Goal: Transaction & Acquisition: Purchase product/service

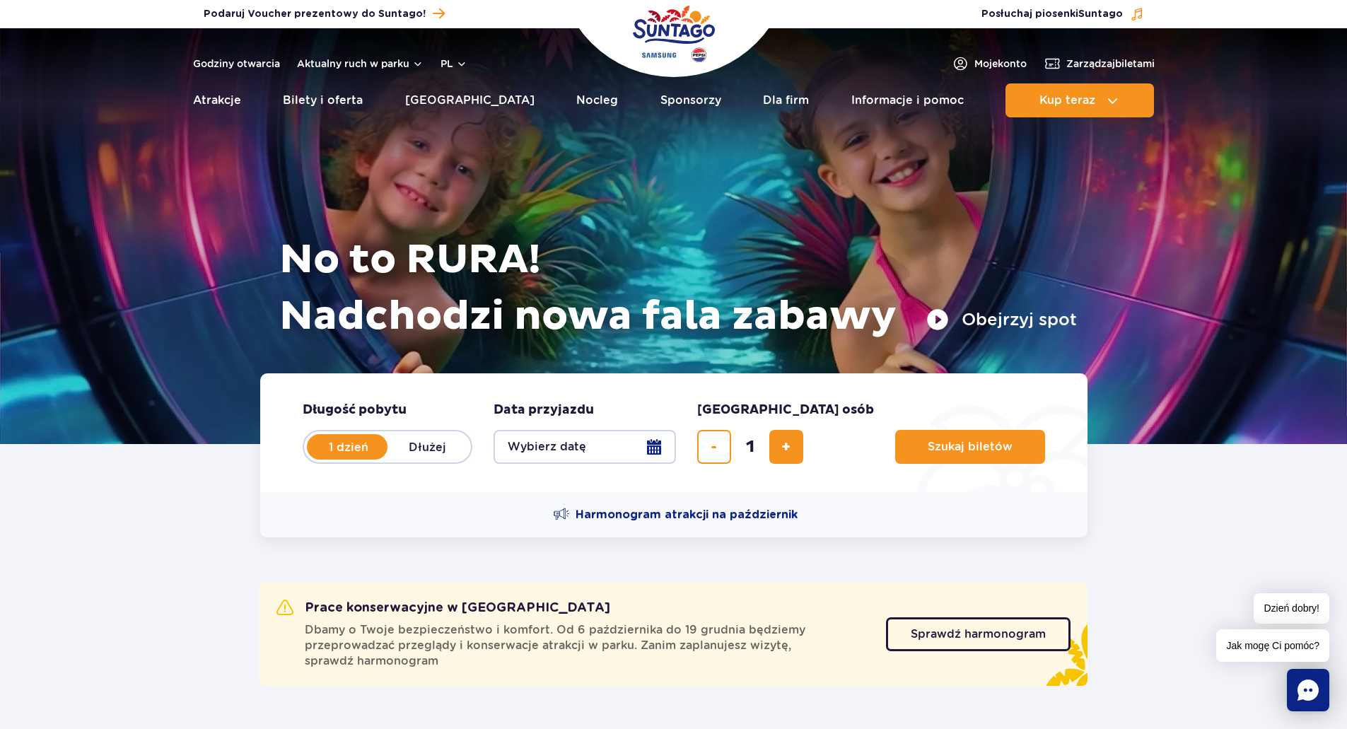
click at [645, 441] on button "Wybierz datę" at bounding box center [585, 447] width 182 height 34
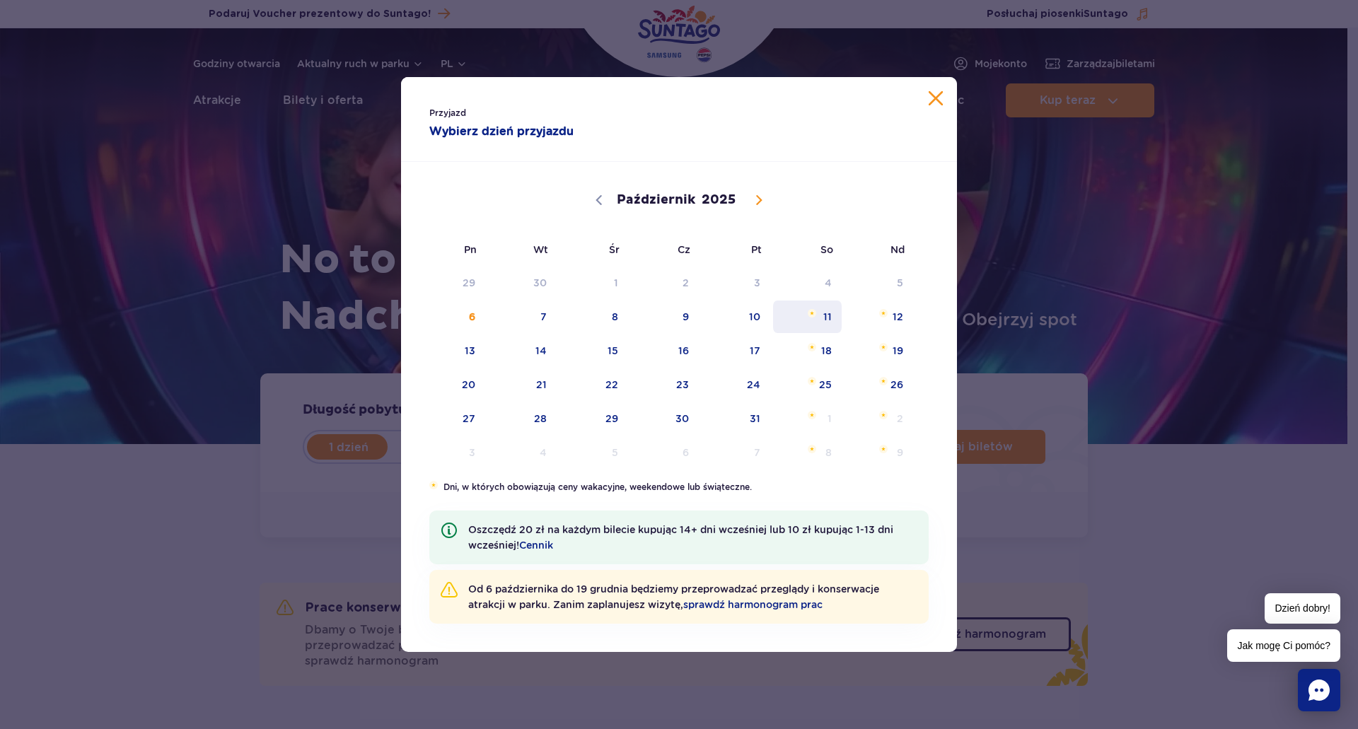
click at [814, 317] on span "11" at bounding box center [806, 317] width 71 height 33
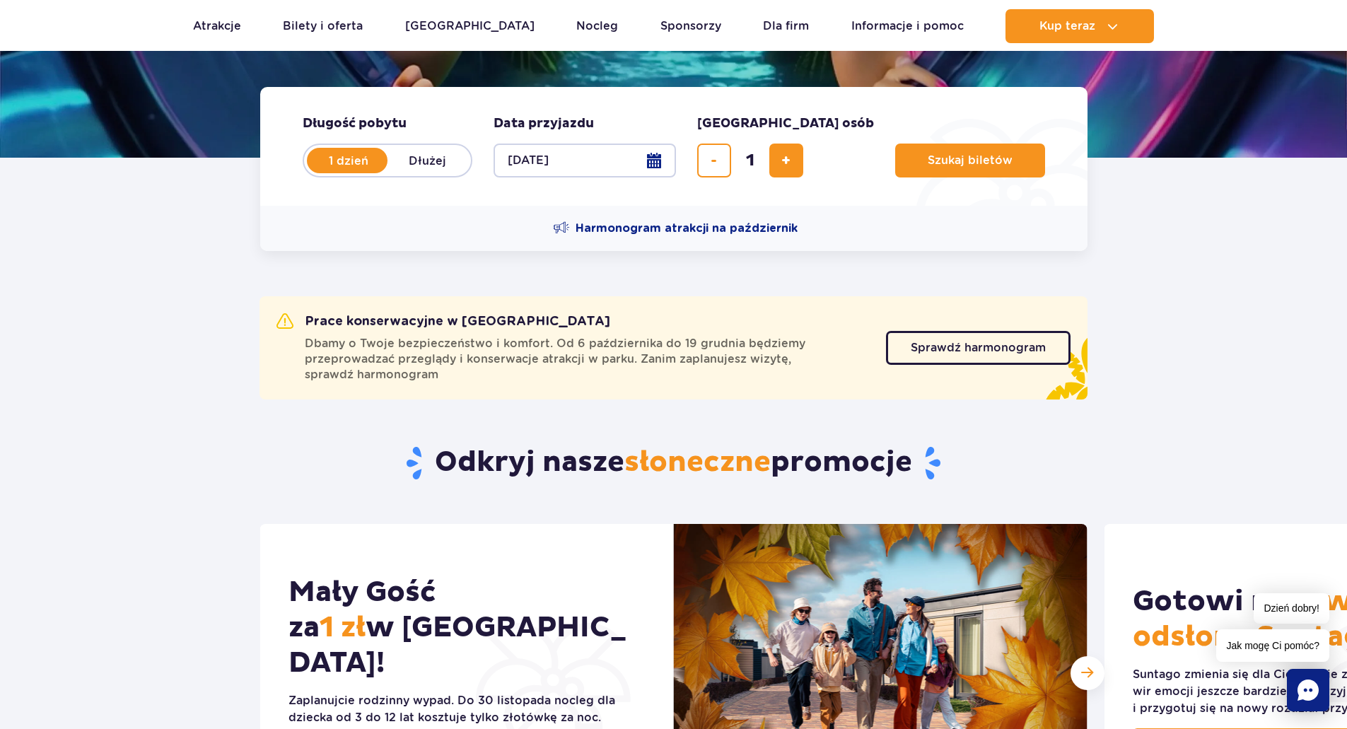
scroll to position [212, 0]
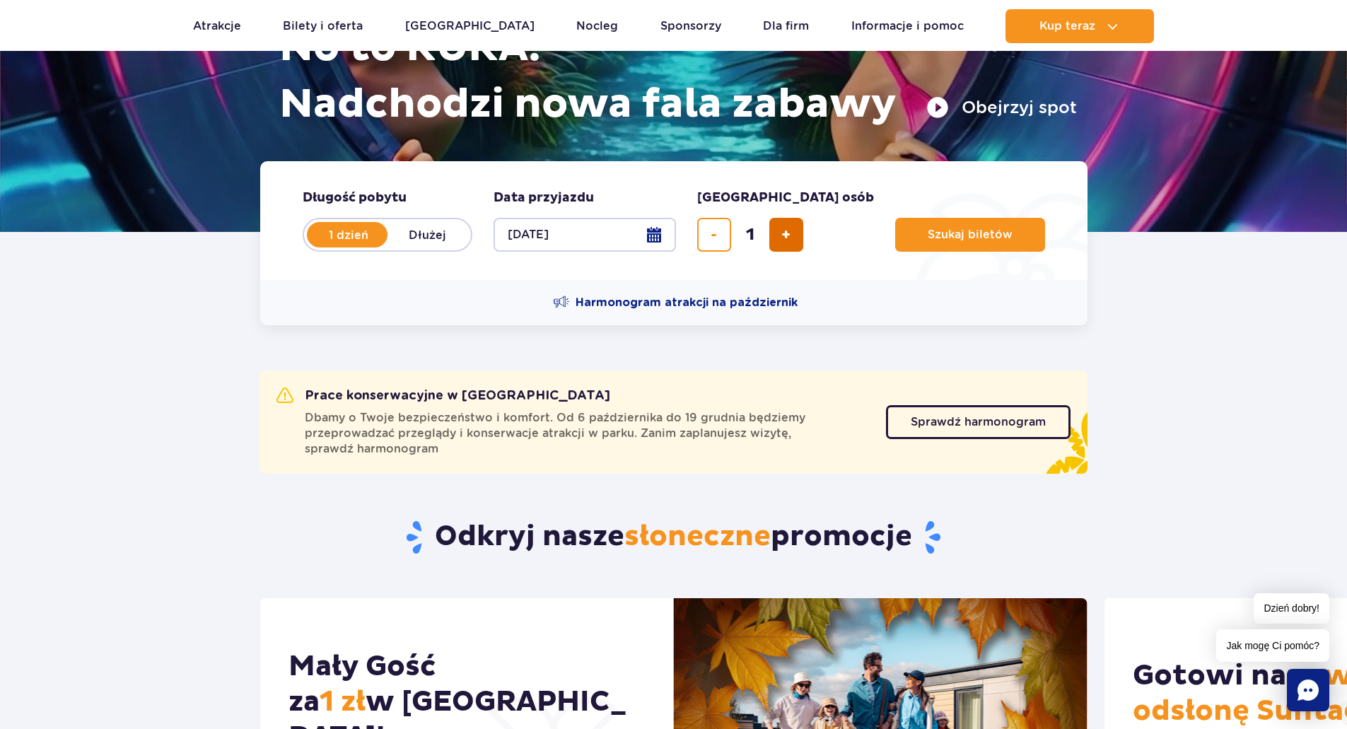
click at [786, 235] on span "dodaj bilet" at bounding box center [785, 235] width 9 height 0
type input "4"
click at [922, 231] on span "Szukaj biletów" at bounding box center [964, 234] width 85 height 13
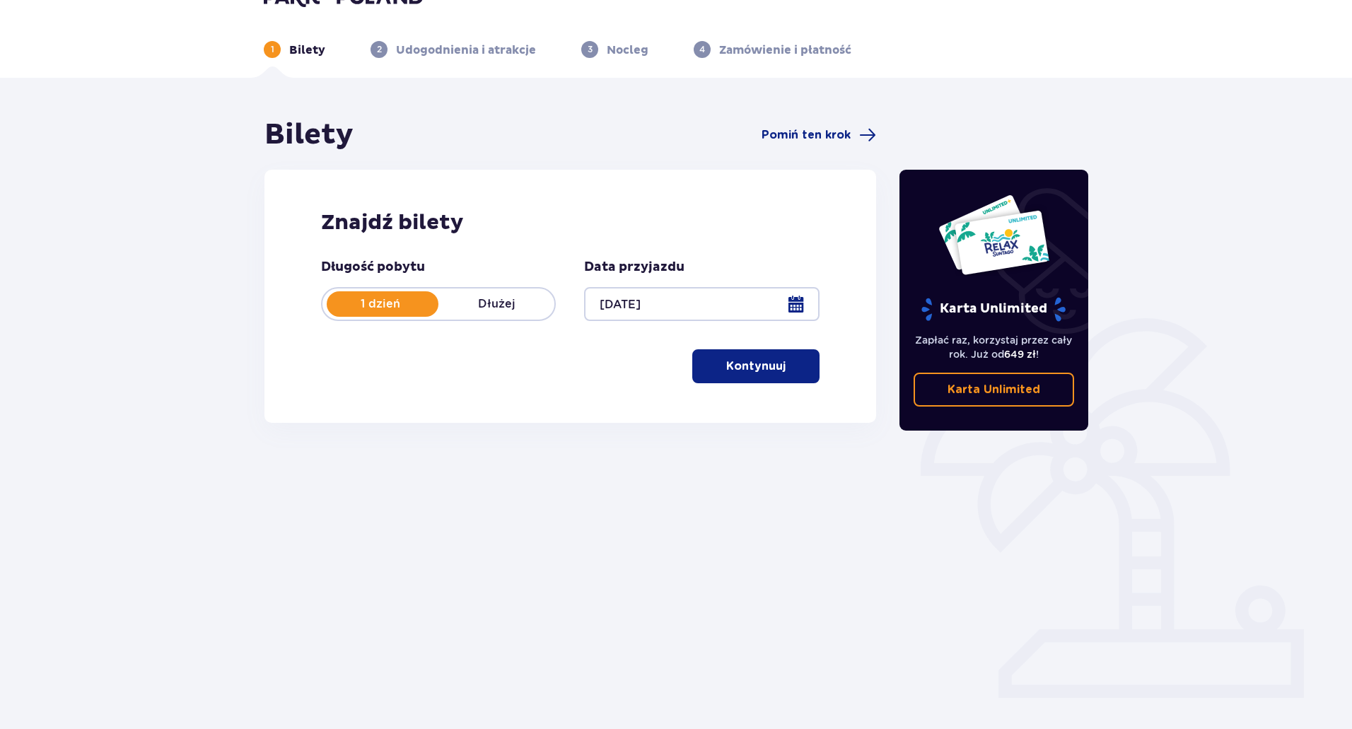
scroll to position [51, 0]
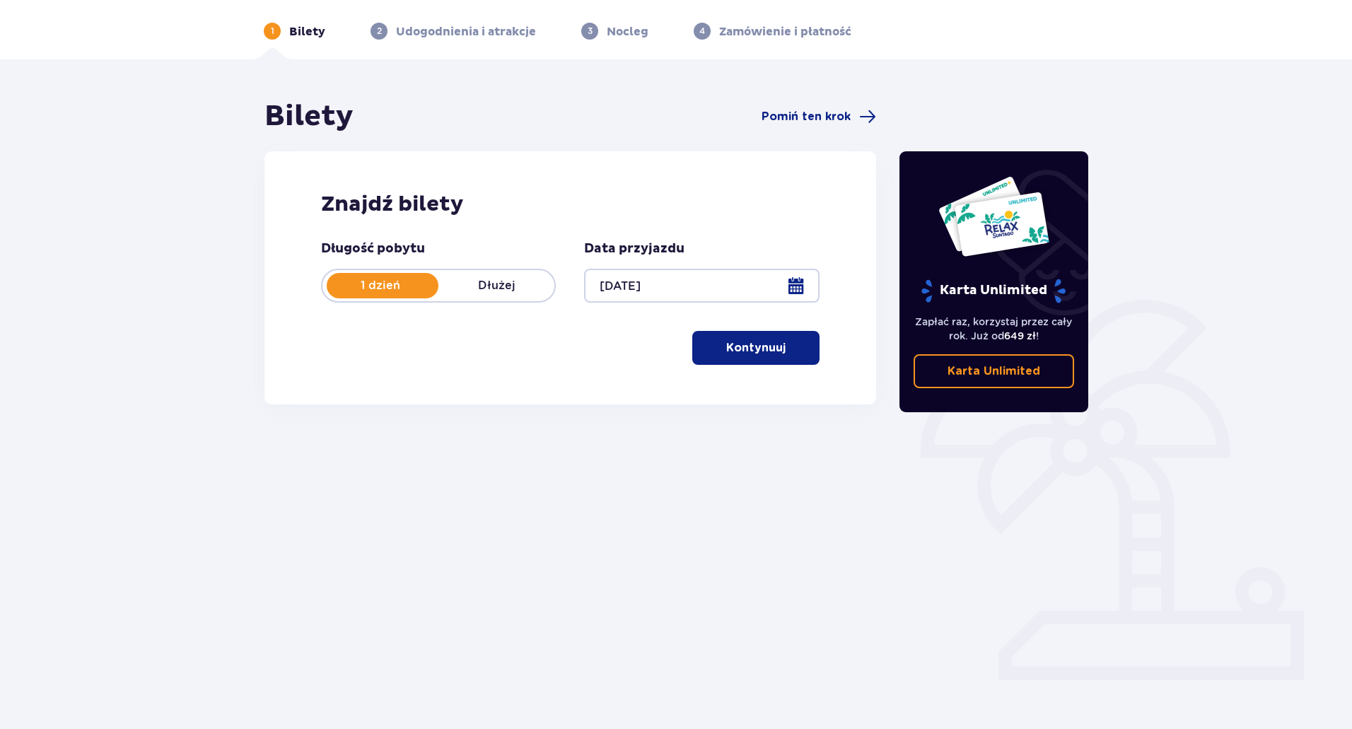
click at [762, 347] on p "Kontynuuj" at bounding box center [755, 348] width 59 height 16
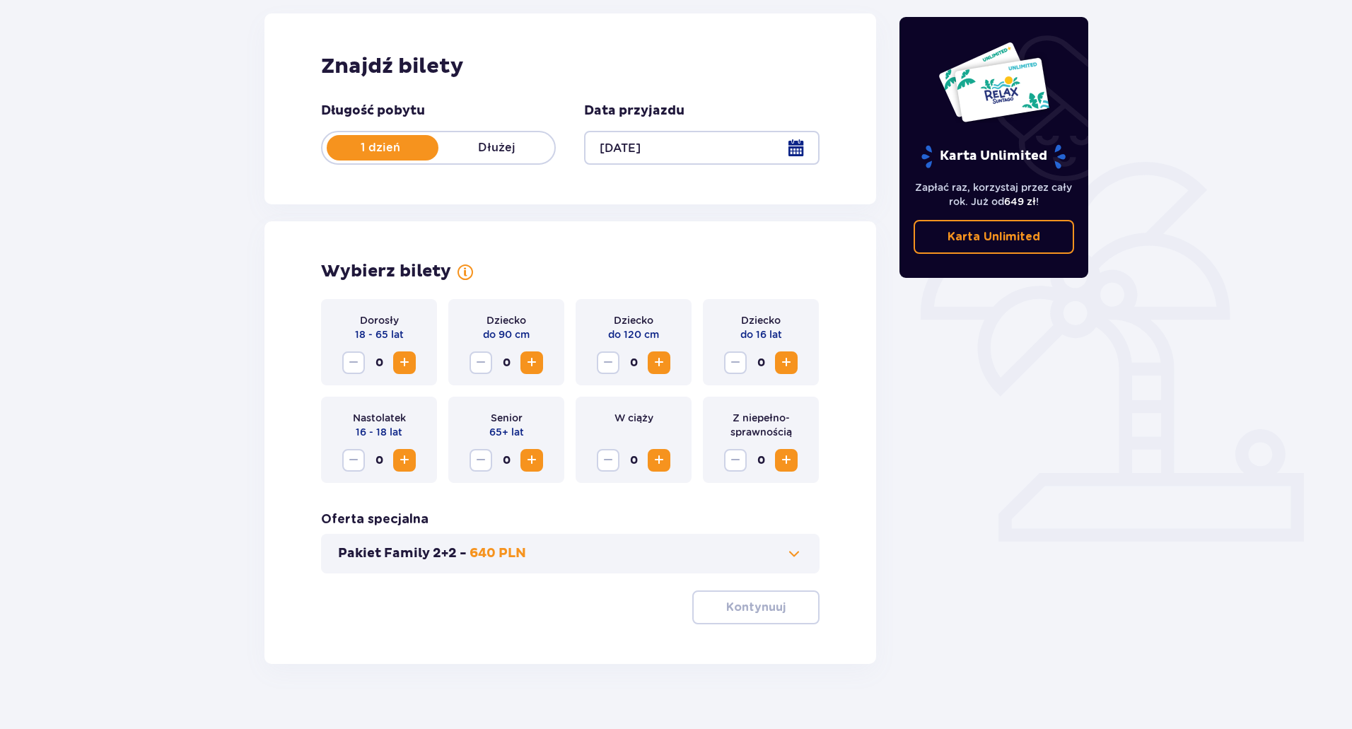
scroll to position [209, 0]
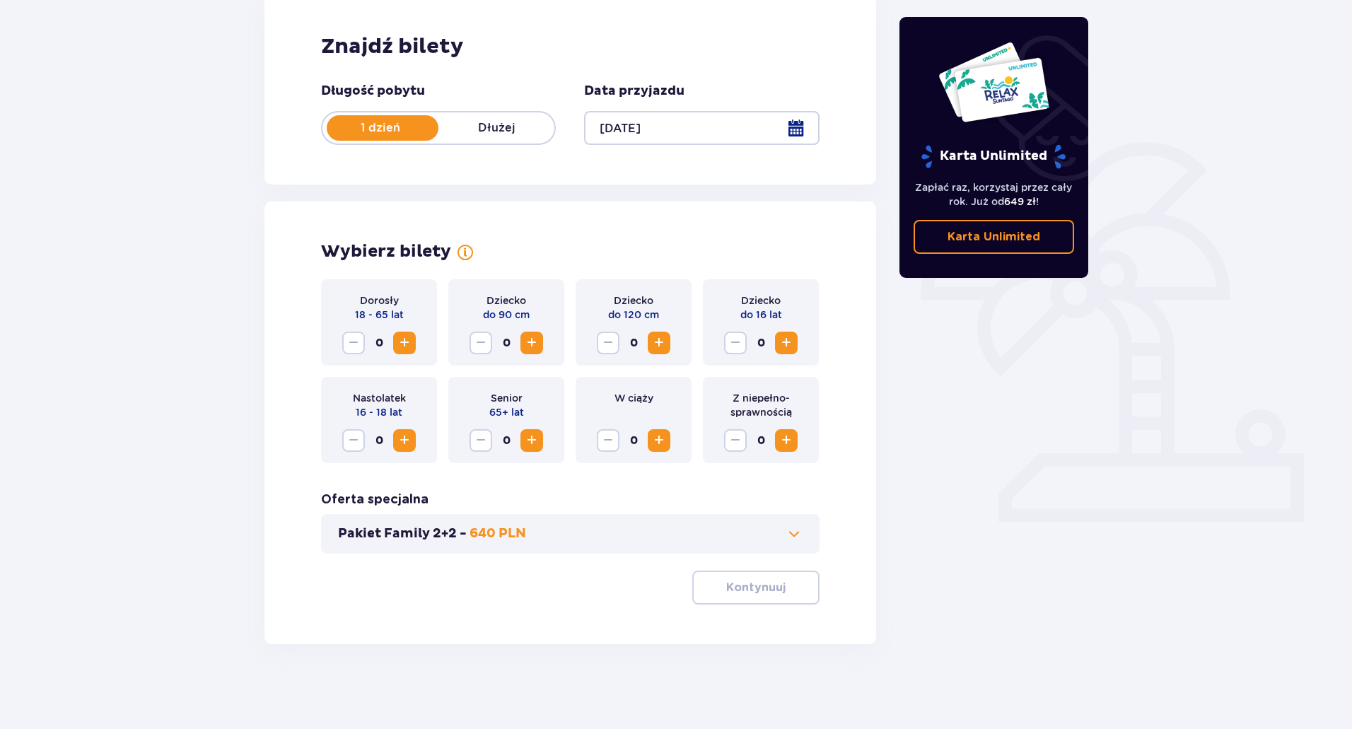
click at [393, 337] on div "0" at bounding box center [379, 343] width 74 height 23
click at [406, 343] on span "Zwiększ" at bounding box center [404, 342] width 17 height 17
click at [788, 338] on span "Zwiększ" at bounding box center [786, 342] width 17 height 17
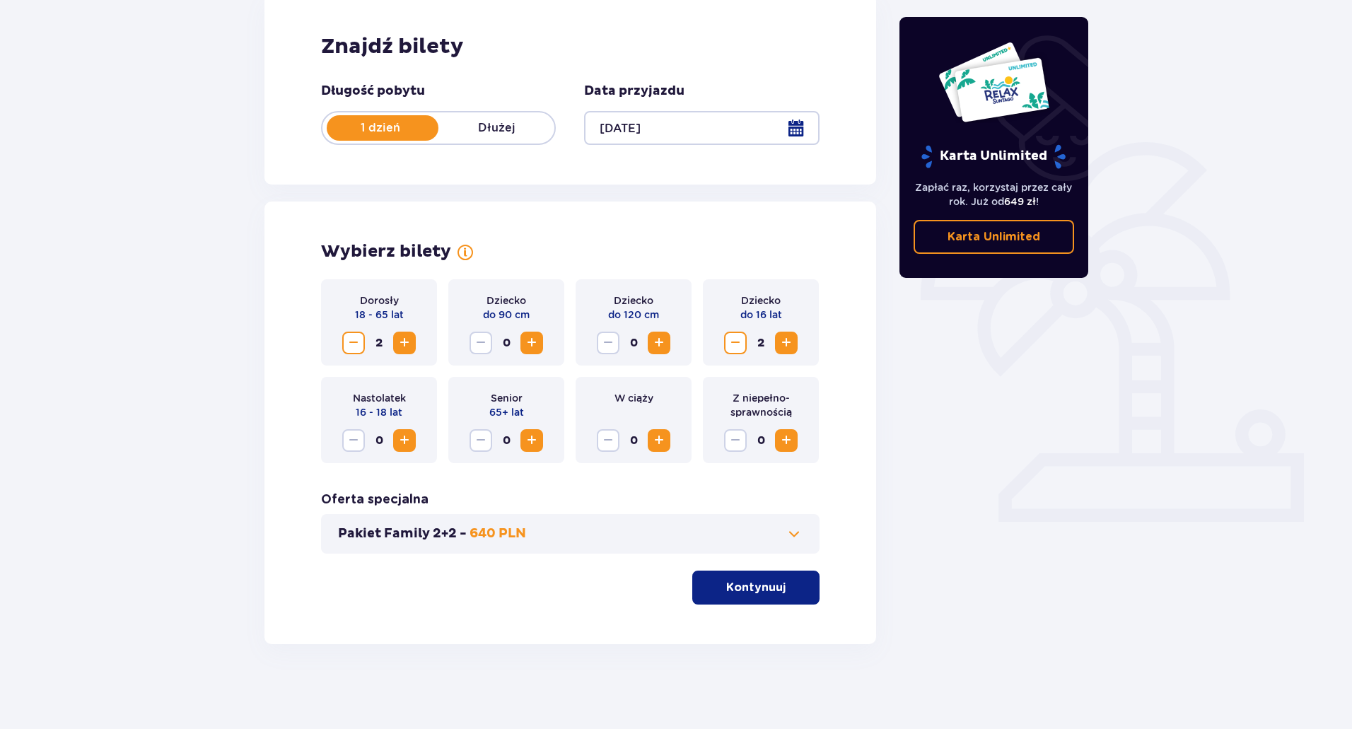
click at [788, 338] on span "Zwiększ" at bounding box center [786, 342] width 17 height 17
click at [729, 343] on span "Zmniejsz" at bounding box center [735, 342] width 17 height 17
click at [745, 580] on p "Kontynuuj" at bounding box center [755, 588] width 59 height 16
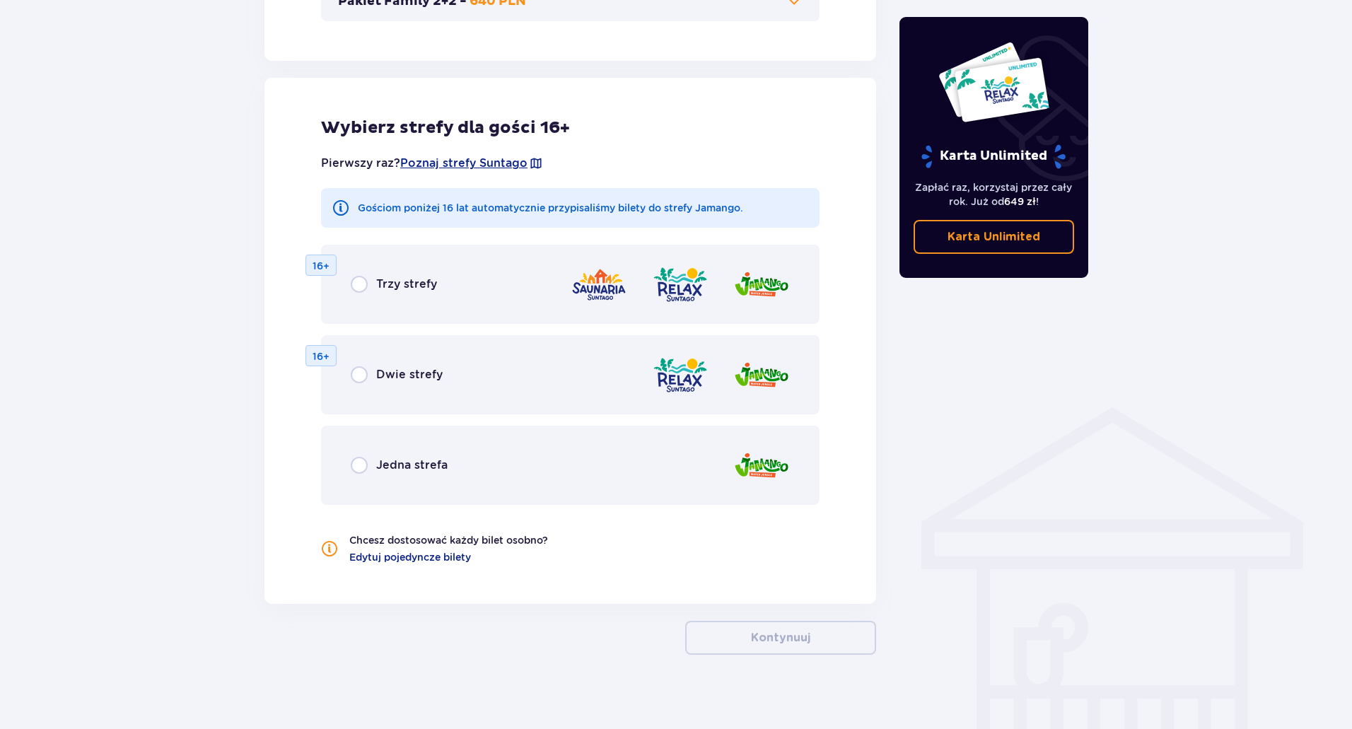
scroll to position [752, 0]
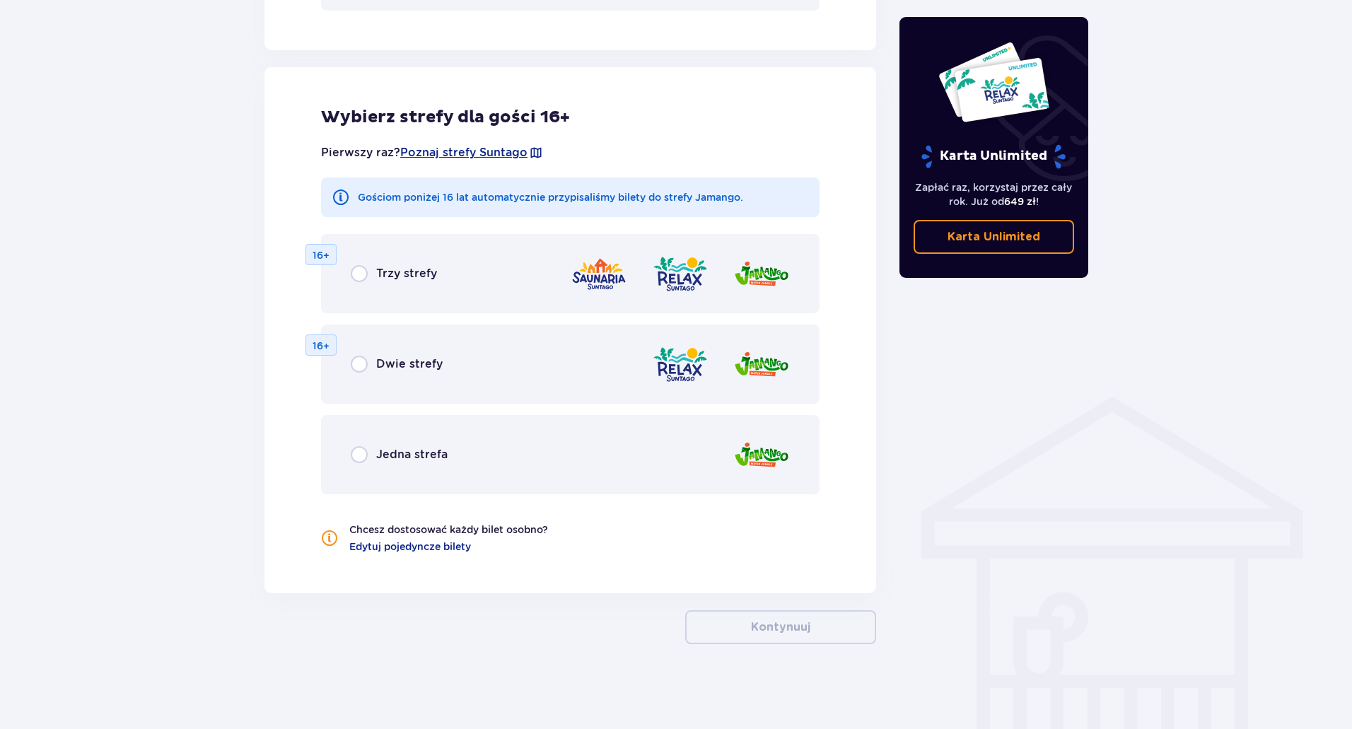
click at [362, 455] on input "radio" at bounding box center [359, 454] width 17 height 17
radio input "true"
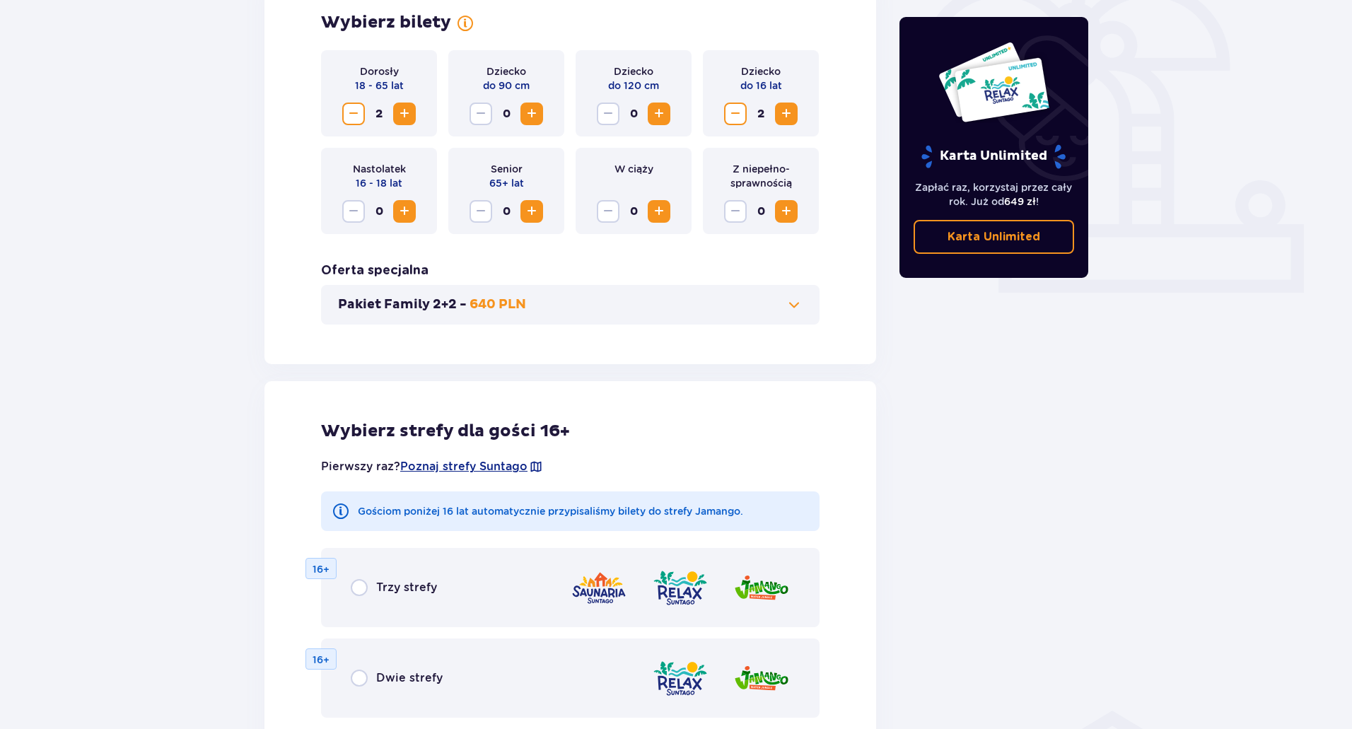
scroll to position [435, 0]
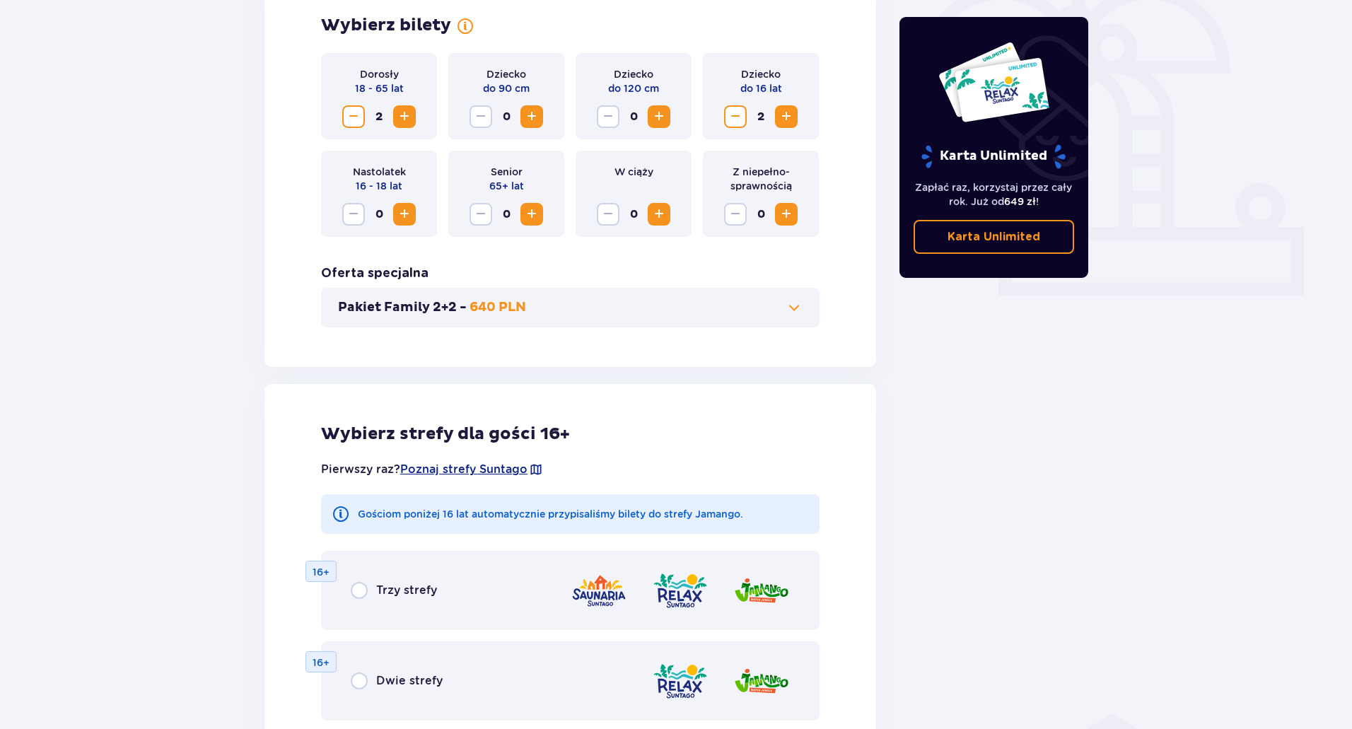
click at [788, 303] on span at bounding box center [794, 307] width 17 height 17
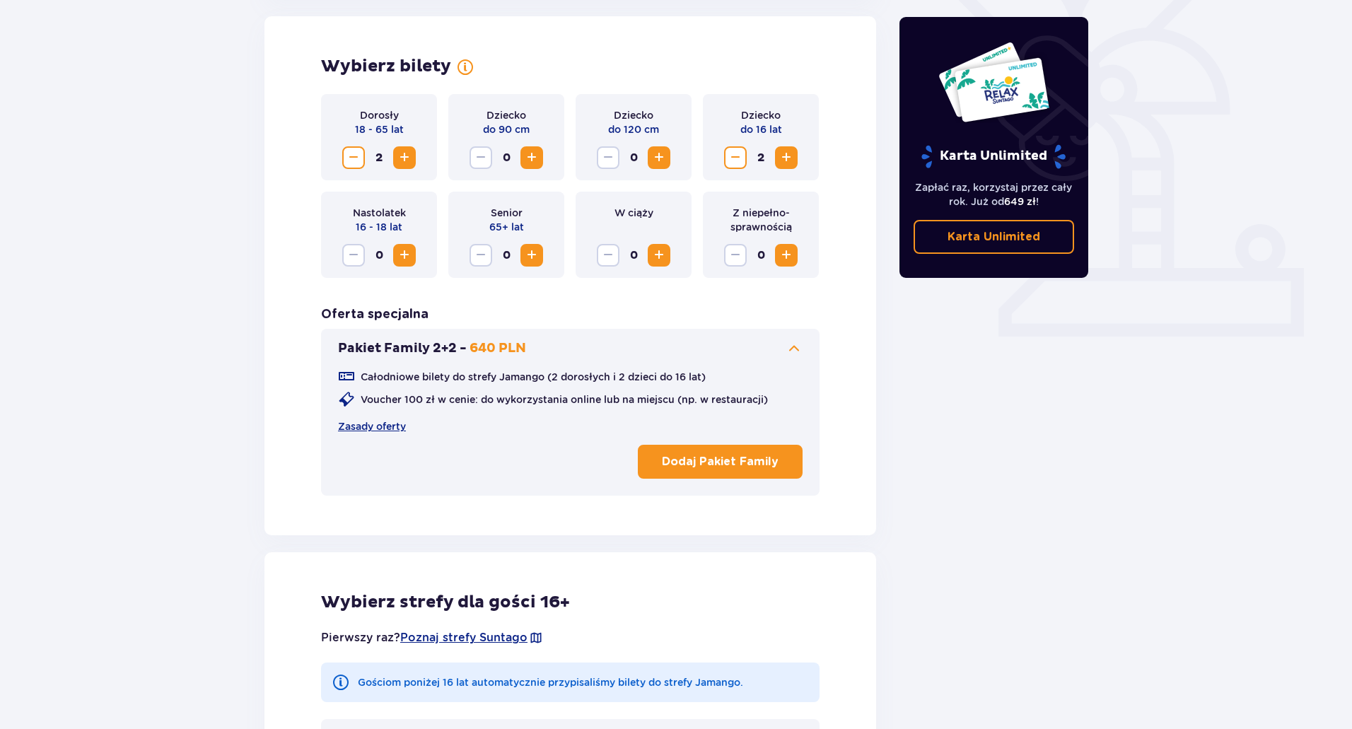
scroll to position [393, 0]
click at [706, 463] on p "Dodaj Pakiet Family" at bounding box center [720, 463] width 117 height 16
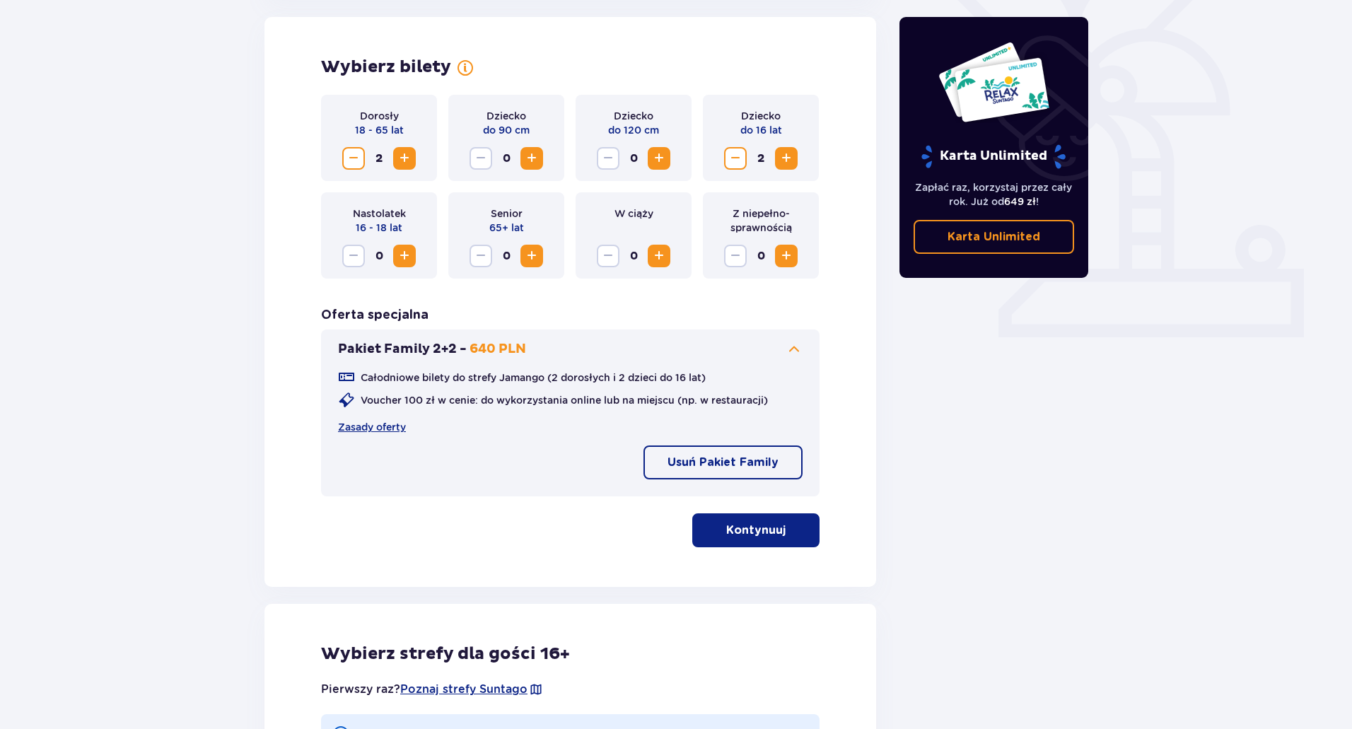
click at [733, 530] on p "Kontynuuj" at bounding box center [755, 531] width 59 height 16
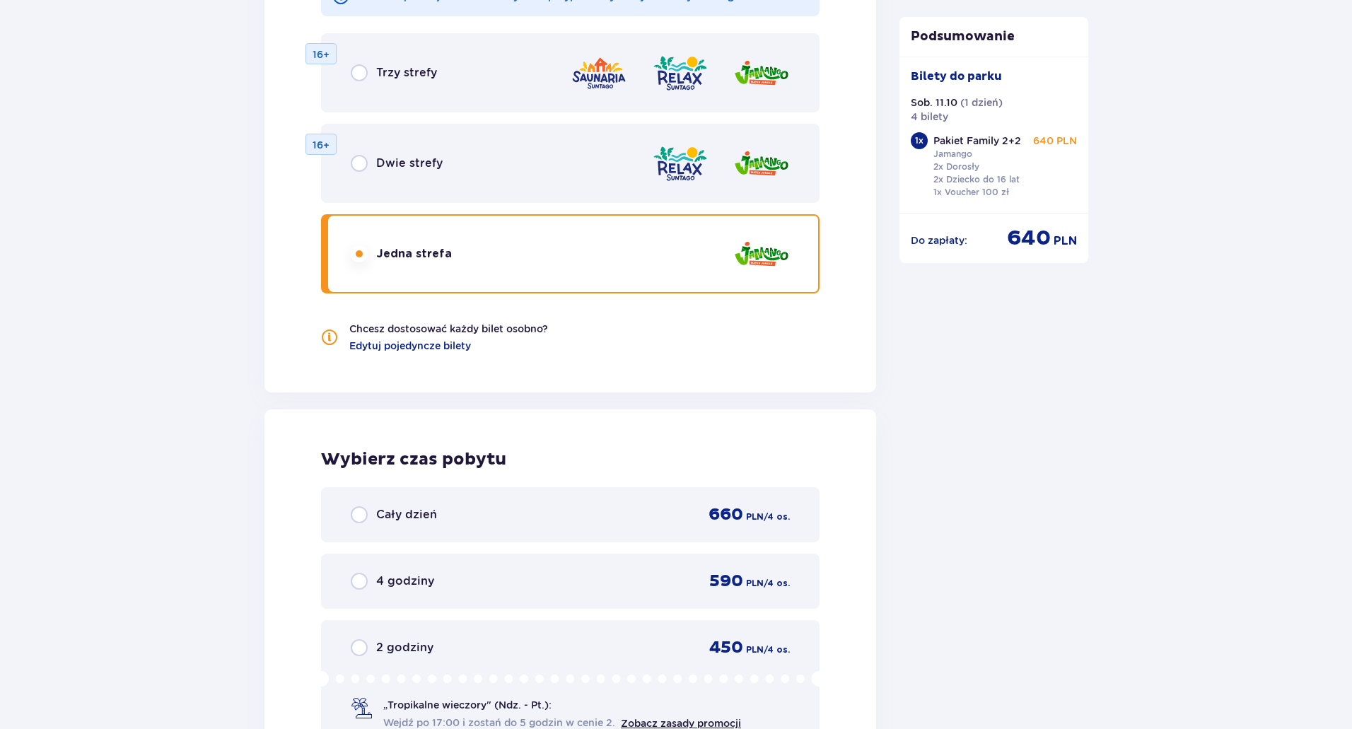
scroll to position [1449, 0]
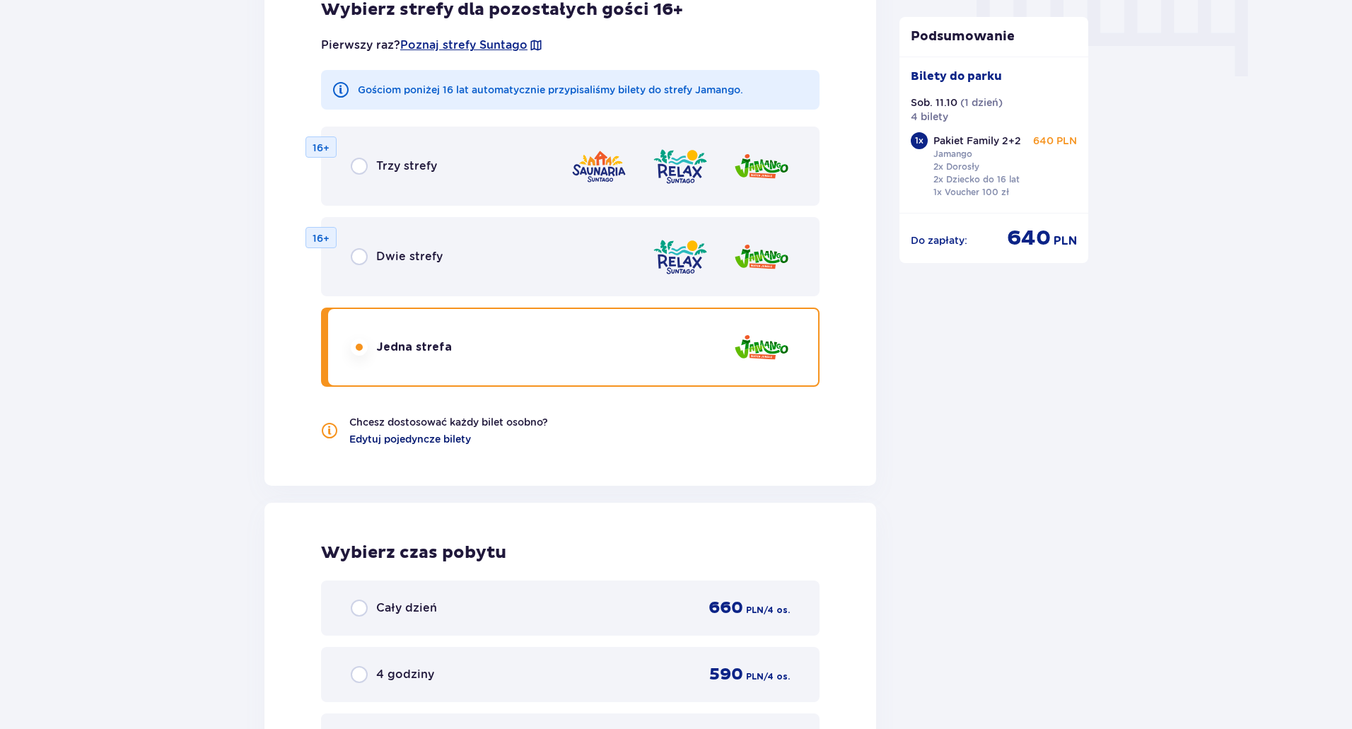
click at [418, 436] on span "Edytuj pojedyncze bilety" at bounding box center [410, 439] width 122 height 14
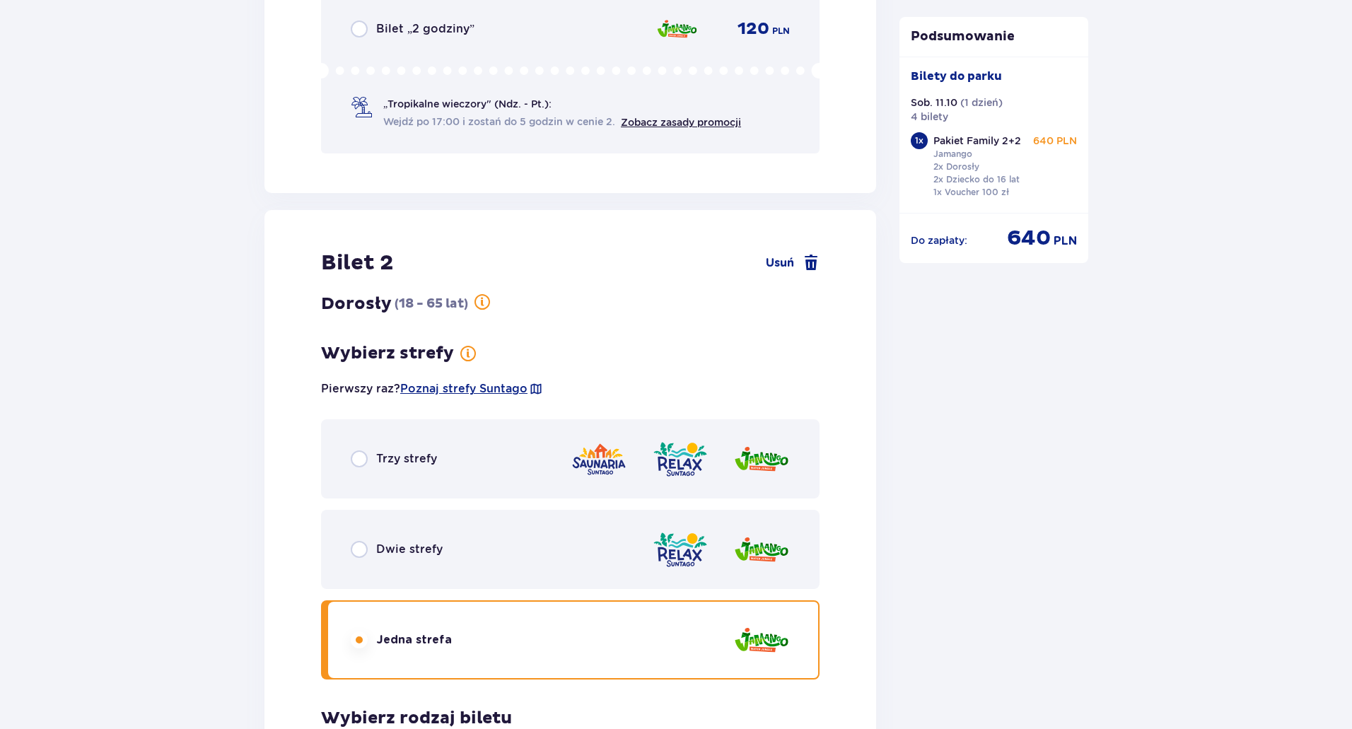
scroll to position [2162, 0]
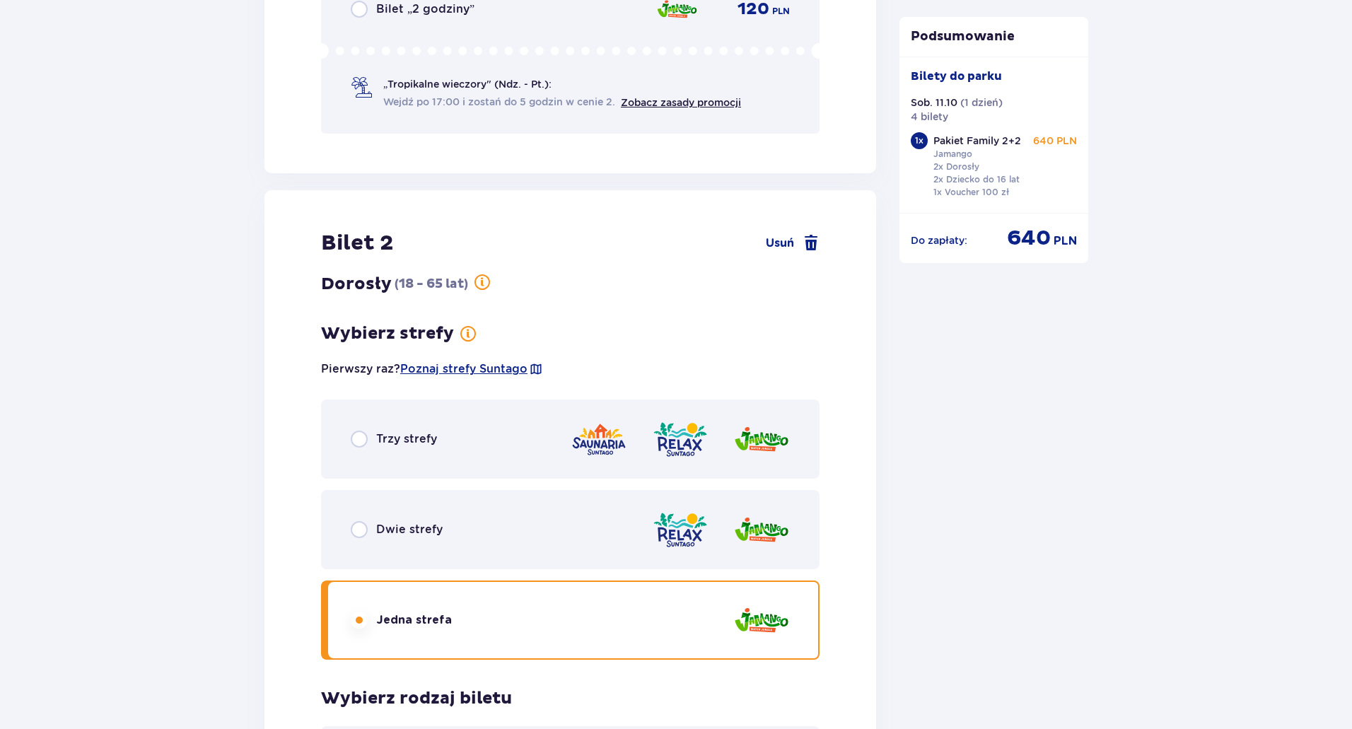
click at [363, 436] on input "radio" at bounding box center [359, 439] width 17 height 17
radio input "true"
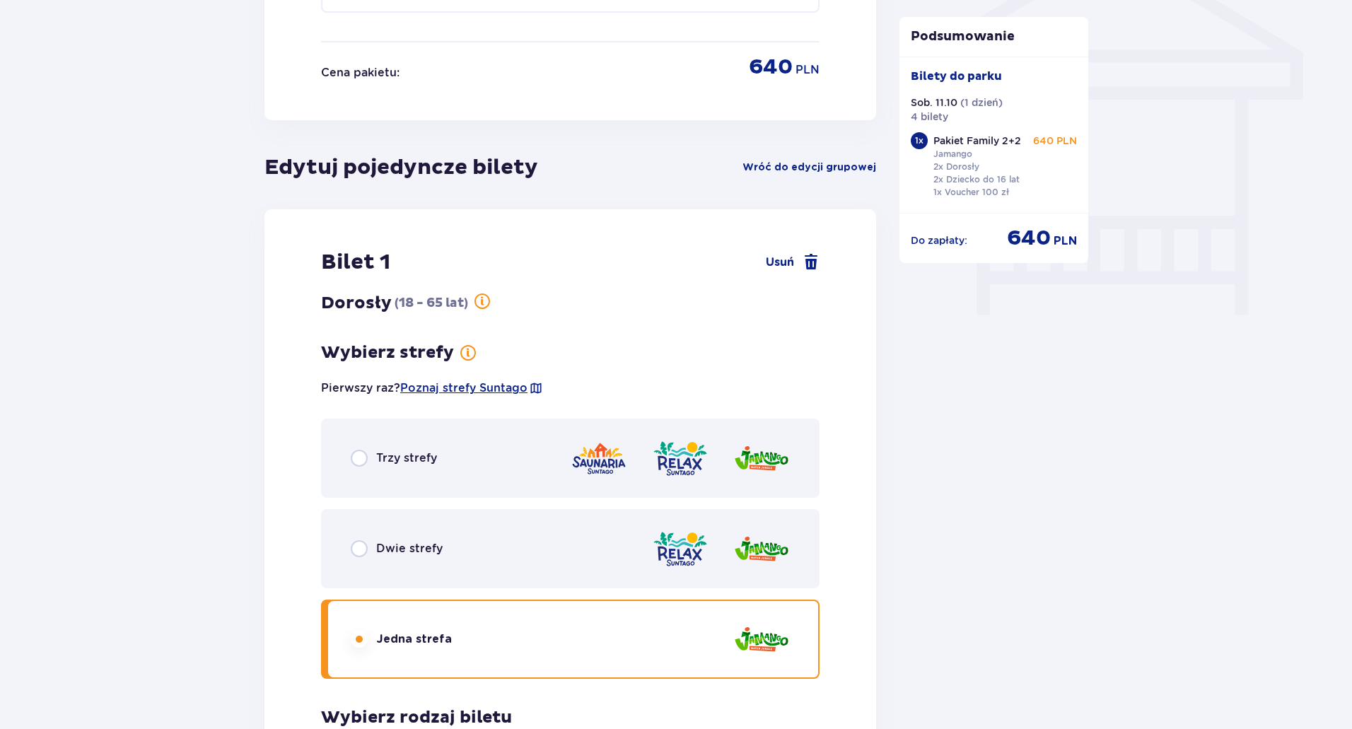
scroll to position [1207, 0]
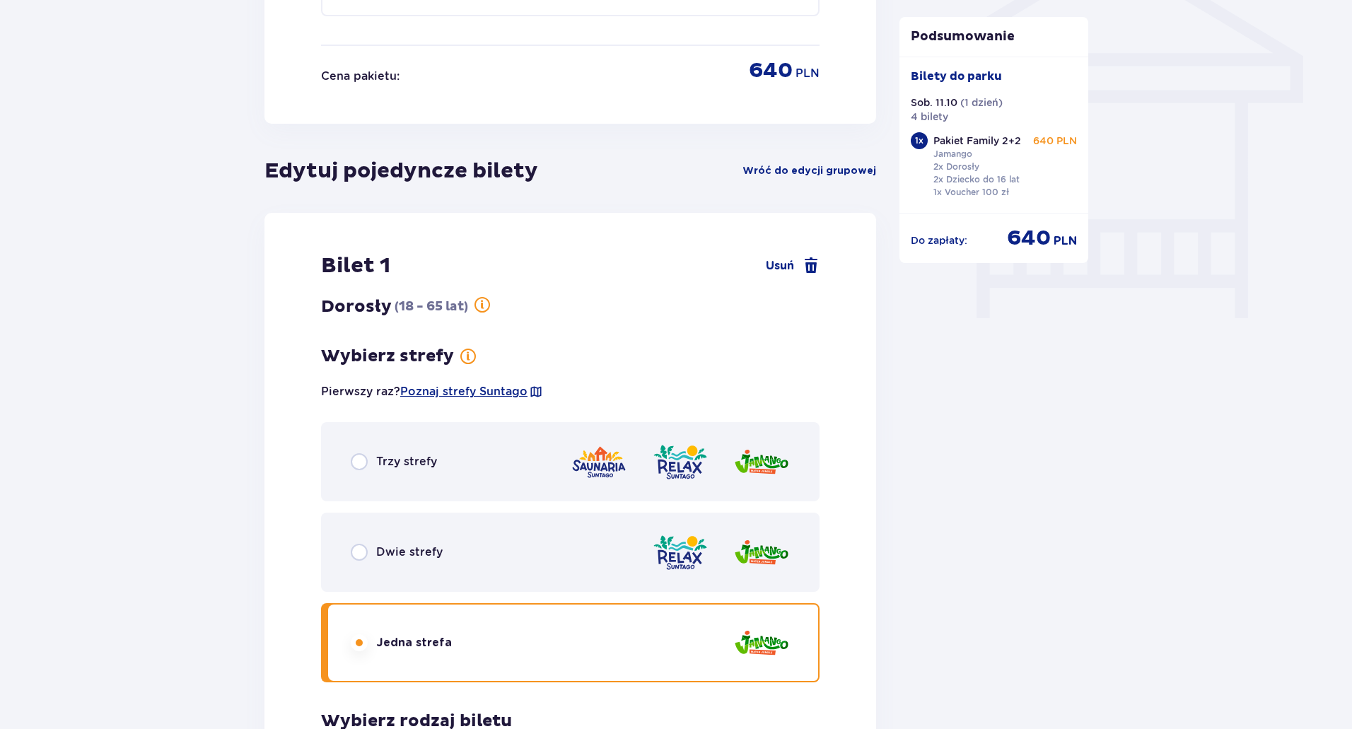
click at [357, 464] on input "radio" at bounding box center [359, 461] width 17 height 17
radio input "true"
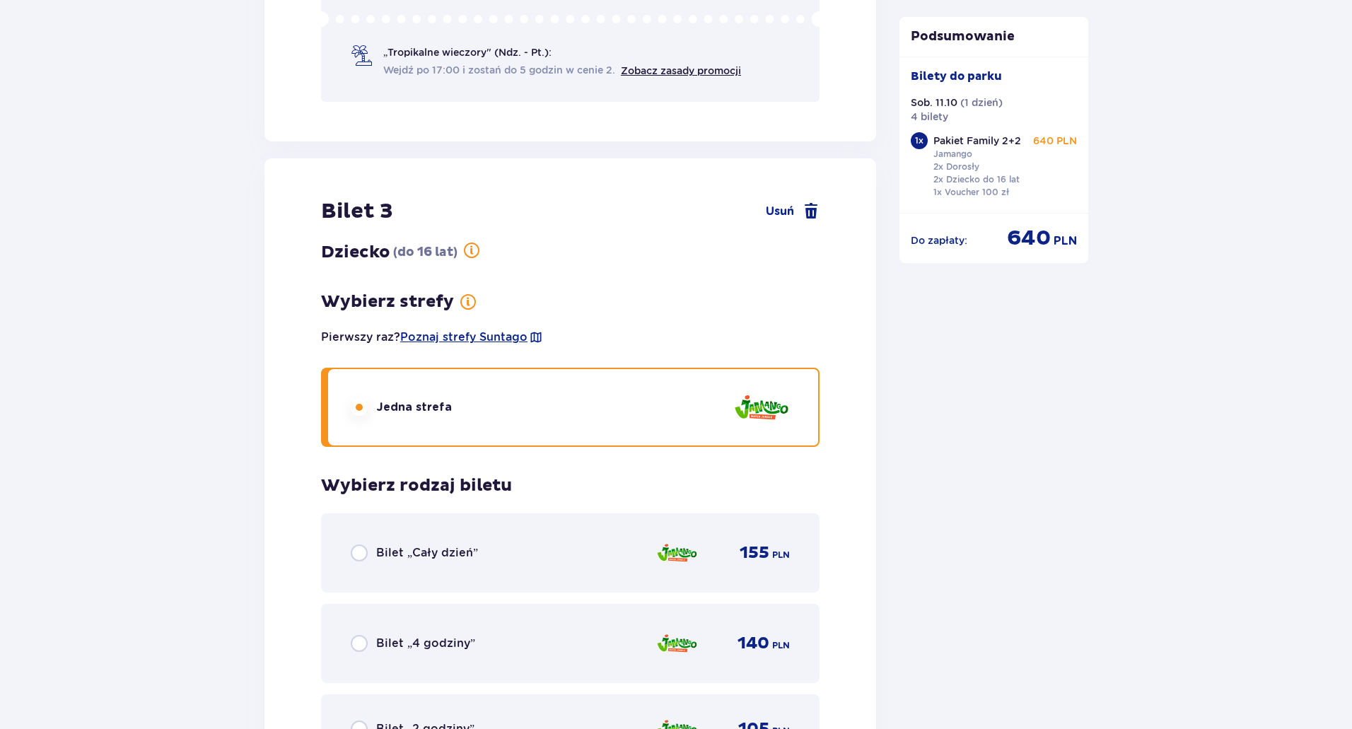
scroll to position [3103, 0]
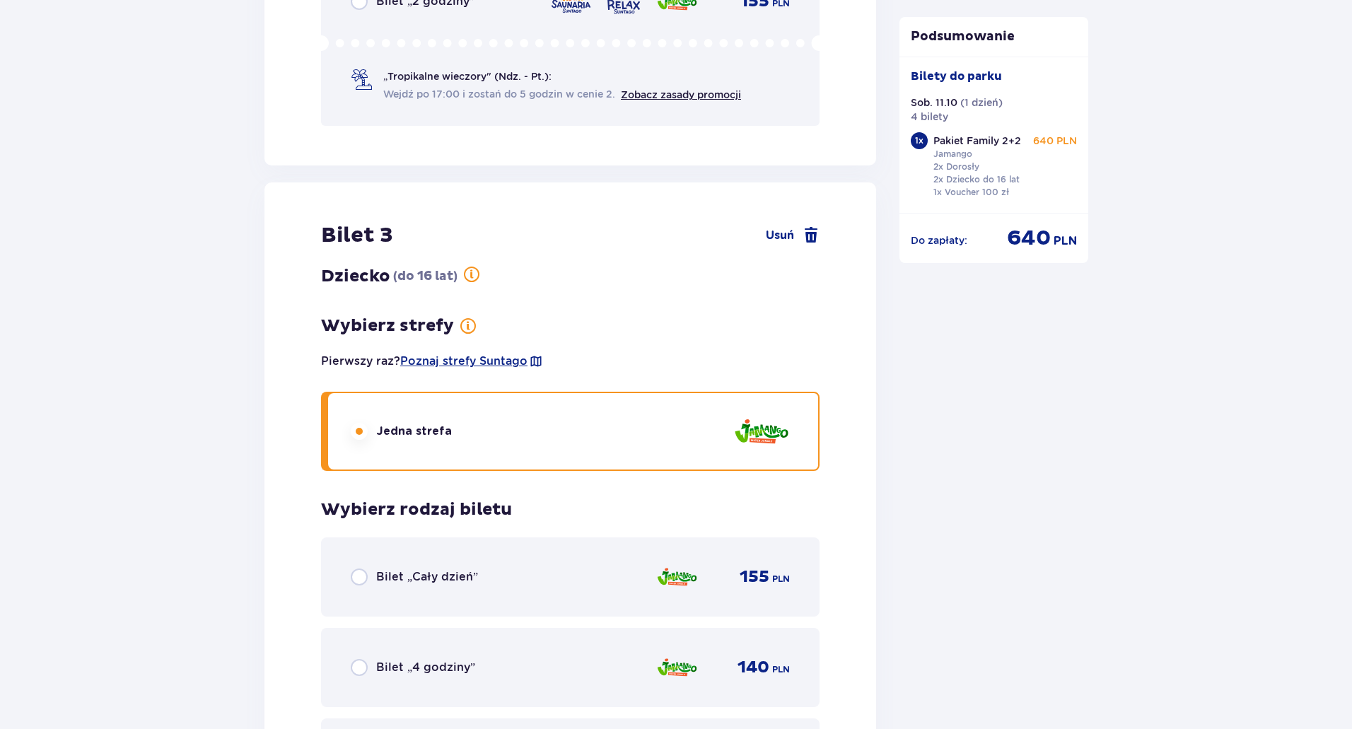
click at [362, 575] on input "radio" at bounding box center [359, 577] width 17 height 17
radio input "true"
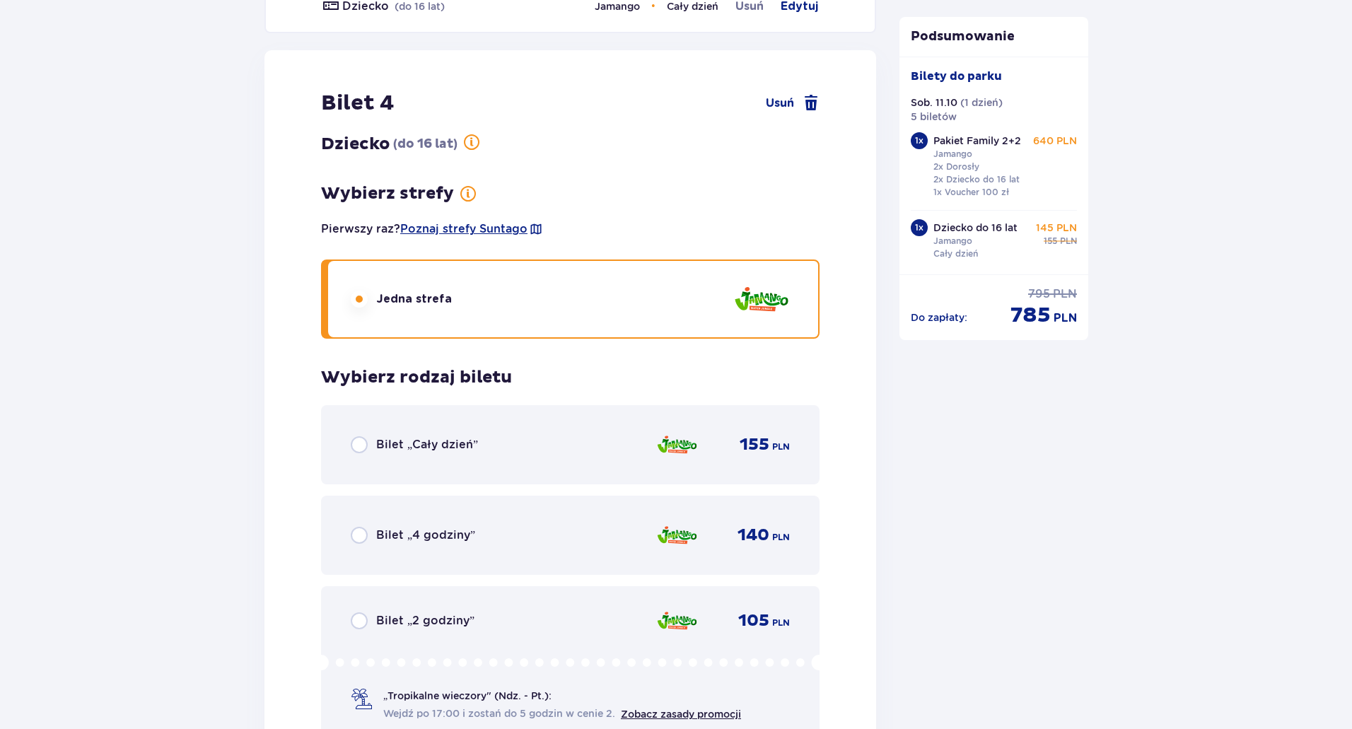
scroll to position [3285, 0]
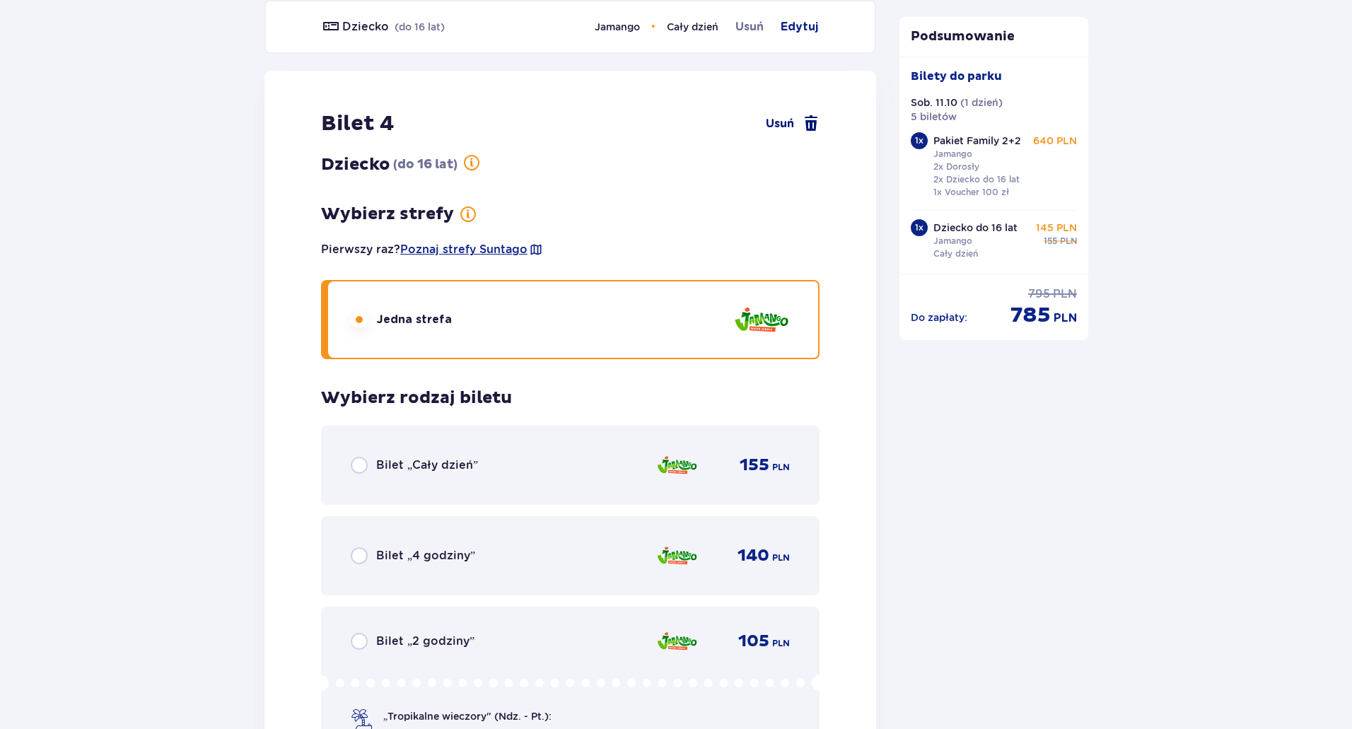
click at [805, 122] on span at bounding box center [811, 123] width 17 height 17
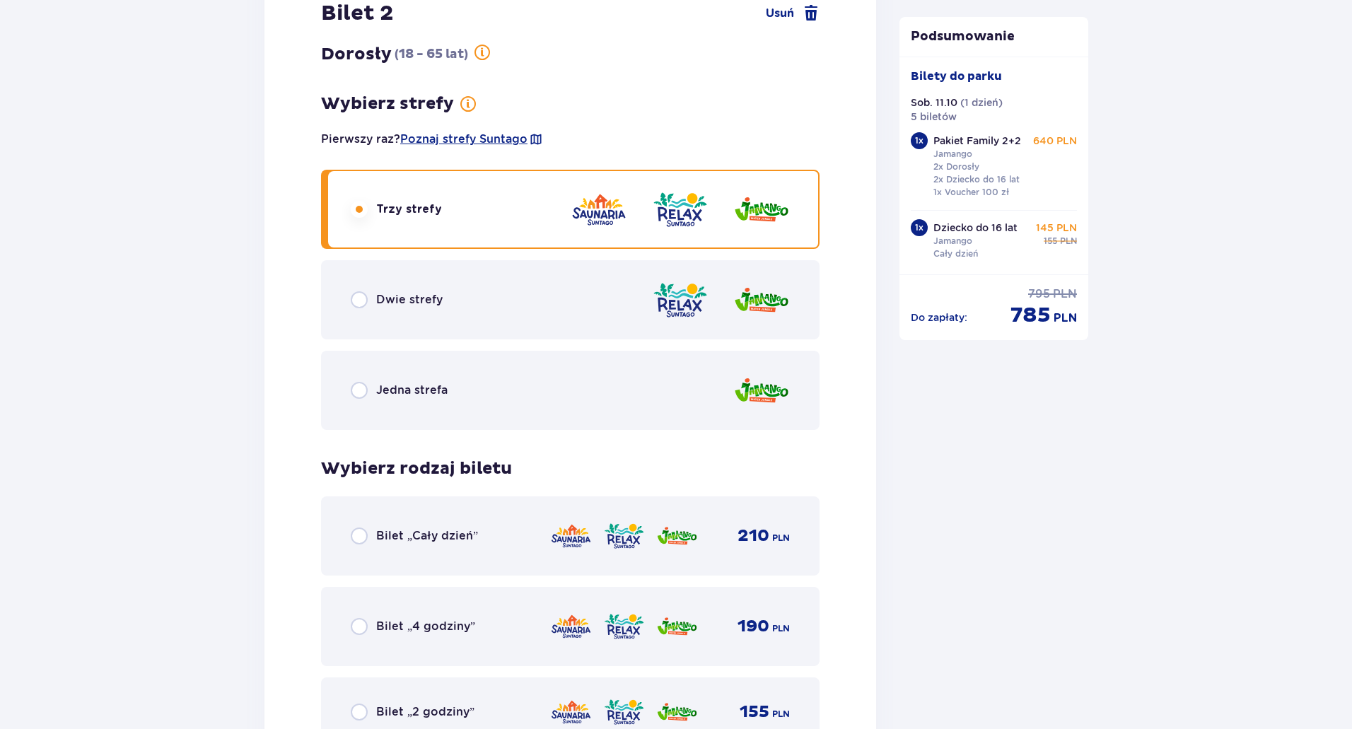
scroll to position [2251, 0]
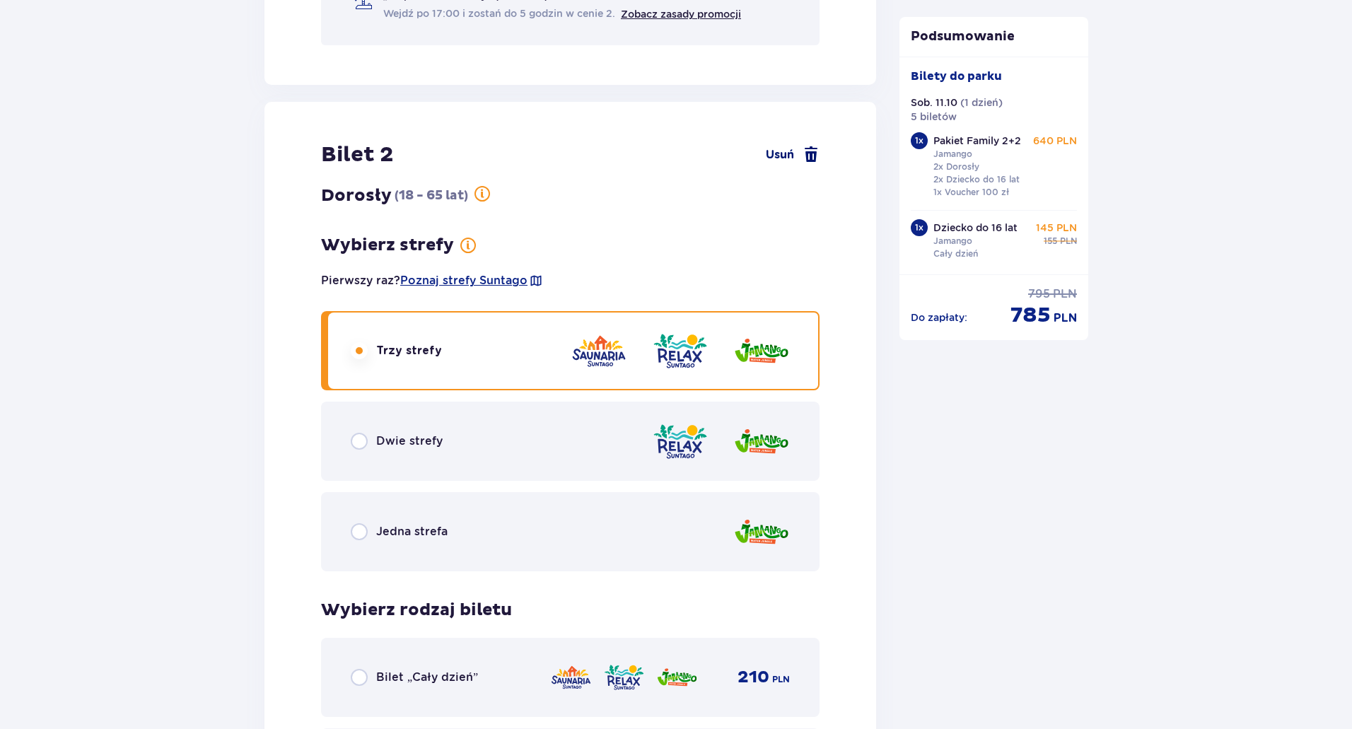
click at [810, 155] on span at bounding box center [811, 154] width 17 height 17
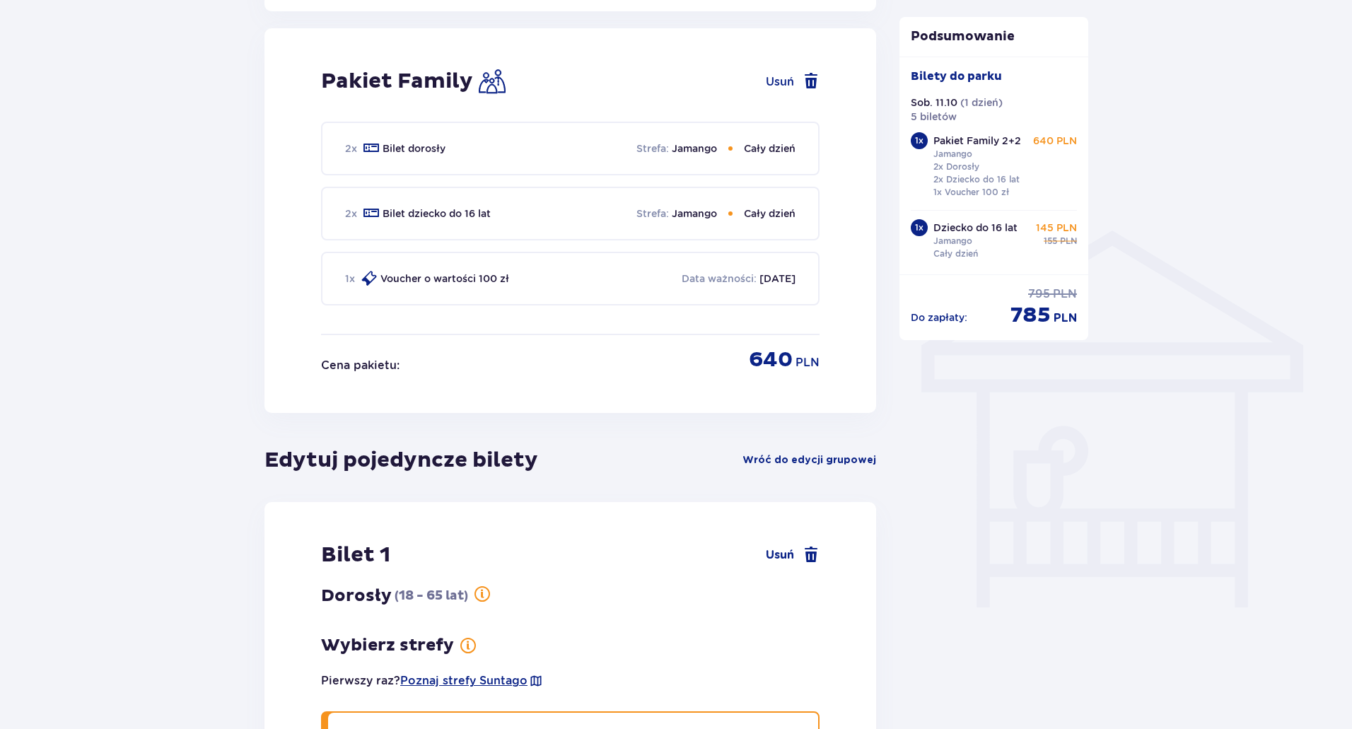
scroll to position [919, 0]
click at [779, 458] on span "Wróć do edycji grupowej" at bounding box center [809, 459] width 134 height 14
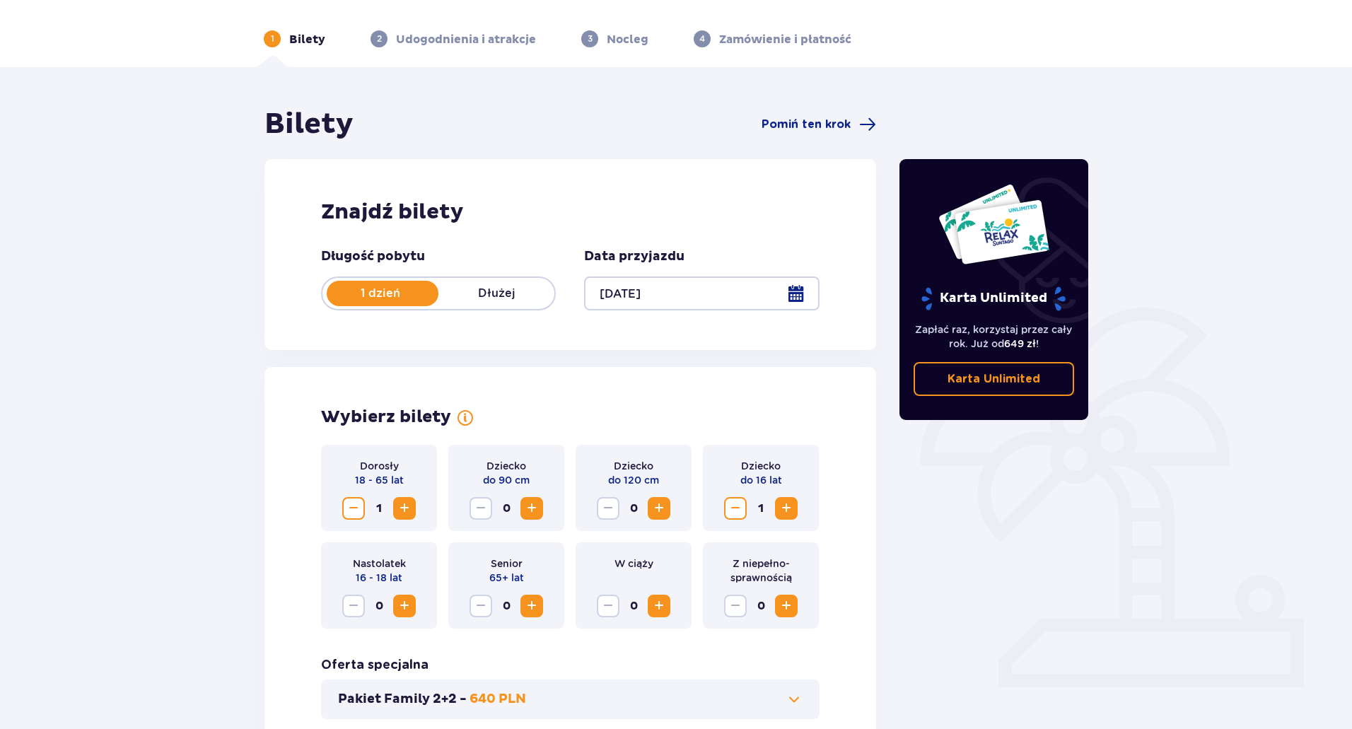
scroll to position [0, 0]
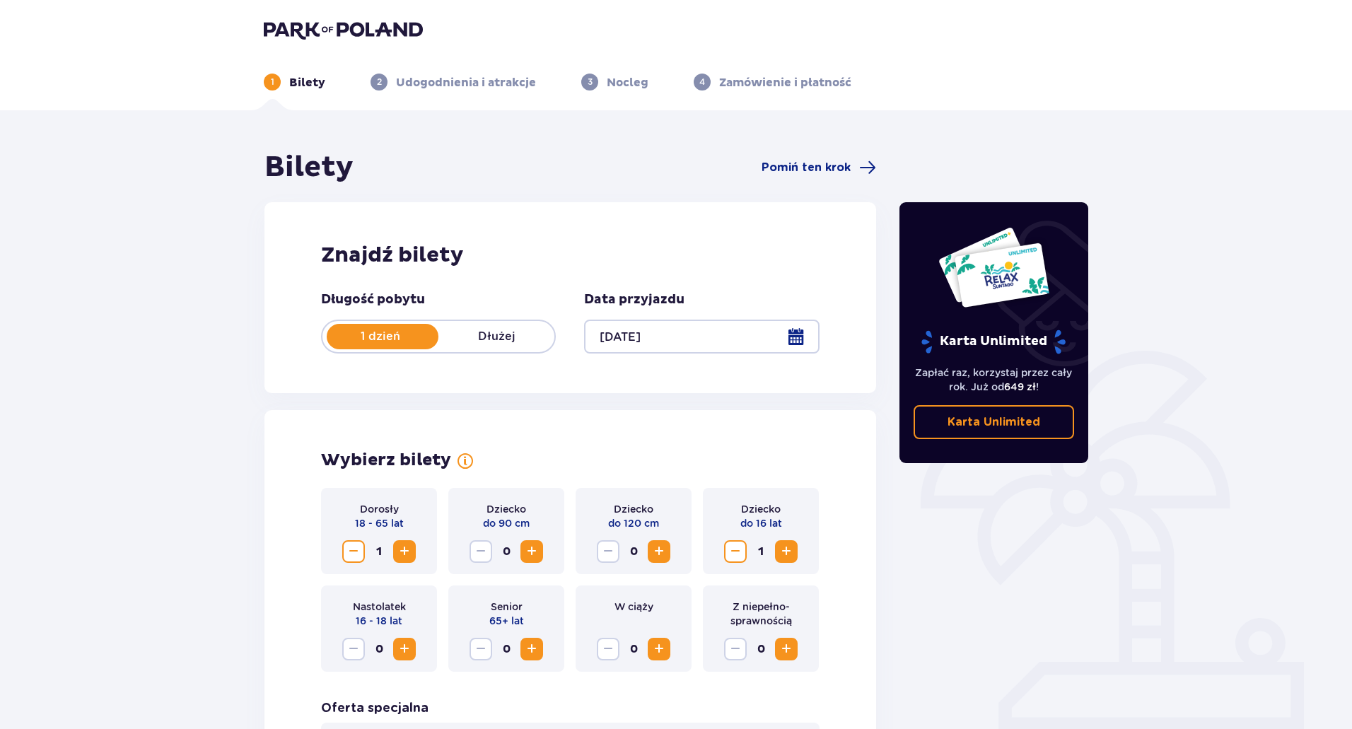
click at [795, 332] on div at bounding box center [701, 337] width 235 height 34
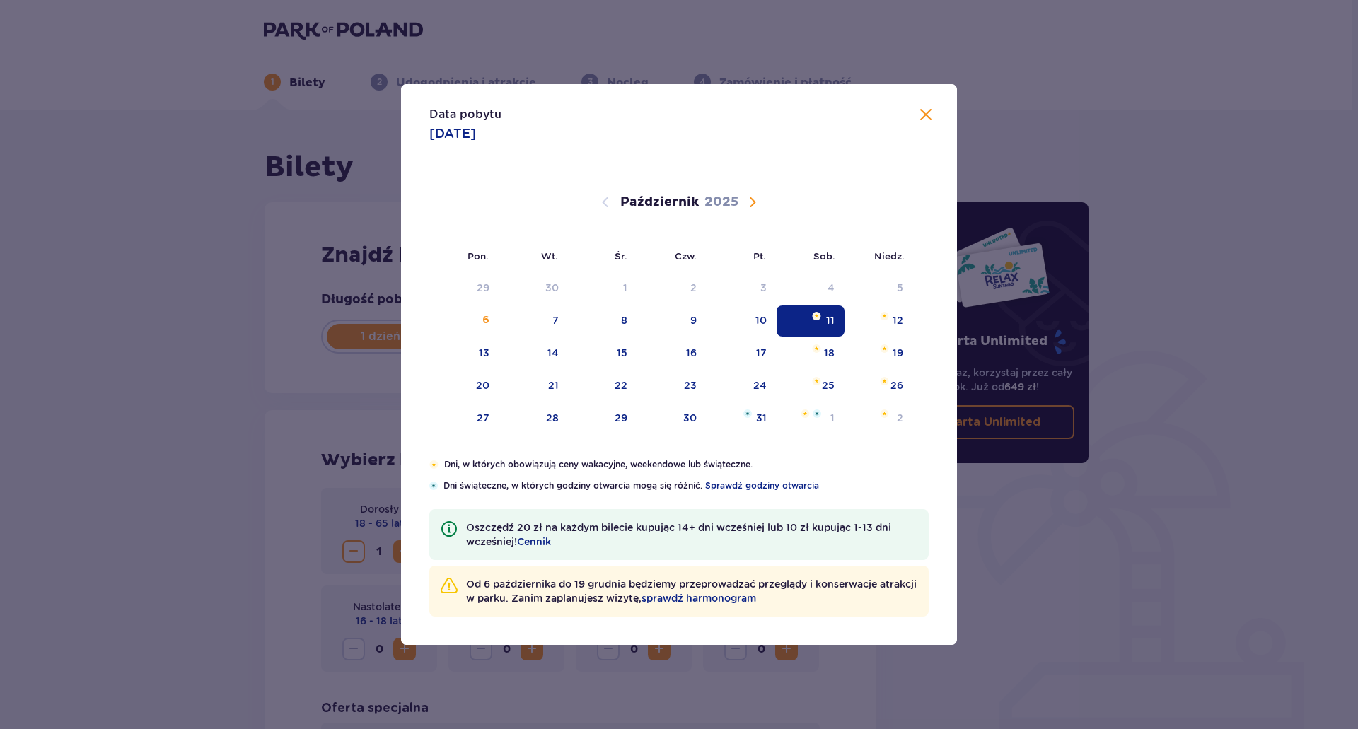
click at [798, 332] on div "11" at bounding box center [810, 320] width 69 height 31
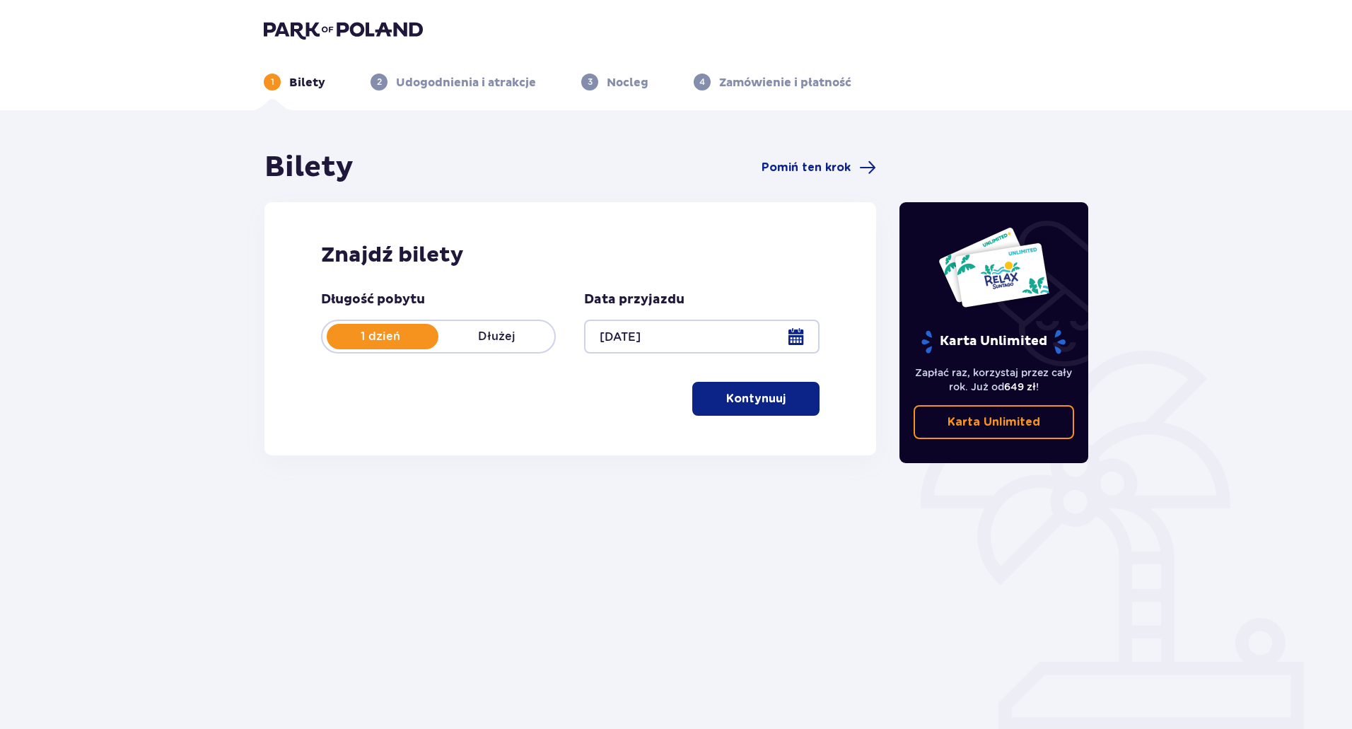
click at [746, 397] on p "Kontynuuj" at bounding box center [755, 399] width 59 height 16
click at [746, 397] on div "Bilety Pomiń ten krok Znajdź bilety Długość pobytu 1 dzień Dłużej Data przyjazd…" at bounding box center [570, 311] width 612 height 322
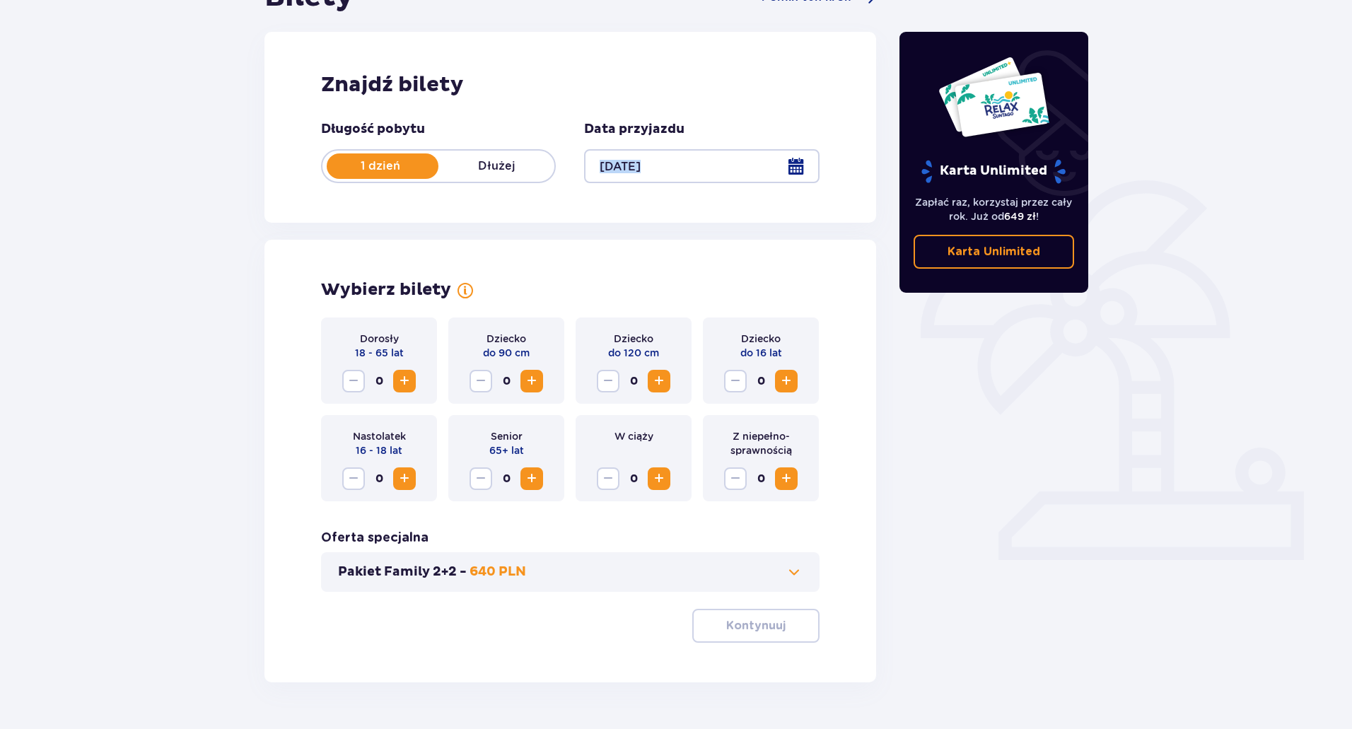
scroll to position [209, 0]
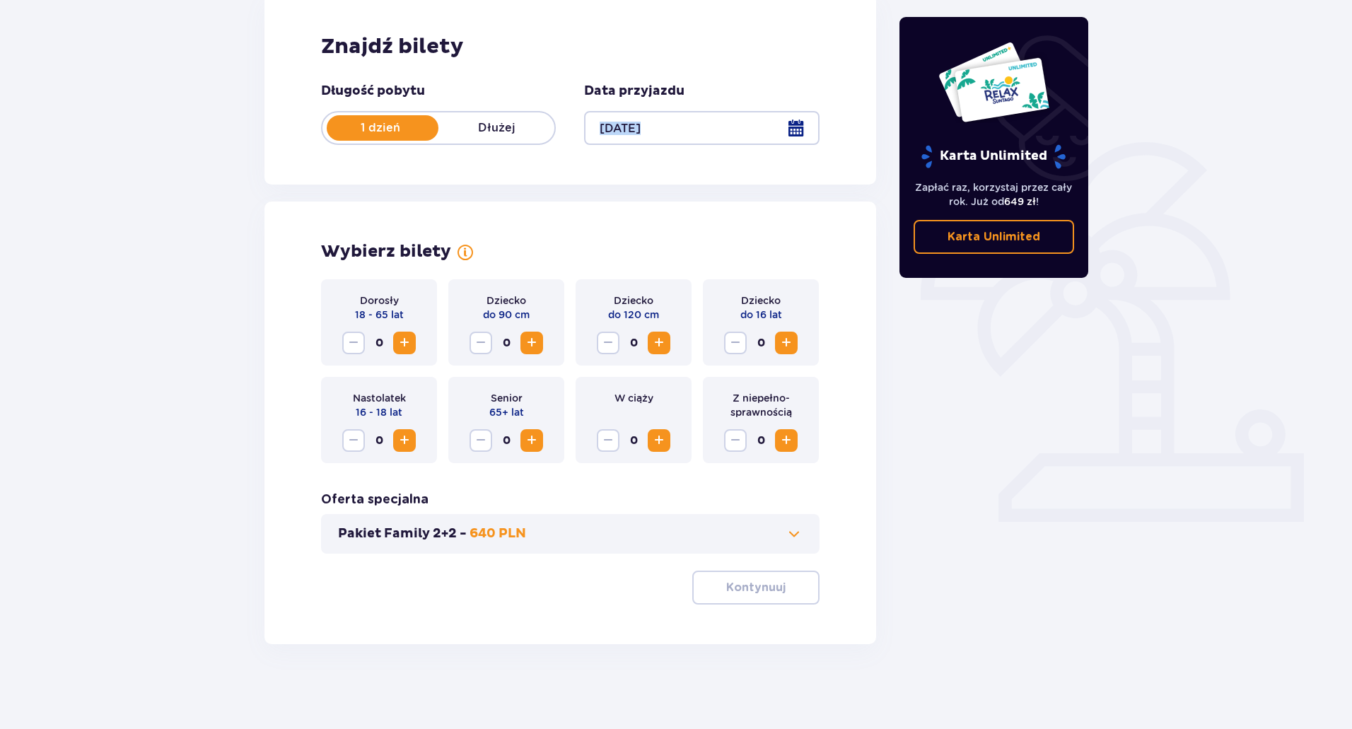
click at [791, 526] on span at bounding box center [794, 533] width 17 height 17
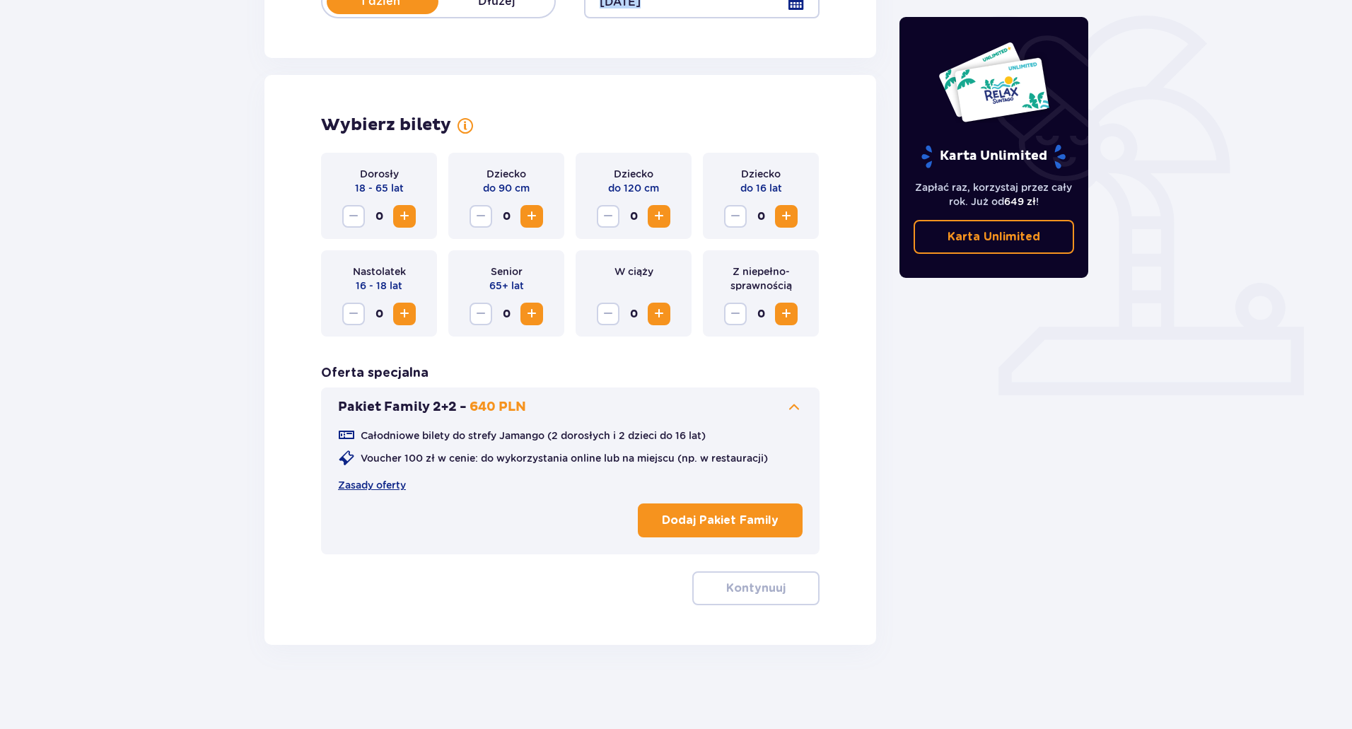
scroll to position [336, 0]
click at [734, 515] on p "Dodaj Pakiet Family" at bounding box center [720, 520] width 117 height 16
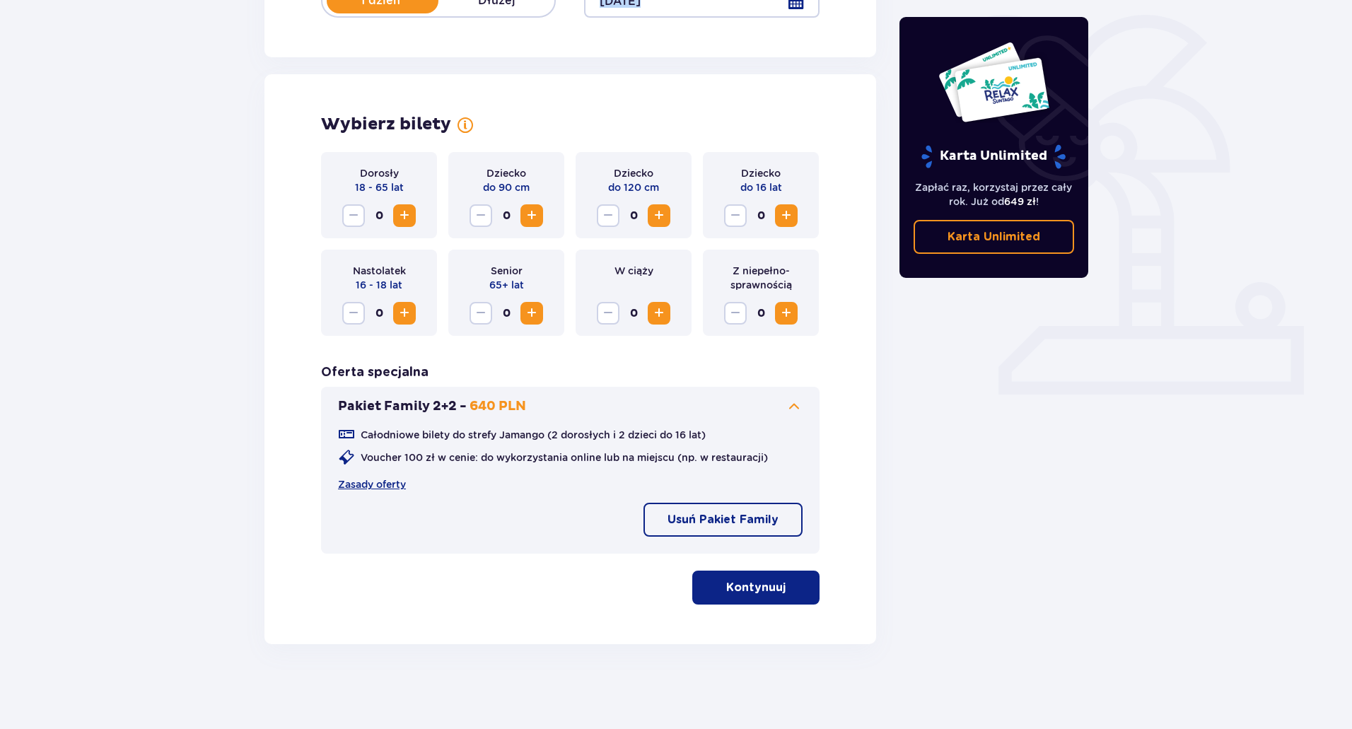
click at [742, 588] on p "Kontynuuj" at bounding box center [755, 588] width 59 height 16
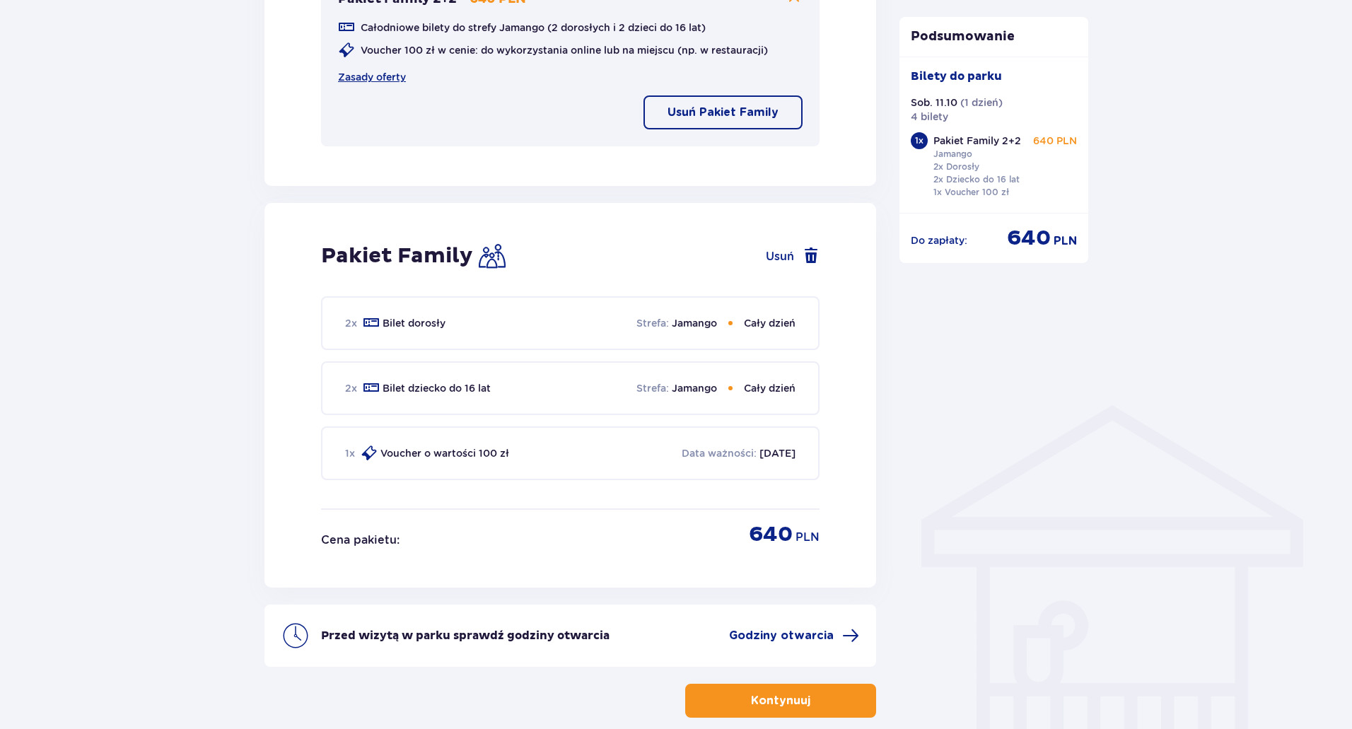
scroll to position [817, 0]
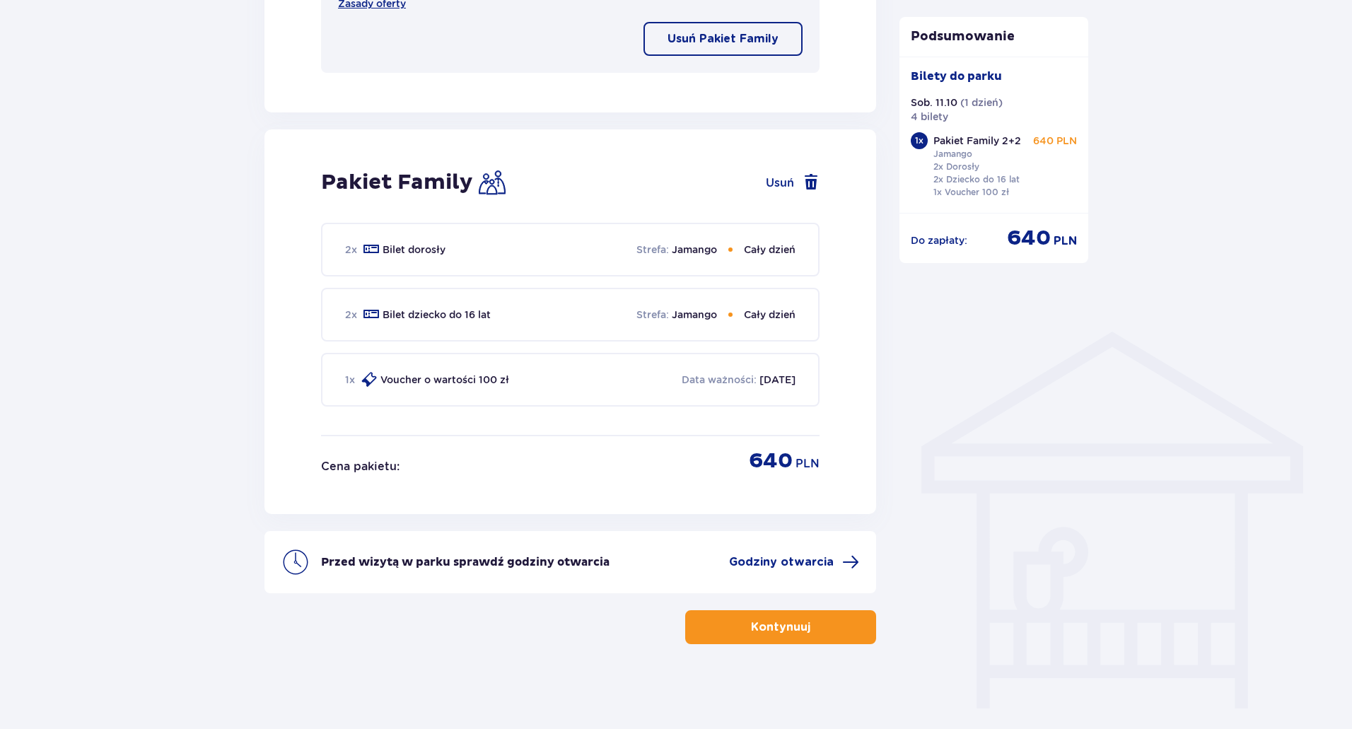
click at [791, 626] on p "Kontynuuj" at bounding box center [780, 627] width 59 height 16
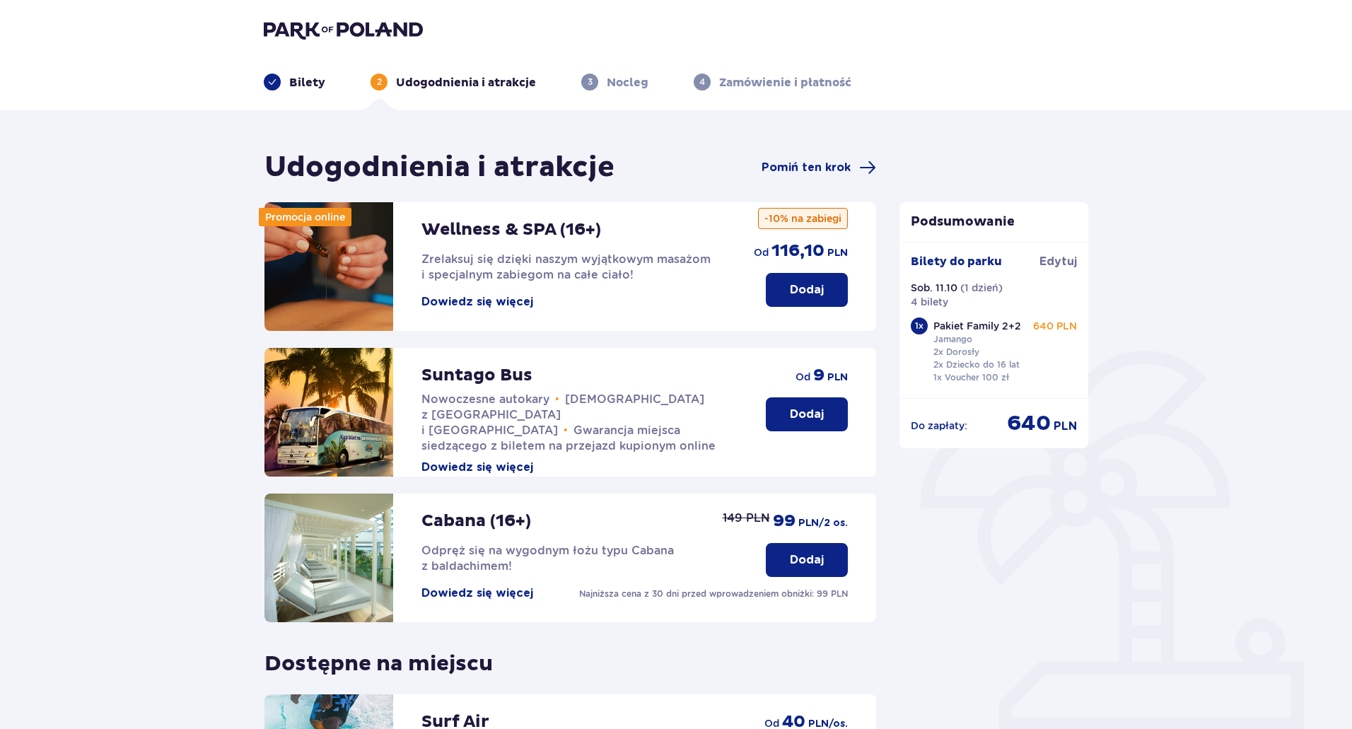
click at [269, 77] on span at bounding box center [272, 82] width 10 height 10
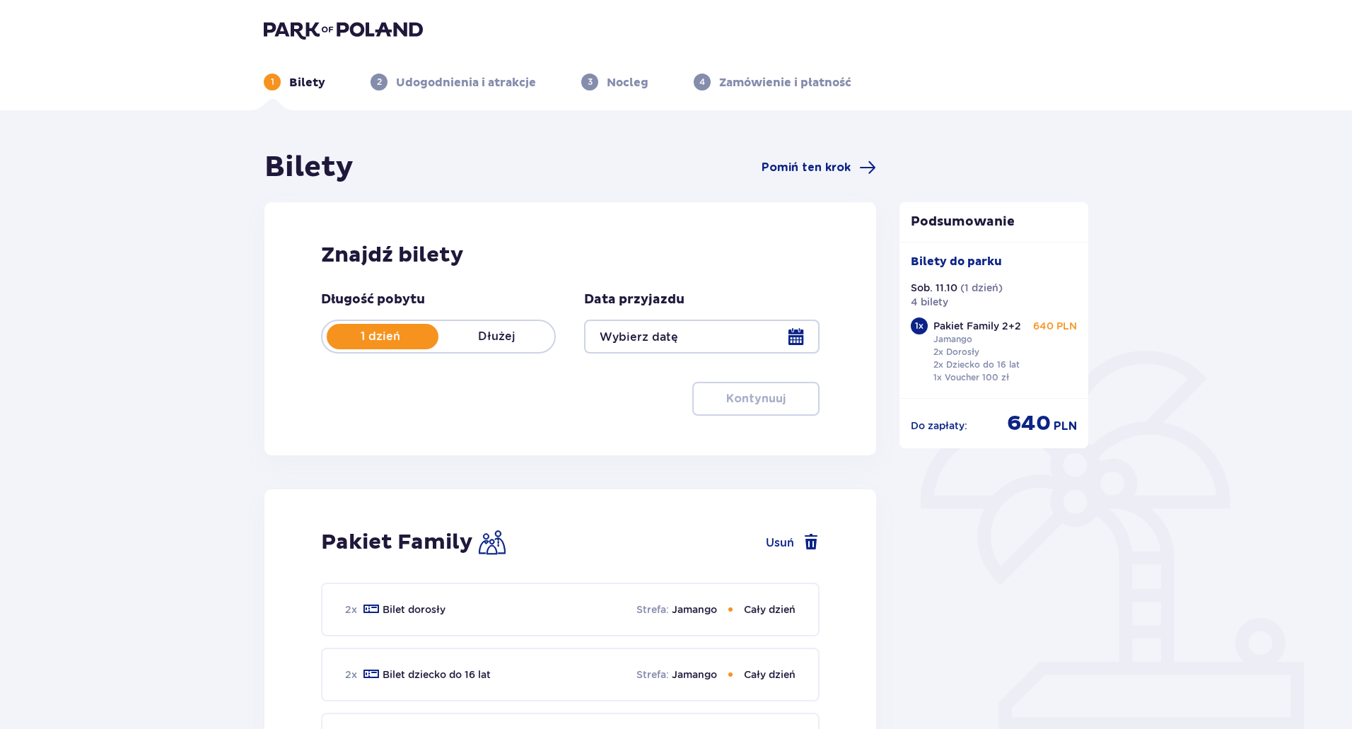
type input "11.10.25"
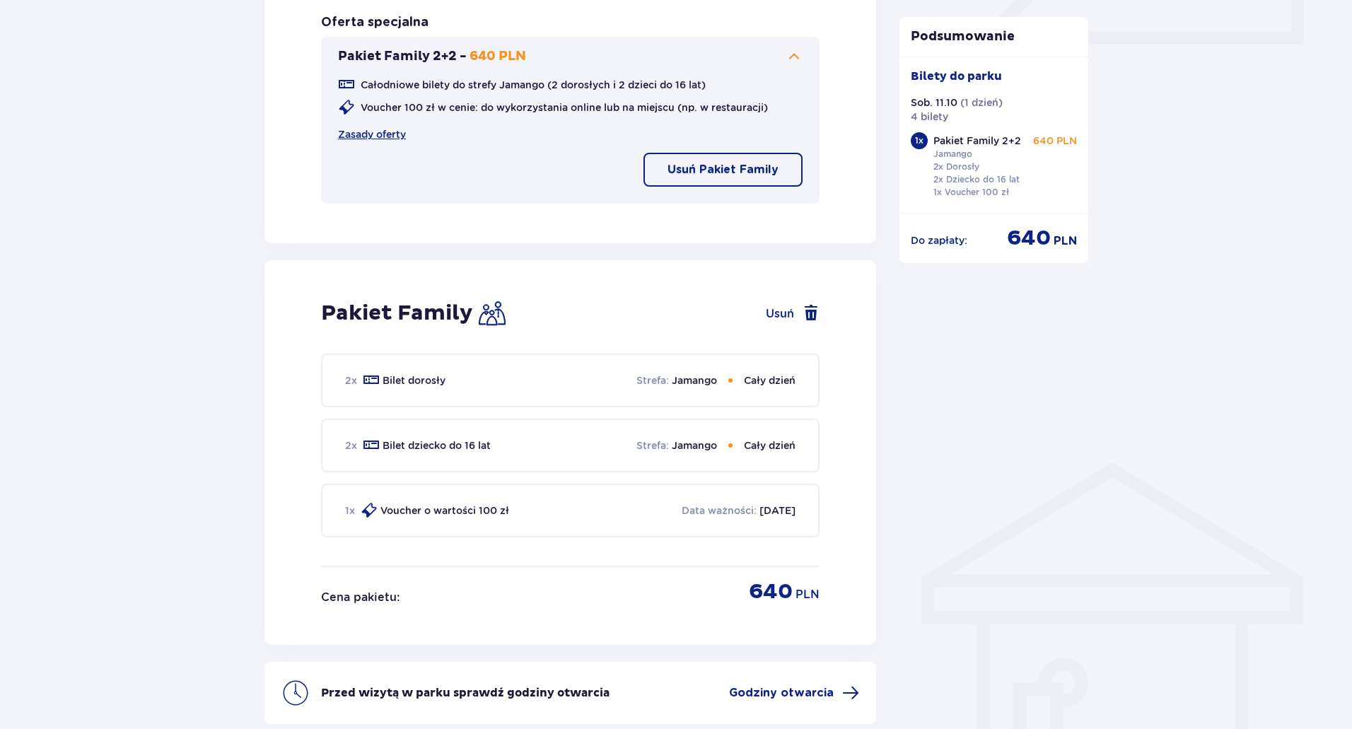
scroll to position [675, 0]
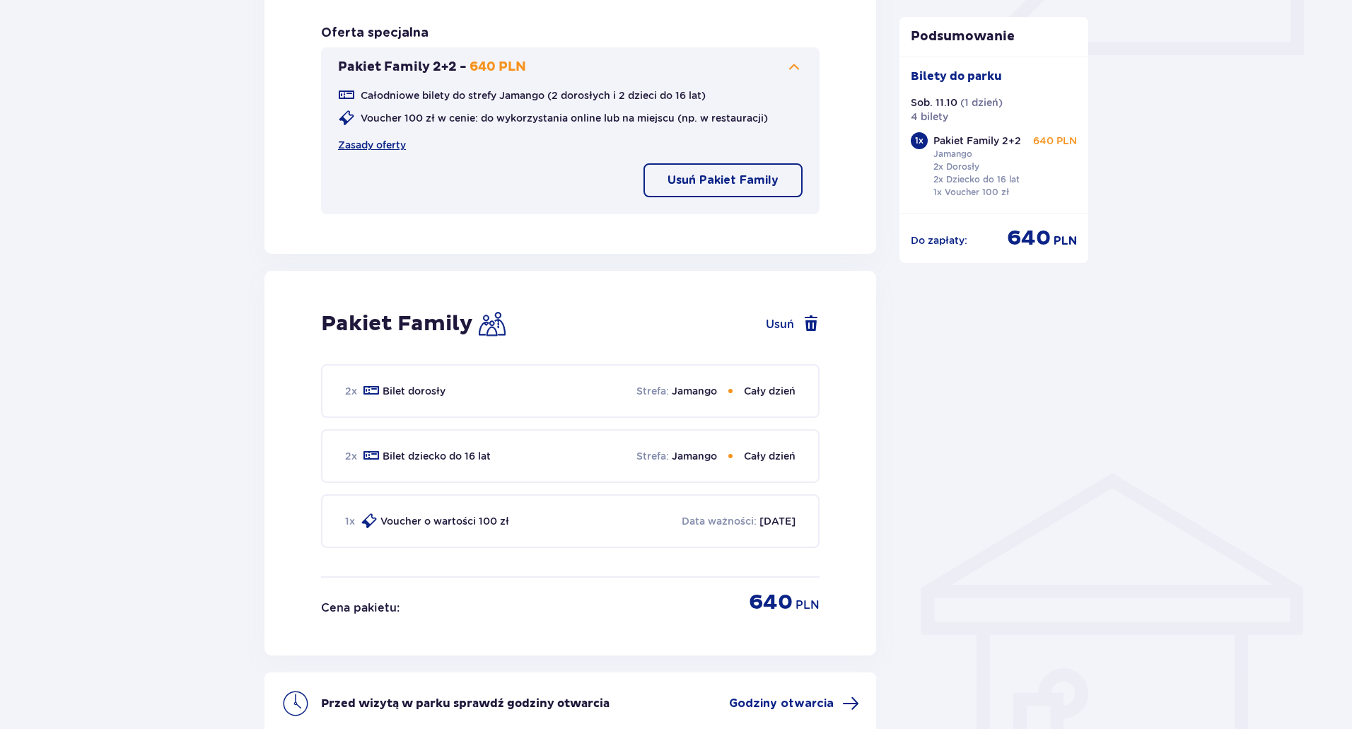
click at [661, 394] on p "Strefa :" at bounding box center [652, 391] width 33 height 14
click at [489, 320] on img at bounding box center [492, 323] width 27 height 27
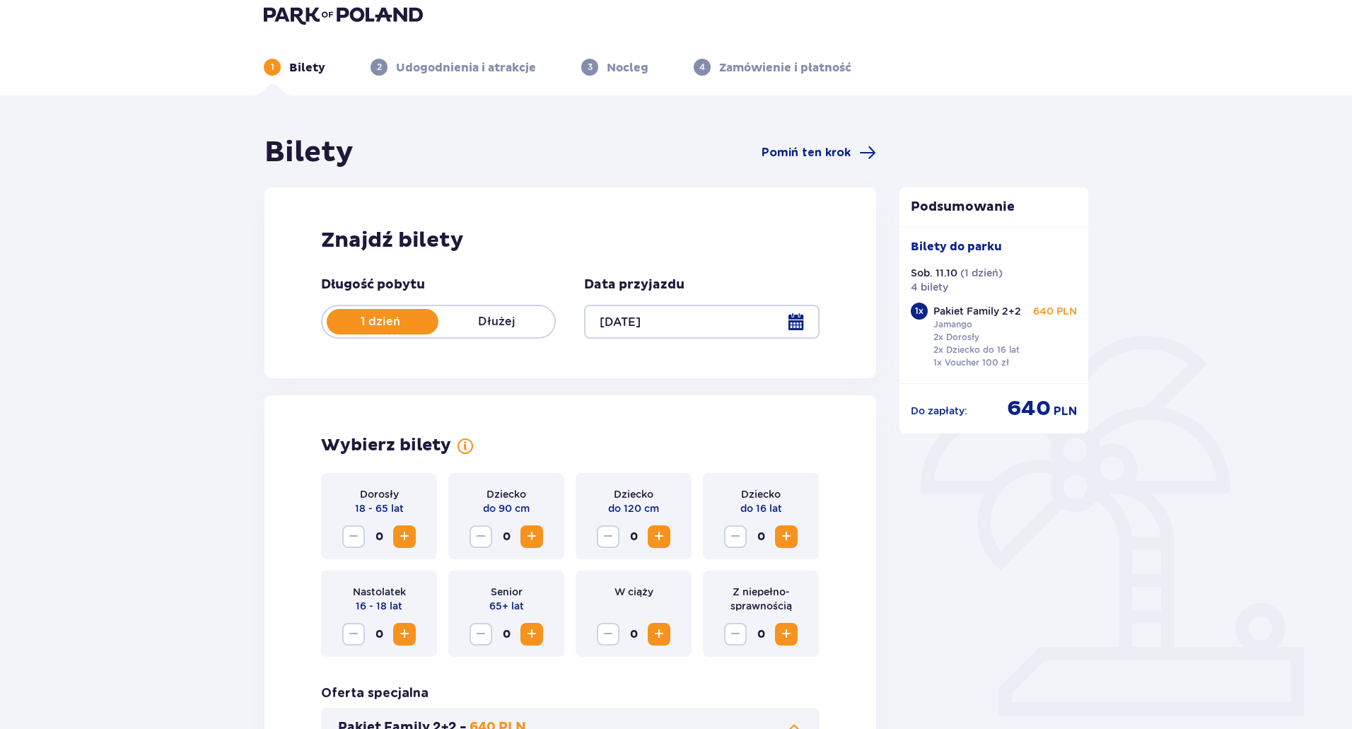
scroll to position [0, 0]
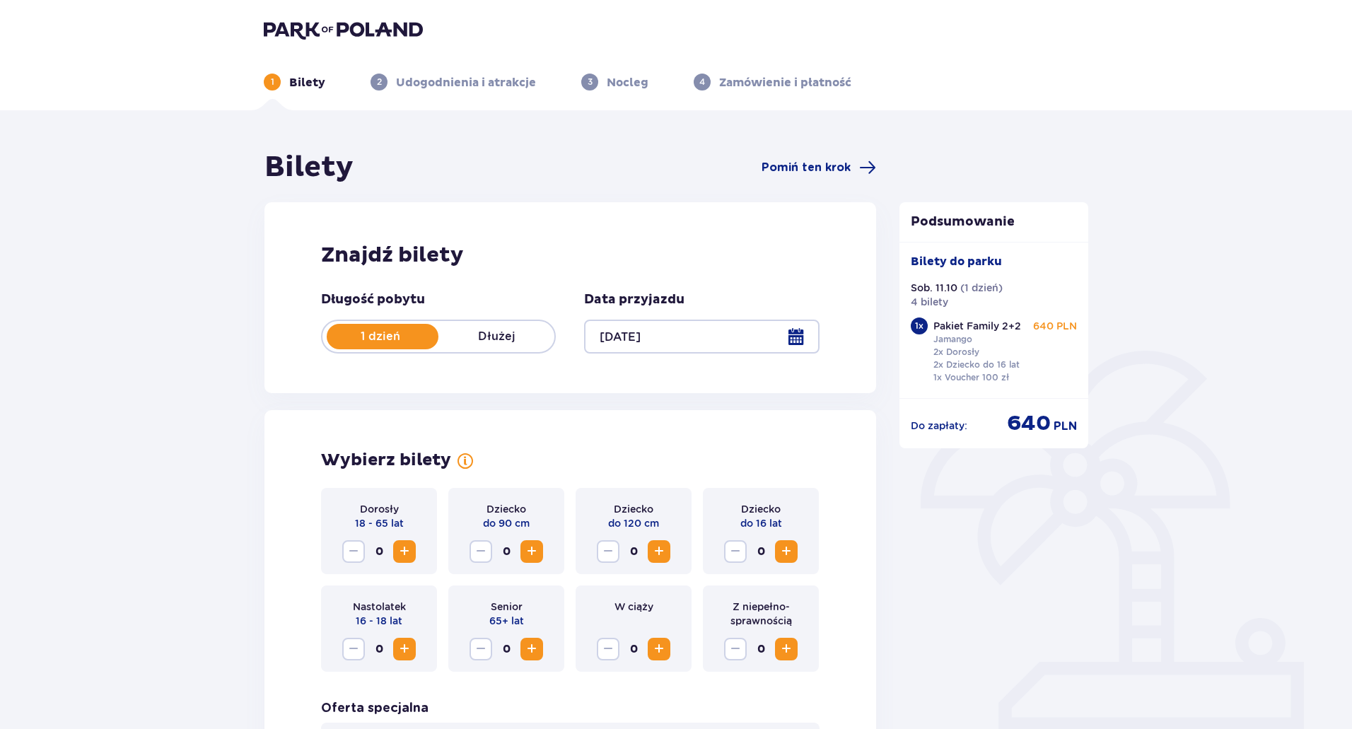
click at [291, 81] on p "Bilety" at bounding box center [307, 83] width 36 height 16
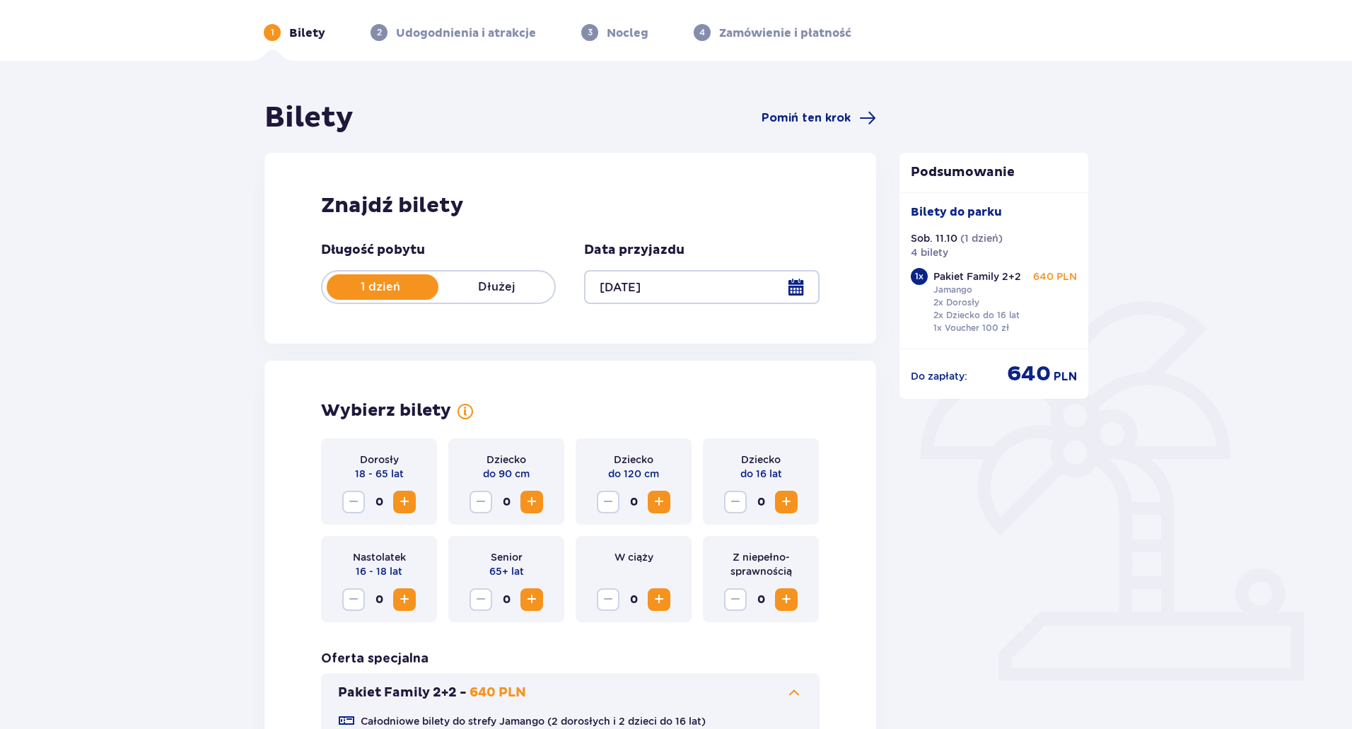
scroll to position [281, 0]
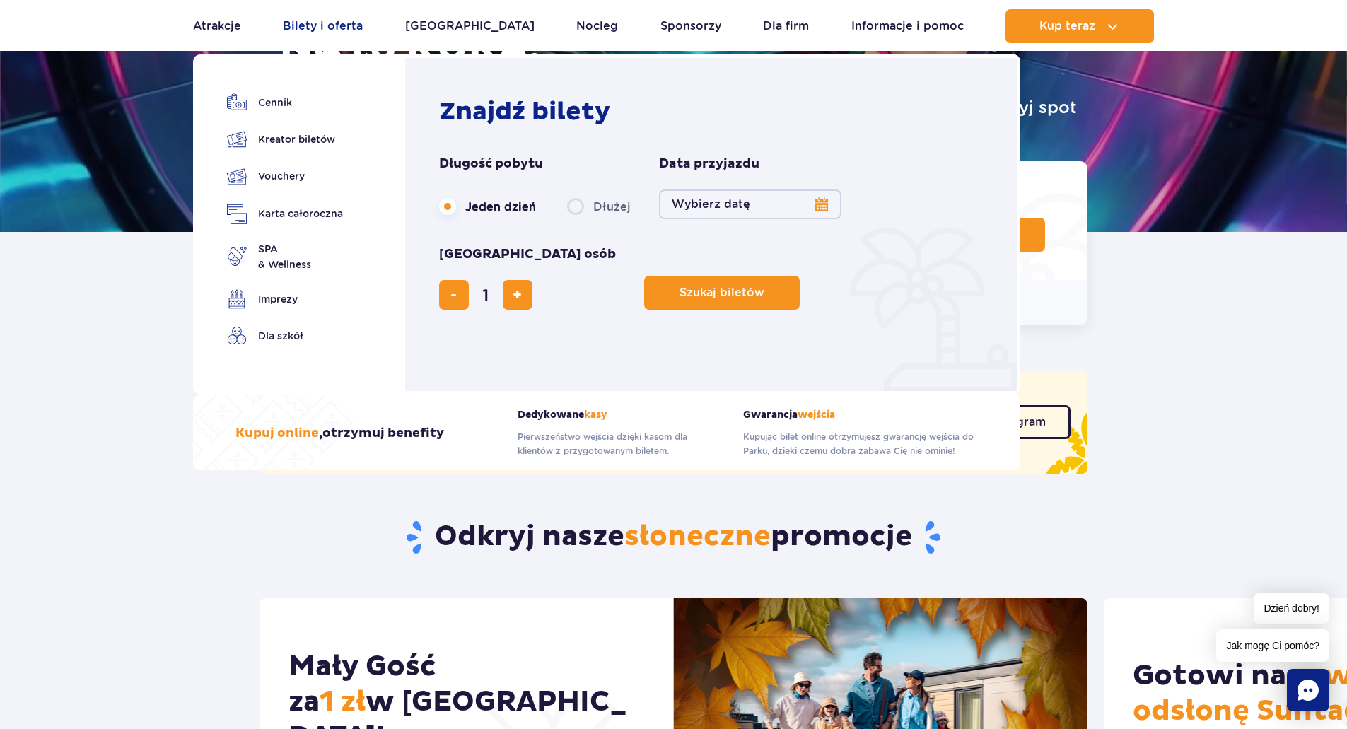
click at [320, 19] on link "Bilety i oferta" at bounding box center [323, 26] width 80 height 34
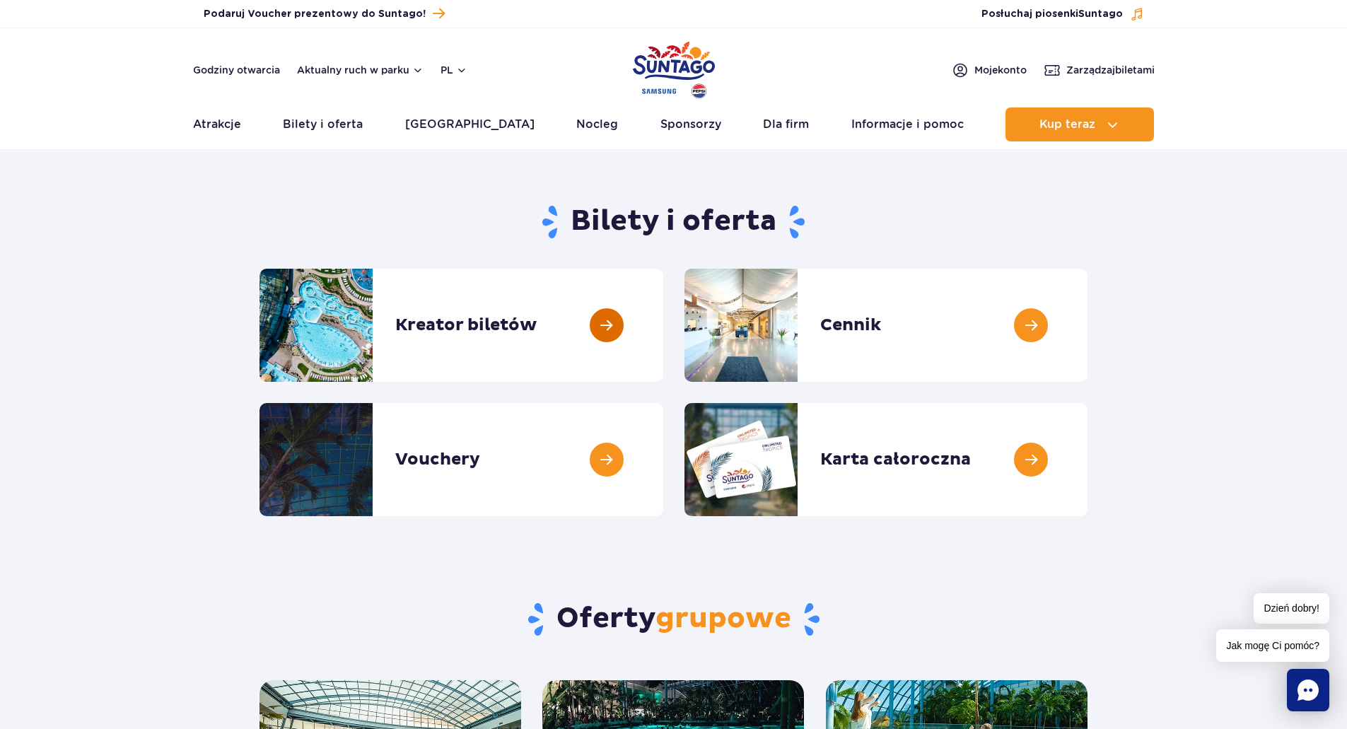
click at [663, 322] on link at bounding box center [663, 325] width 0 height 113
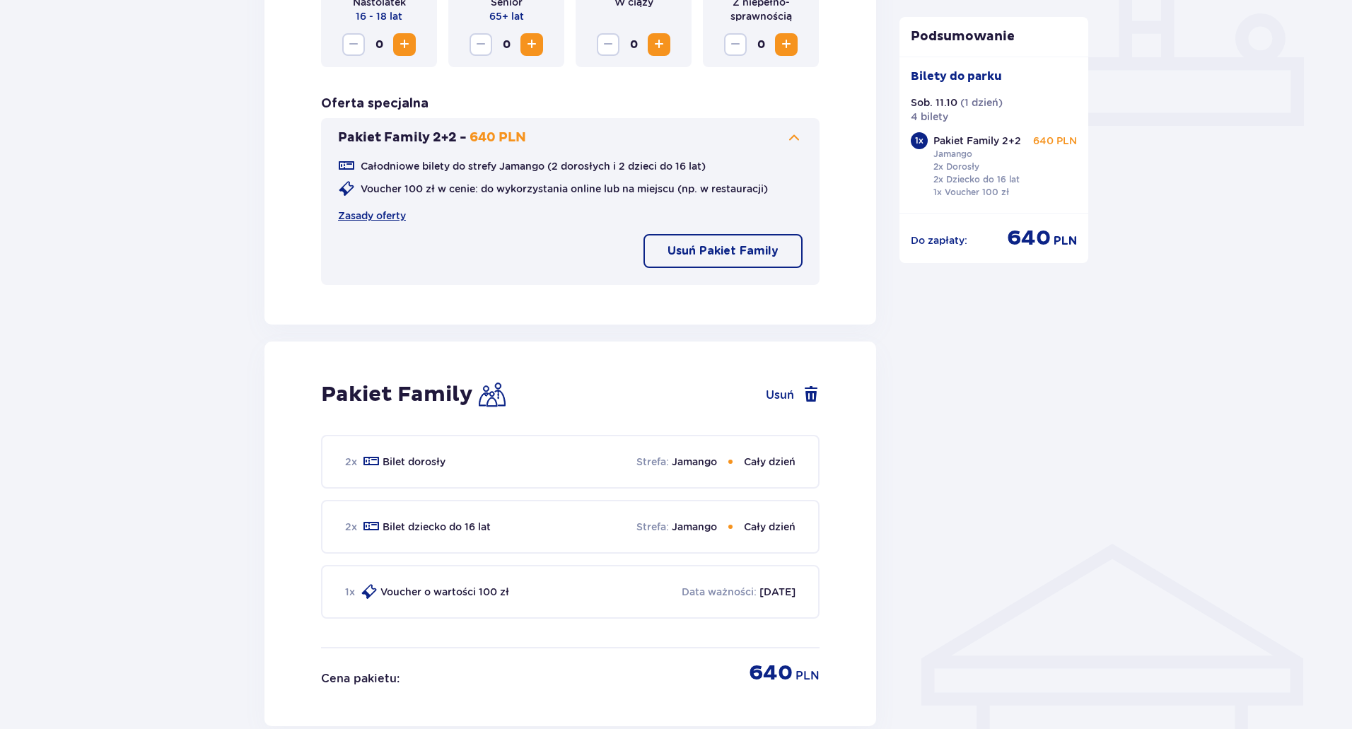
scroll to position [251, 0]
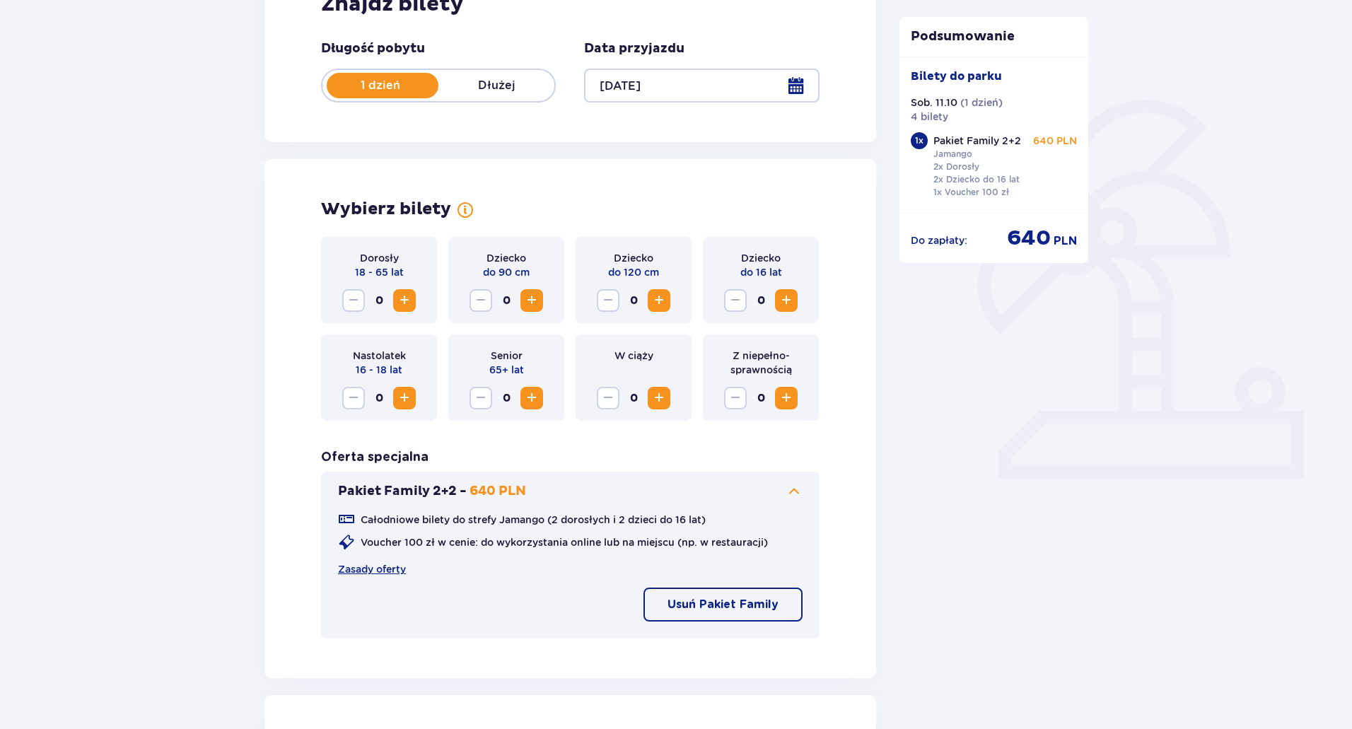
click at [397, 298] on span "Zwiększ" at bounding box center [404, 300] width 17 height 17
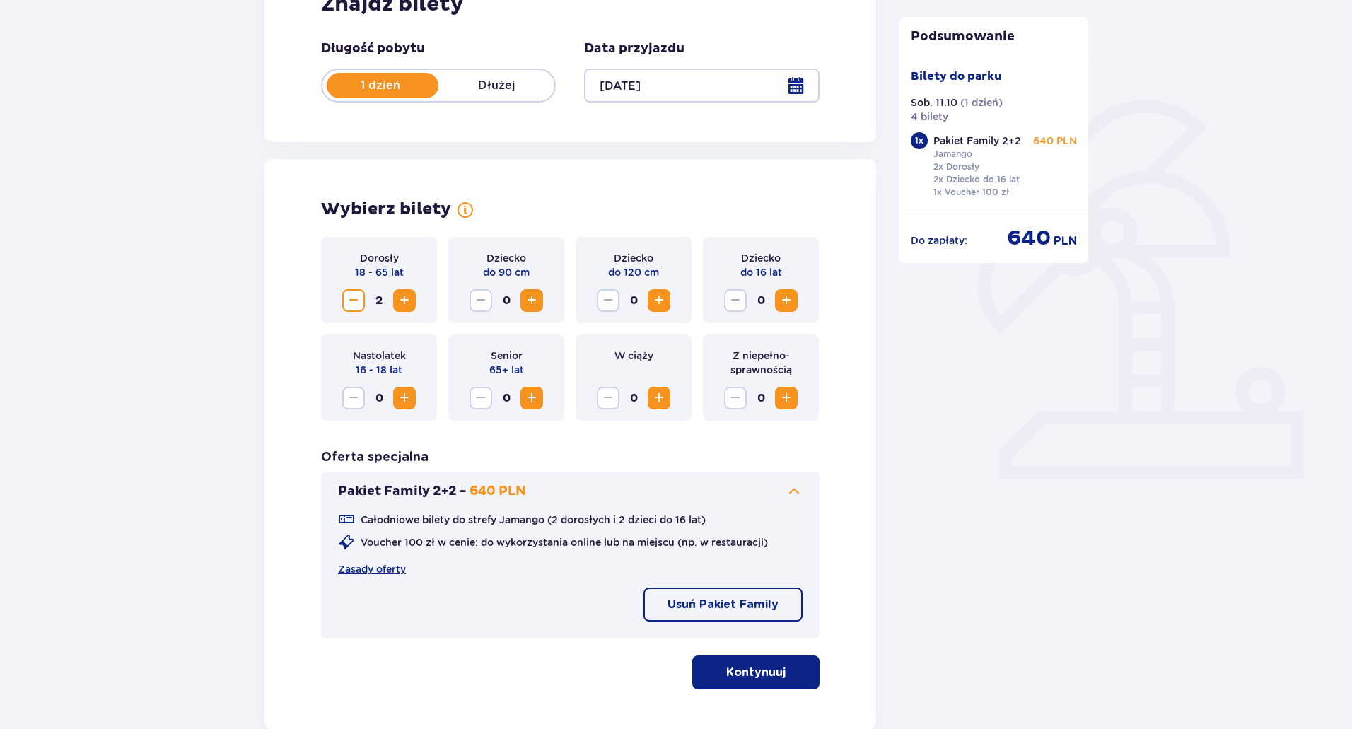
click at [783, 296] on span "Zwiększ" at bounding box center [786, 300] width 17 height 17
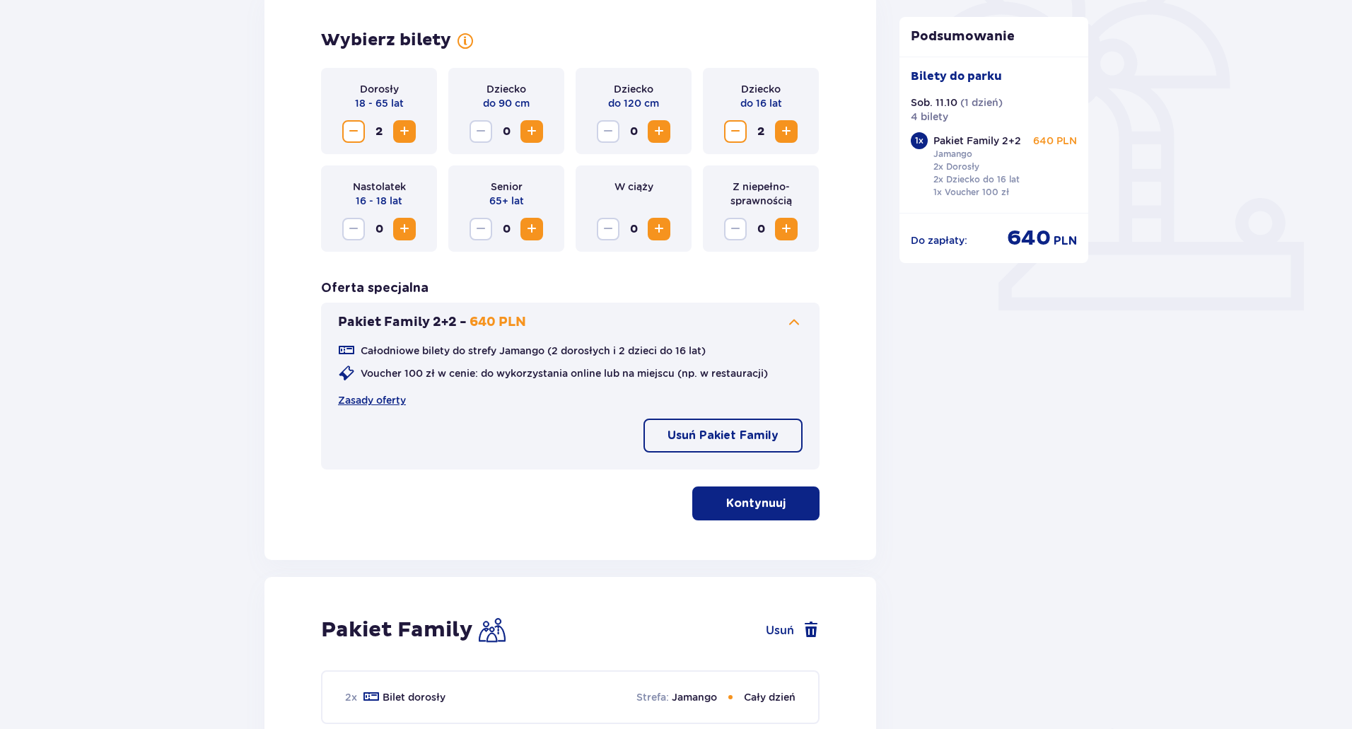
scroll to position [463, 0]
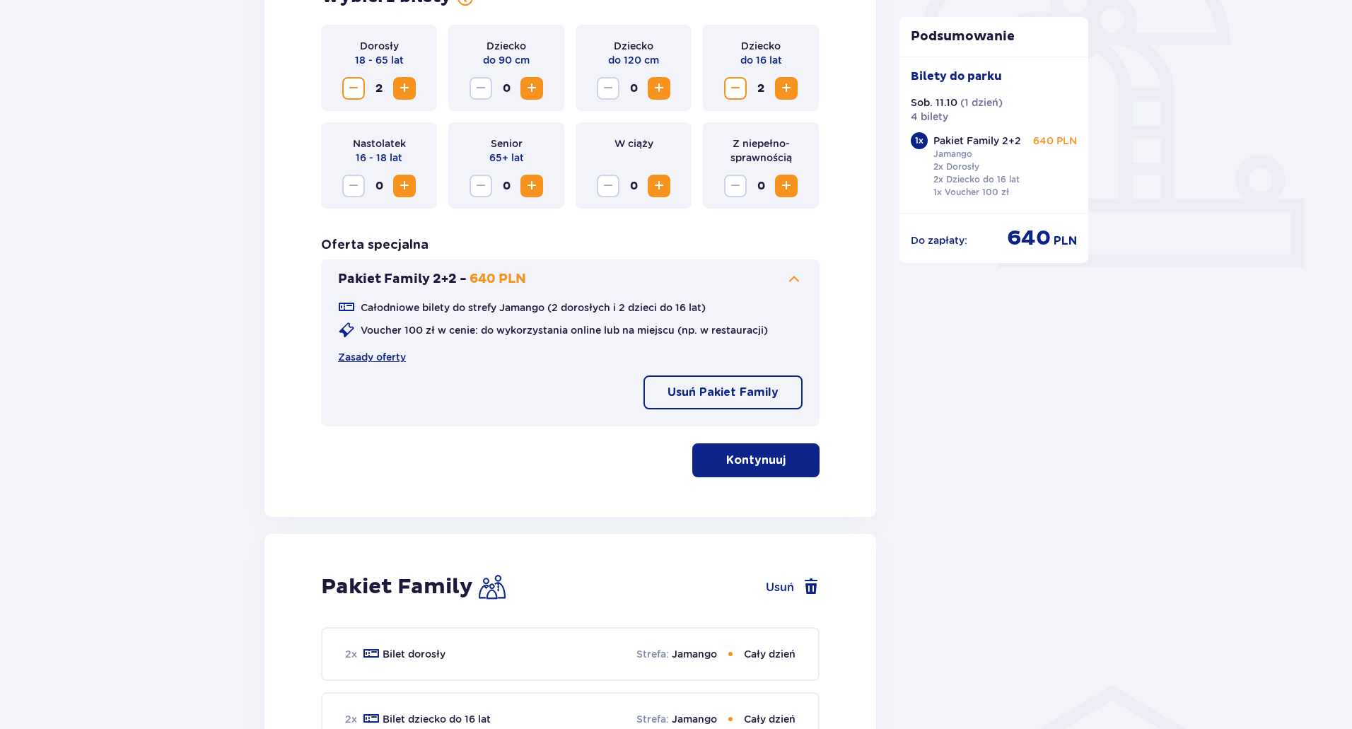
click at [734, 387] on p "Usuń Pakiet Family" at bounding box center [723, 393] width 111 height 16
click at [709, 388] on p "Dodaj Pakiet Family" at bounding box center [720, 393] width 117 height 16
click at [670, 395] on p "Usuń Pakiet Family" at bounding box center [723, 393] width 111 height 16
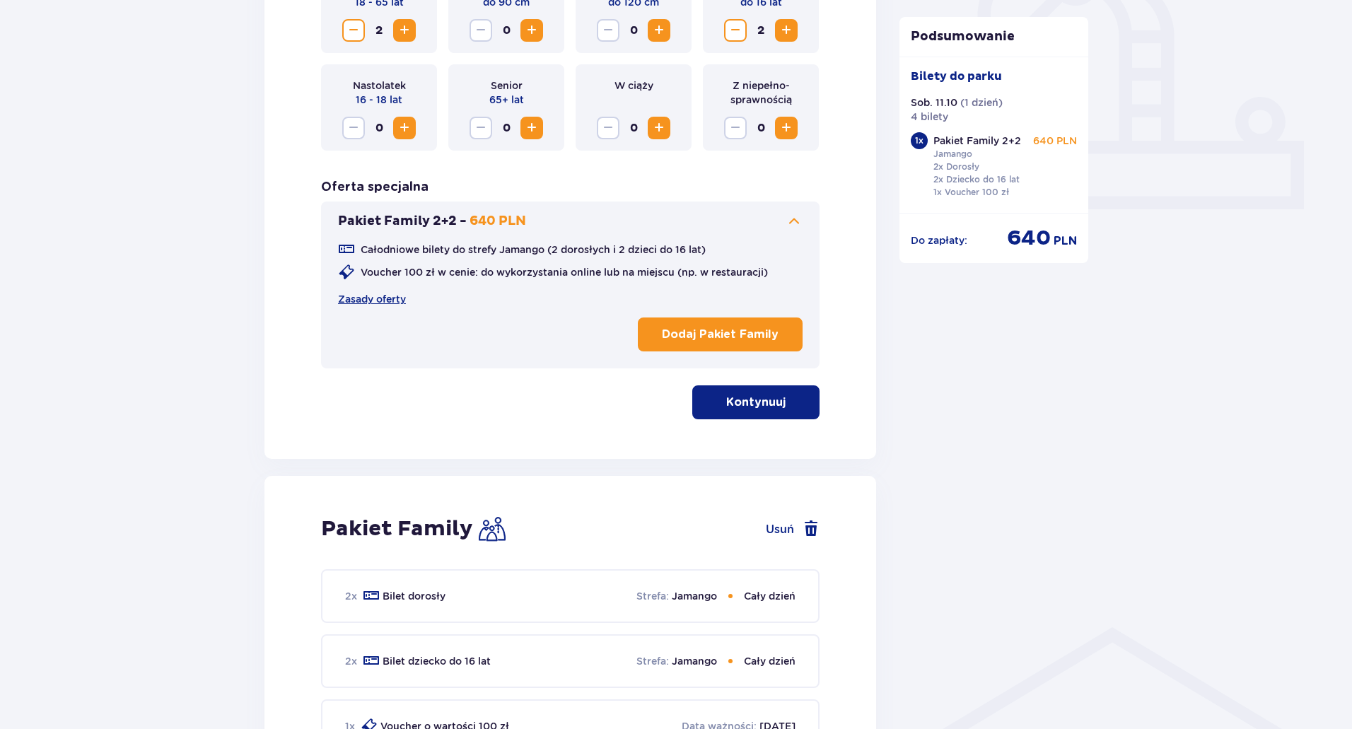
scroll to position [514, 0]
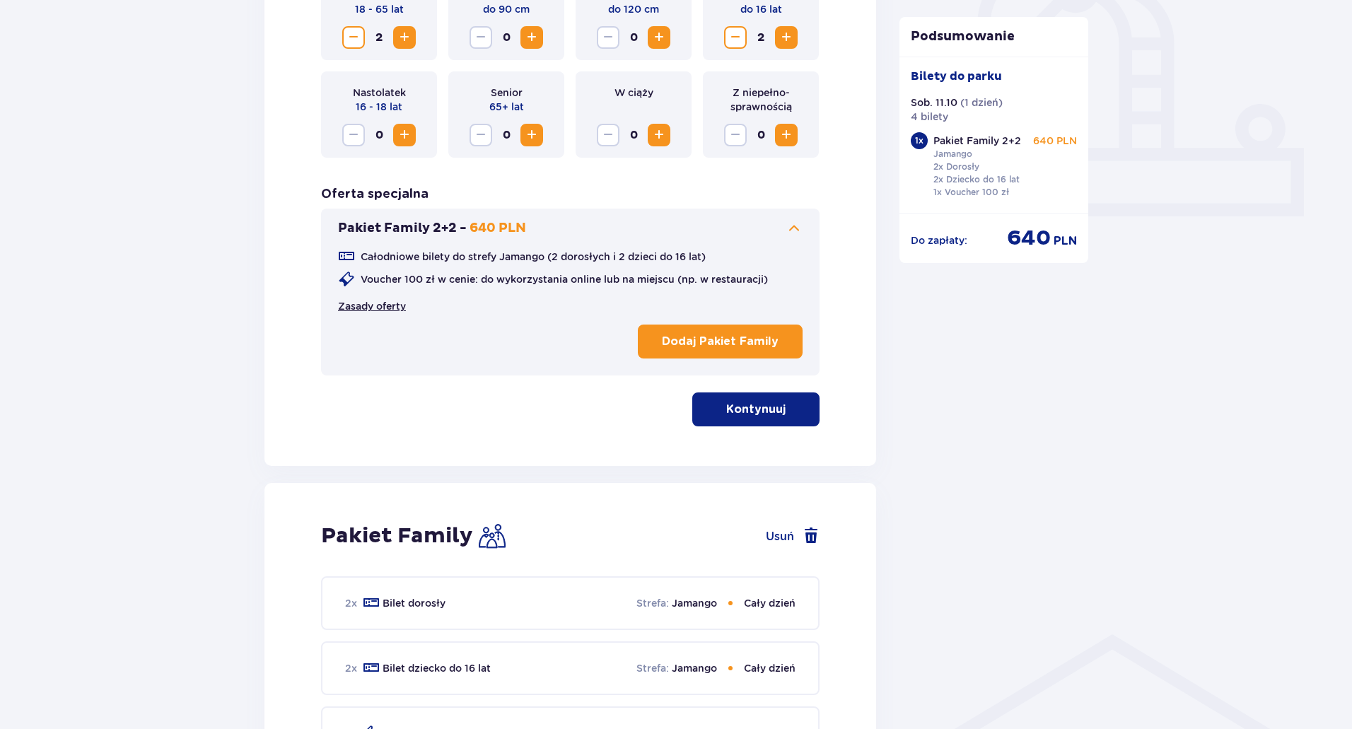
click at [388, 305] on link "Zasady oferty" at bounding box center [372, 306] width 68 height 14
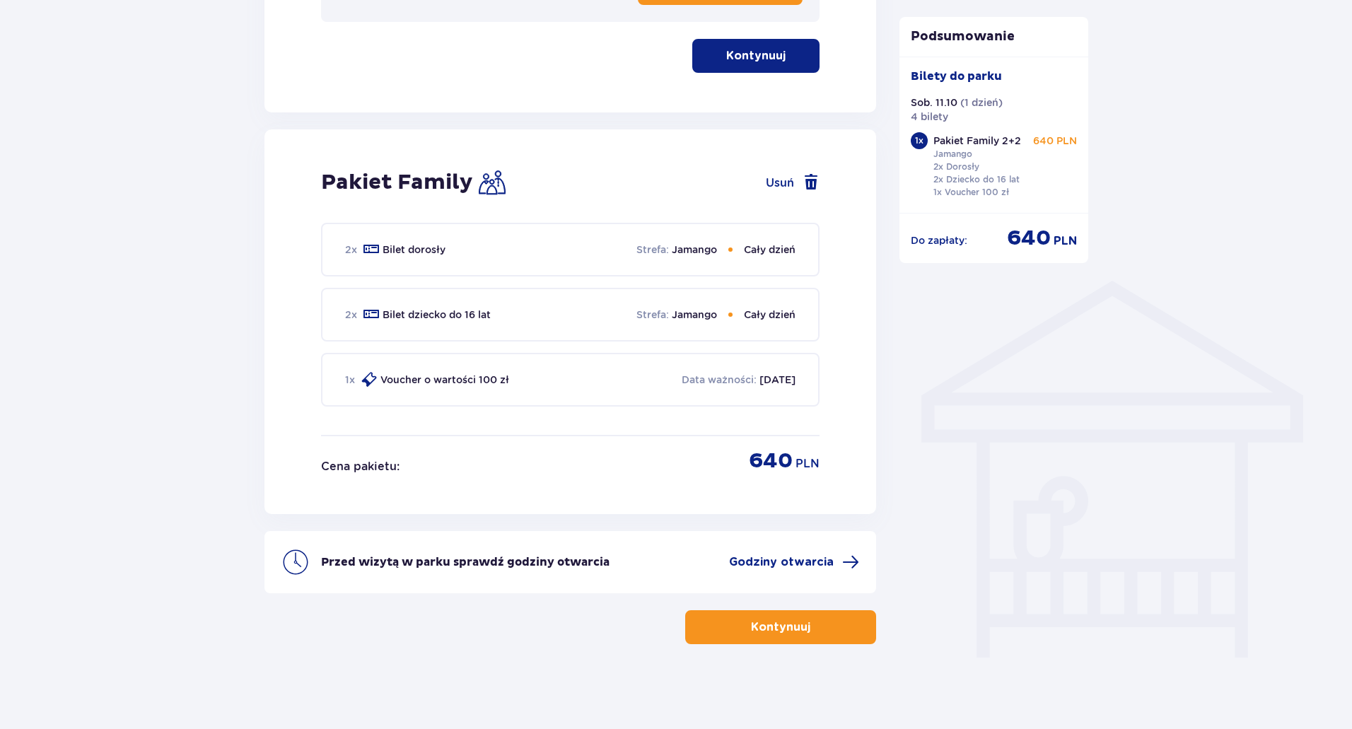
scroll to position [373, 0]
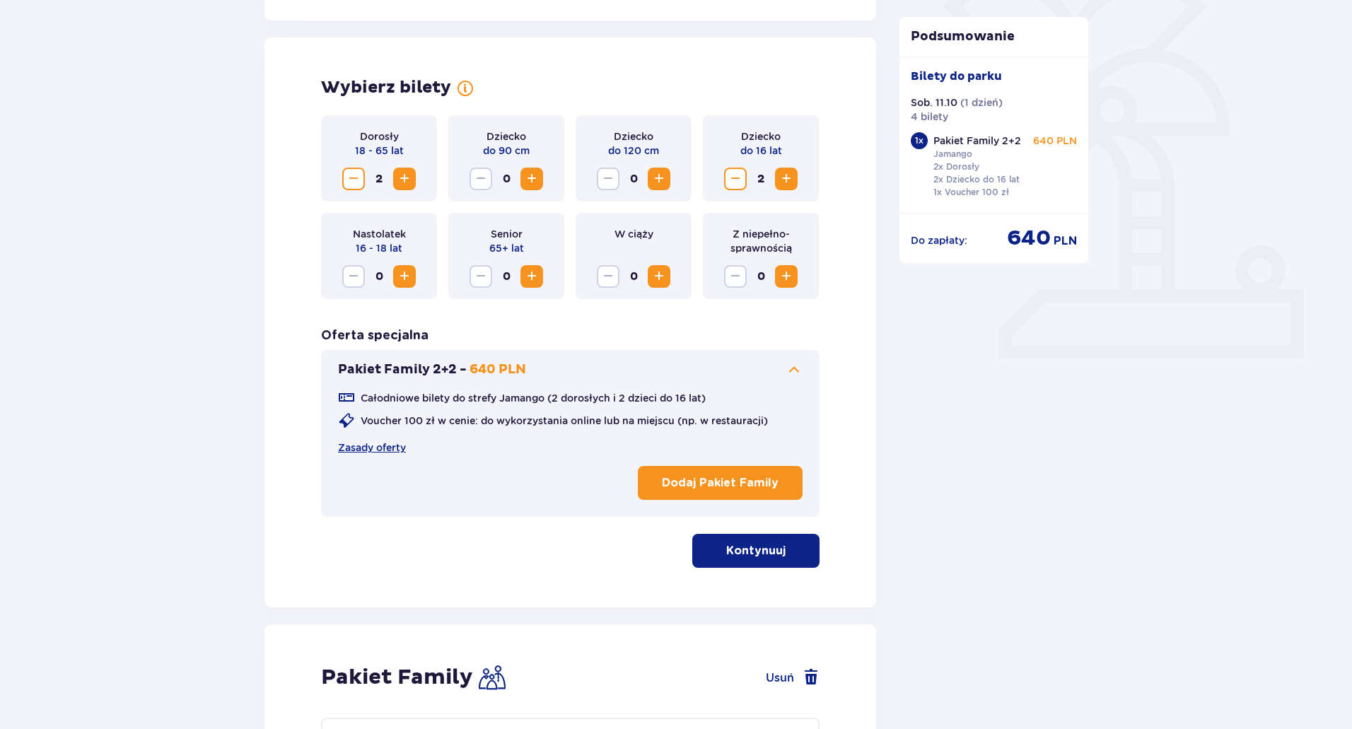
click at [726, 550] on p "Kontynuuj" at bounding box center [755, 551] width 59 height 16
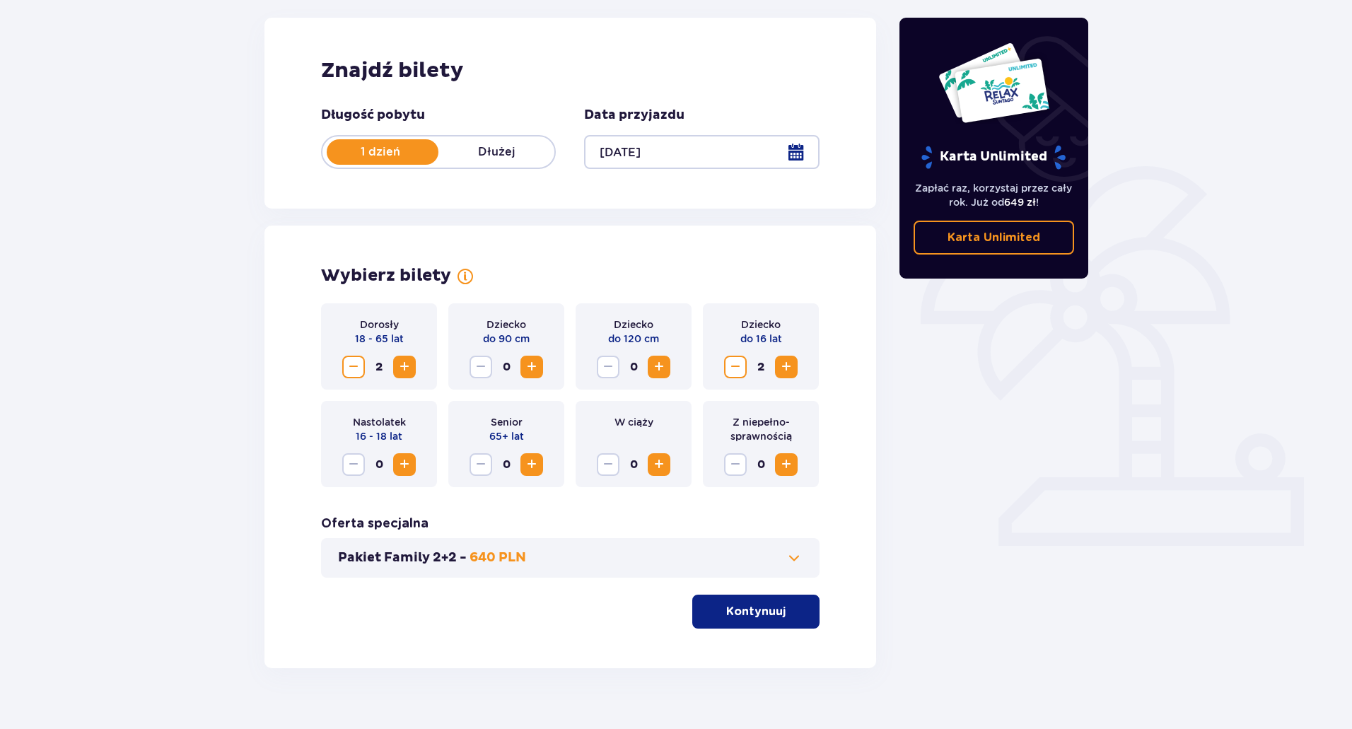
scroll to position [209, 0]
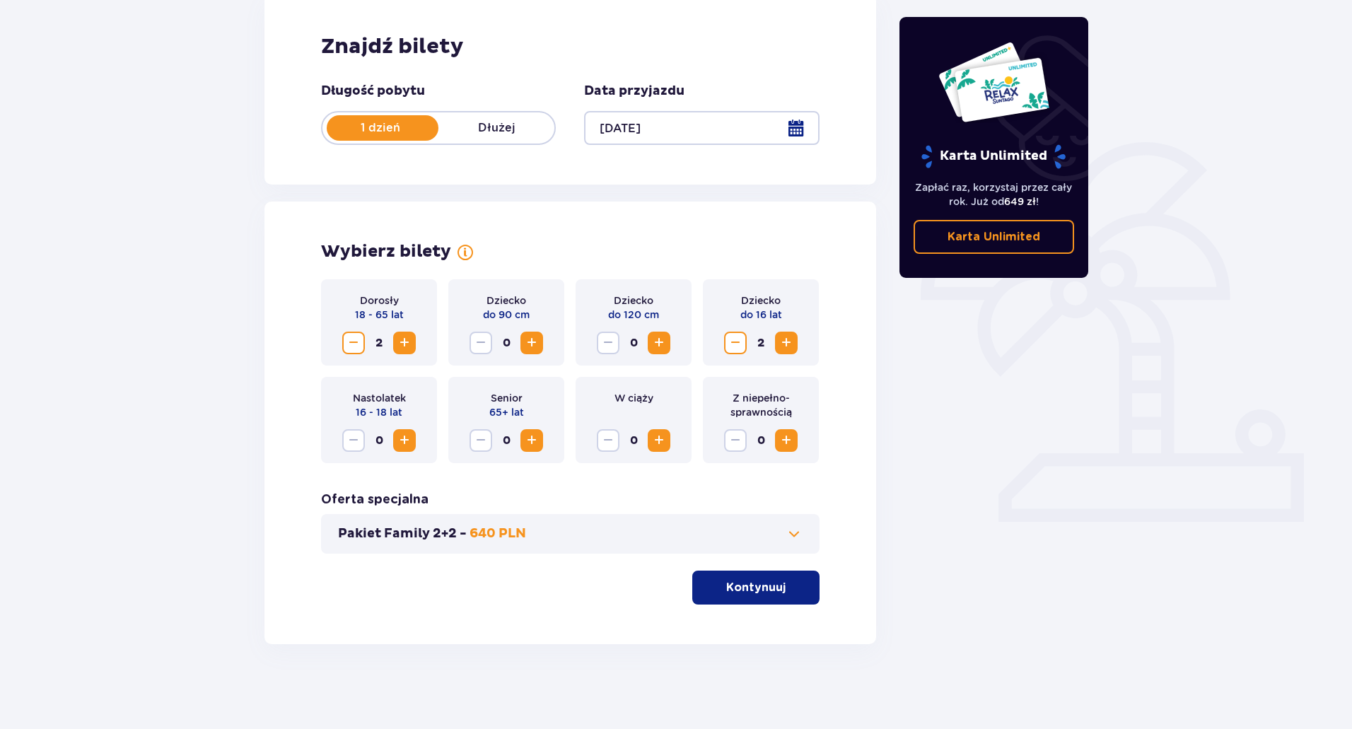
click at [797, 538] on span at bounding box center [794, 533] width 17 height 17
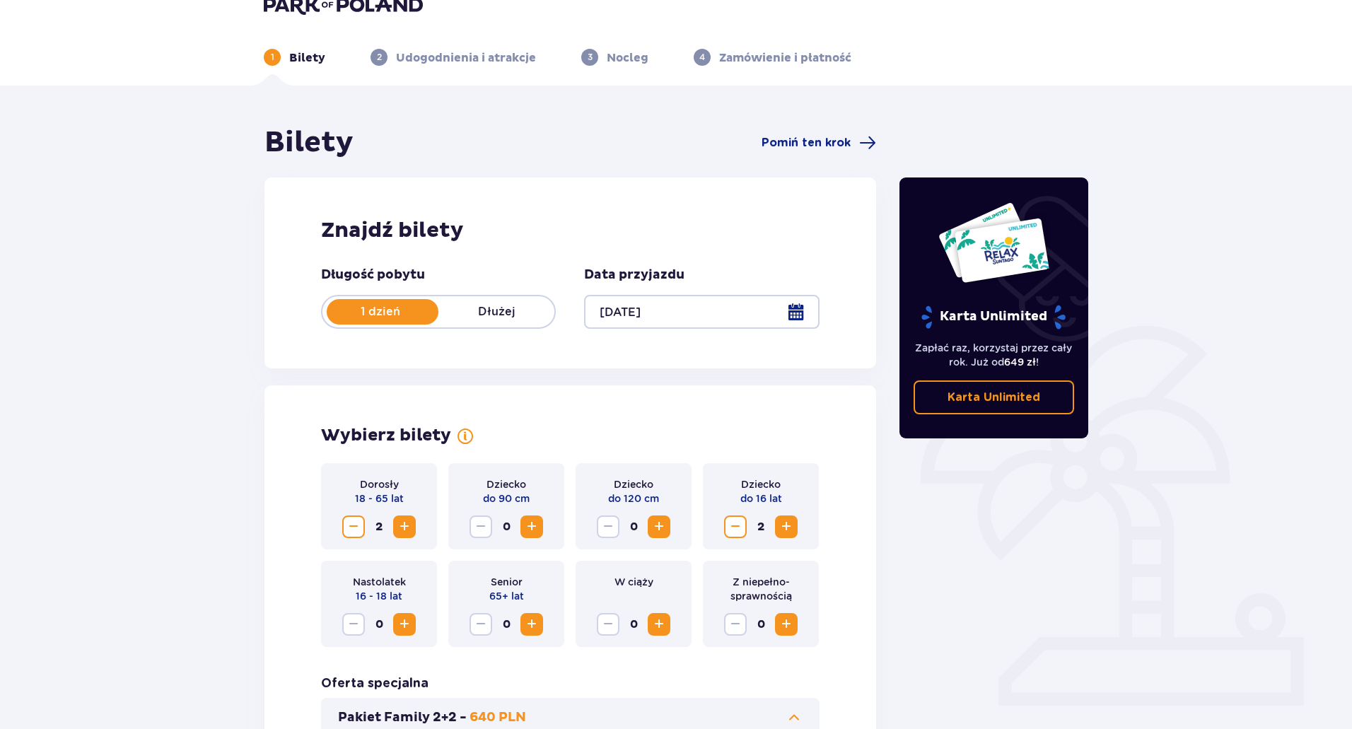
scroll to position [0, 0]
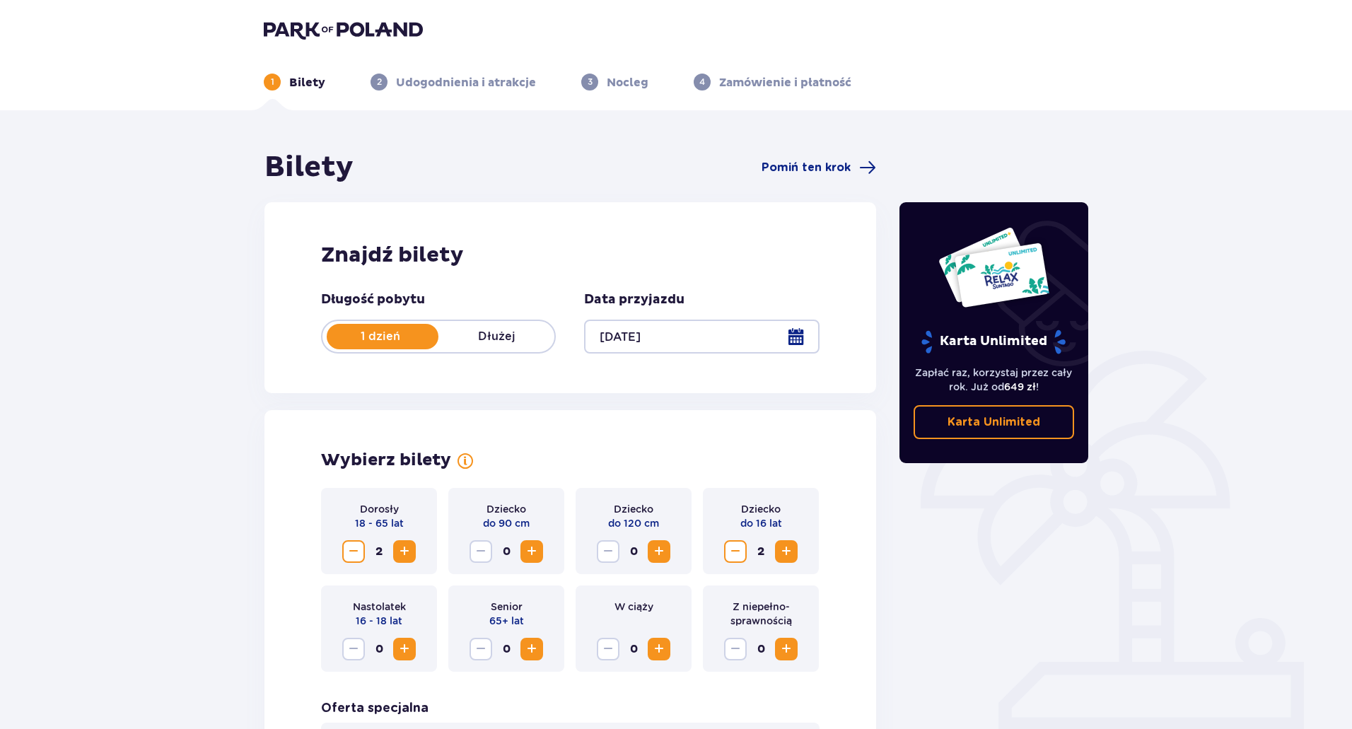
click at [298, 30] on img at bounding box center [343, 30] width 159 height 20
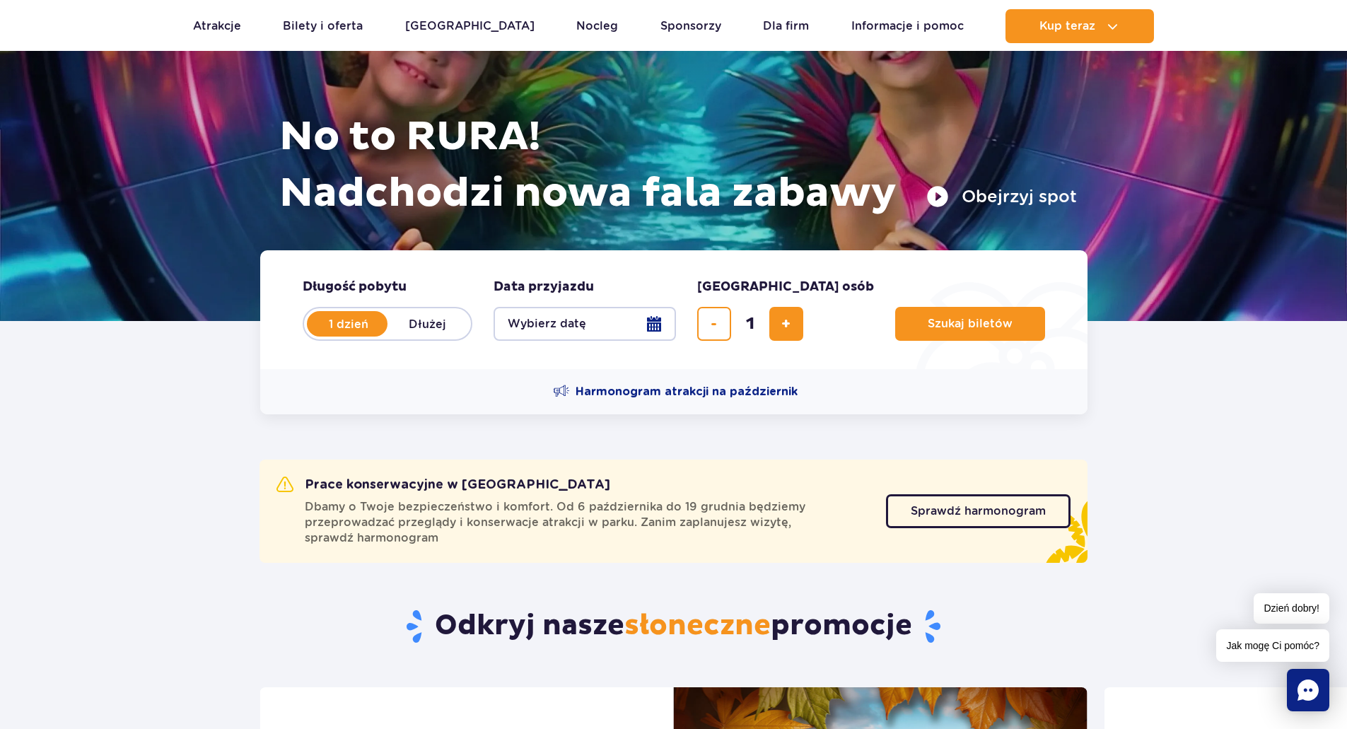
scroll to position [141, 0]
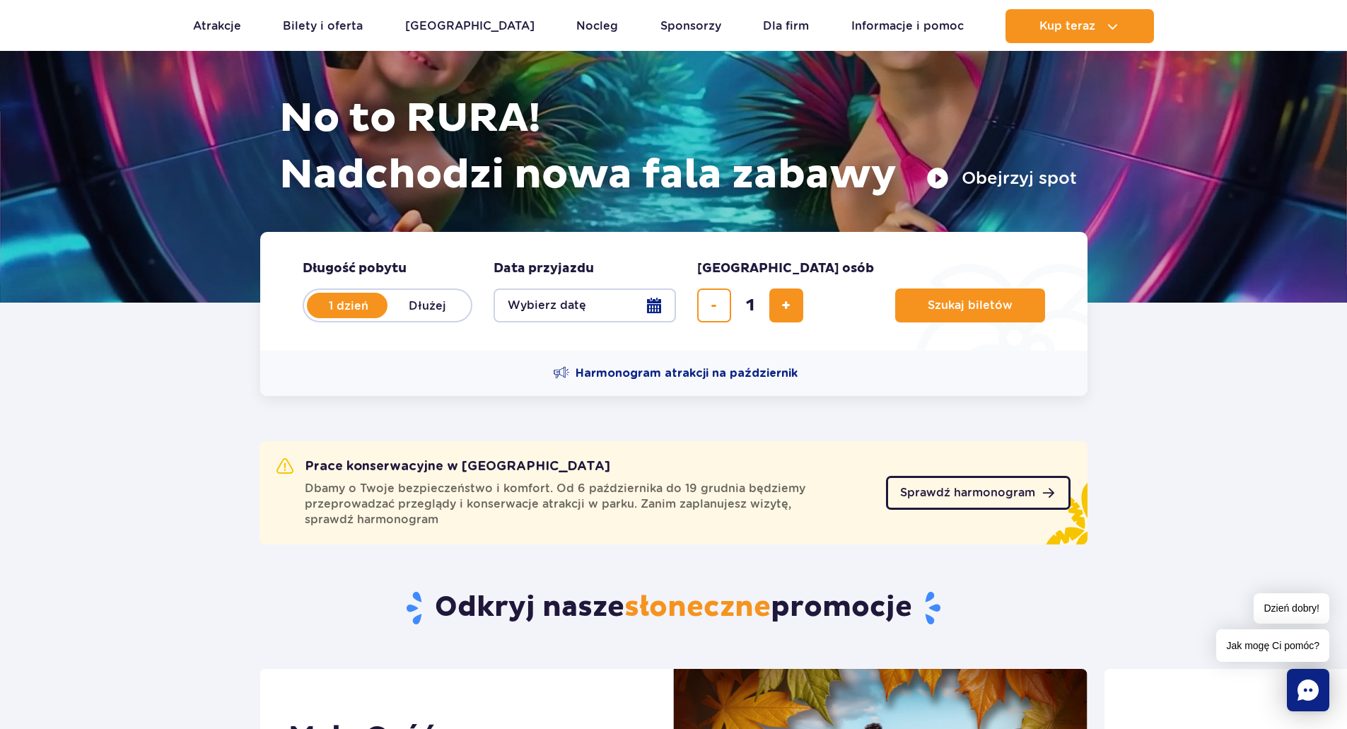
click at [933, 495] on span "Sprawdź harmonogram" at bounding box center [967, 492] width 135 height 11
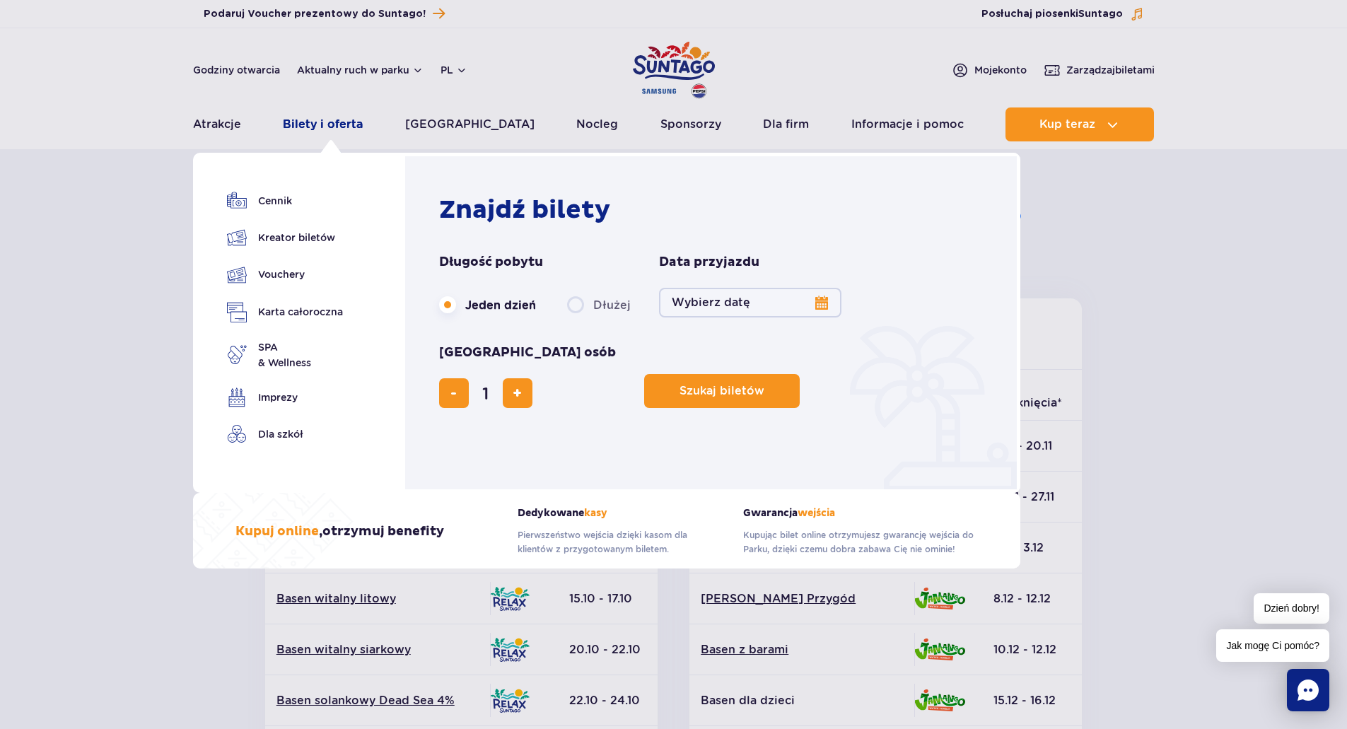
click at [316, 120] on link "Bilety i oferta" at bounding box center [323, 124] width 80 height 34
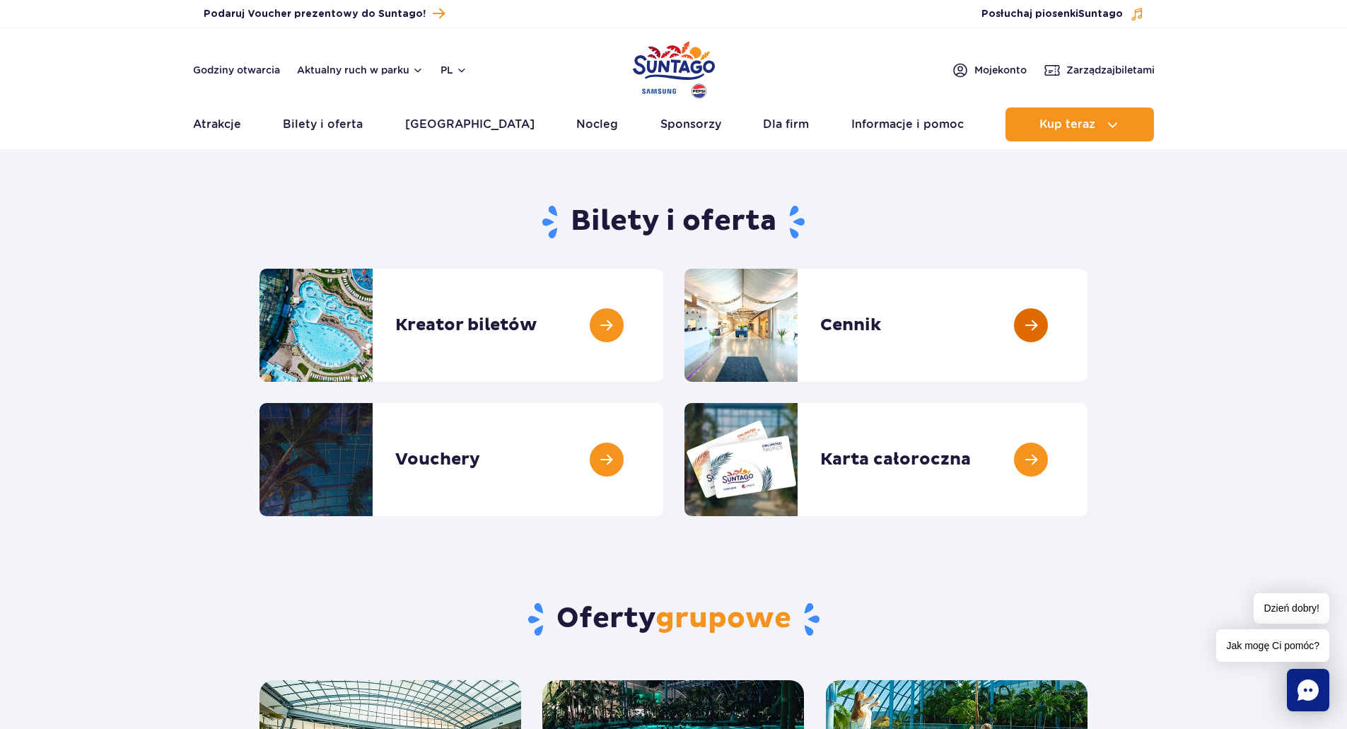
click at [1088, 321] on link at bounding box center [1088, 325] width 0 height 113
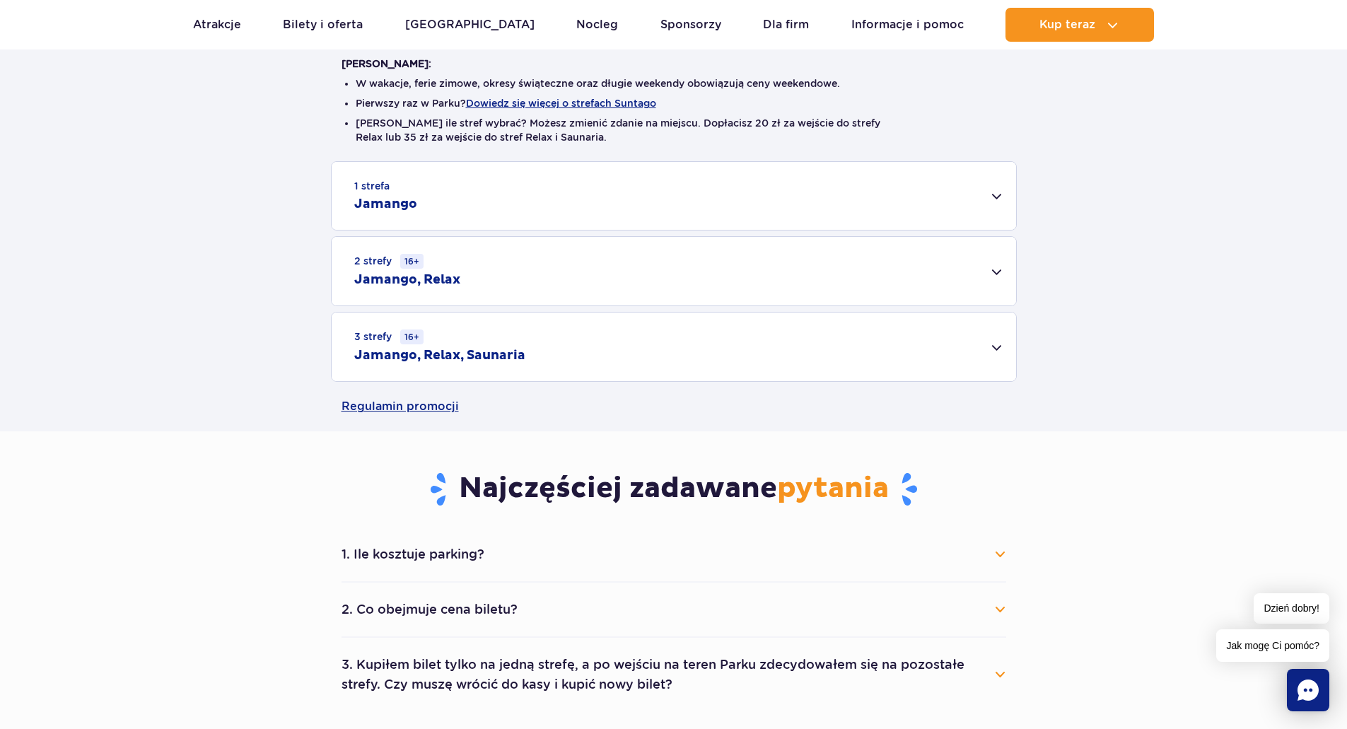
scroll to position [424, 0]
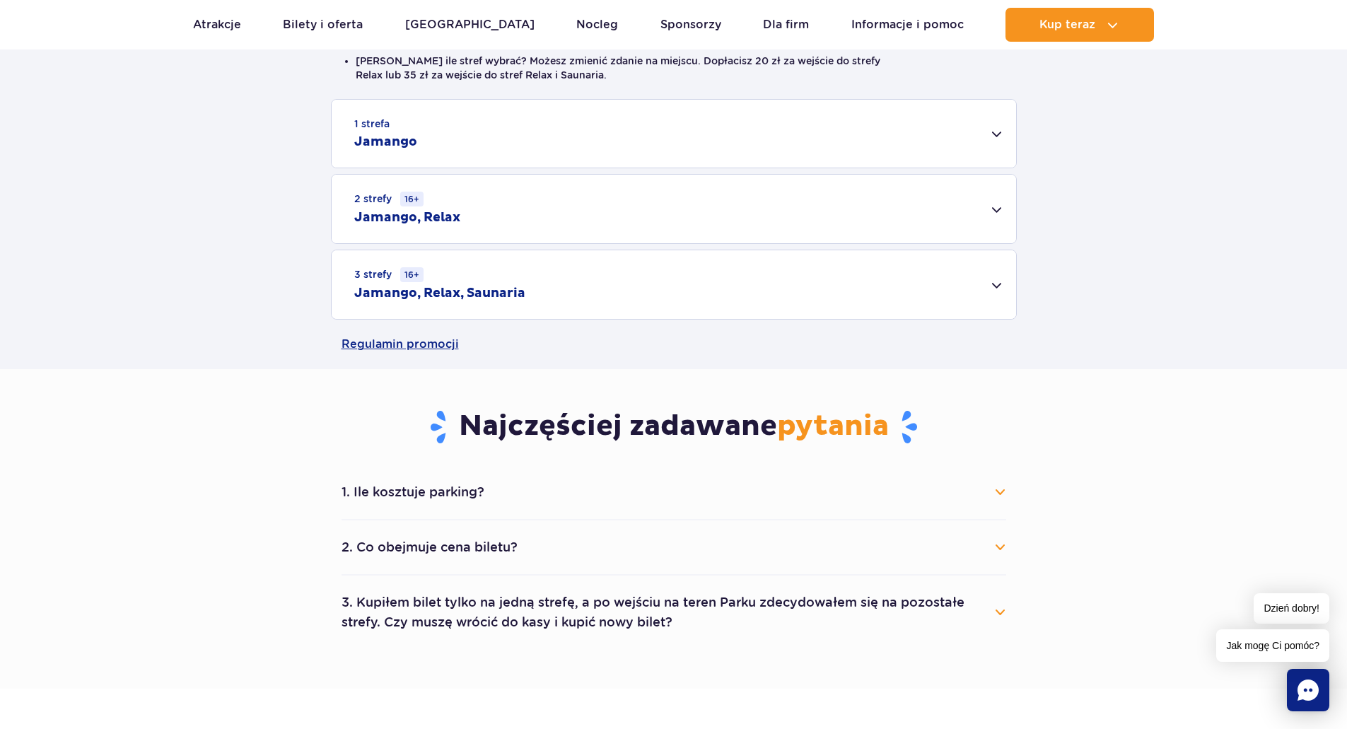
click at [1001, 489] on button "1. Ile kosztuje parking?" at bounding box center [674, 492] width 665 height 31
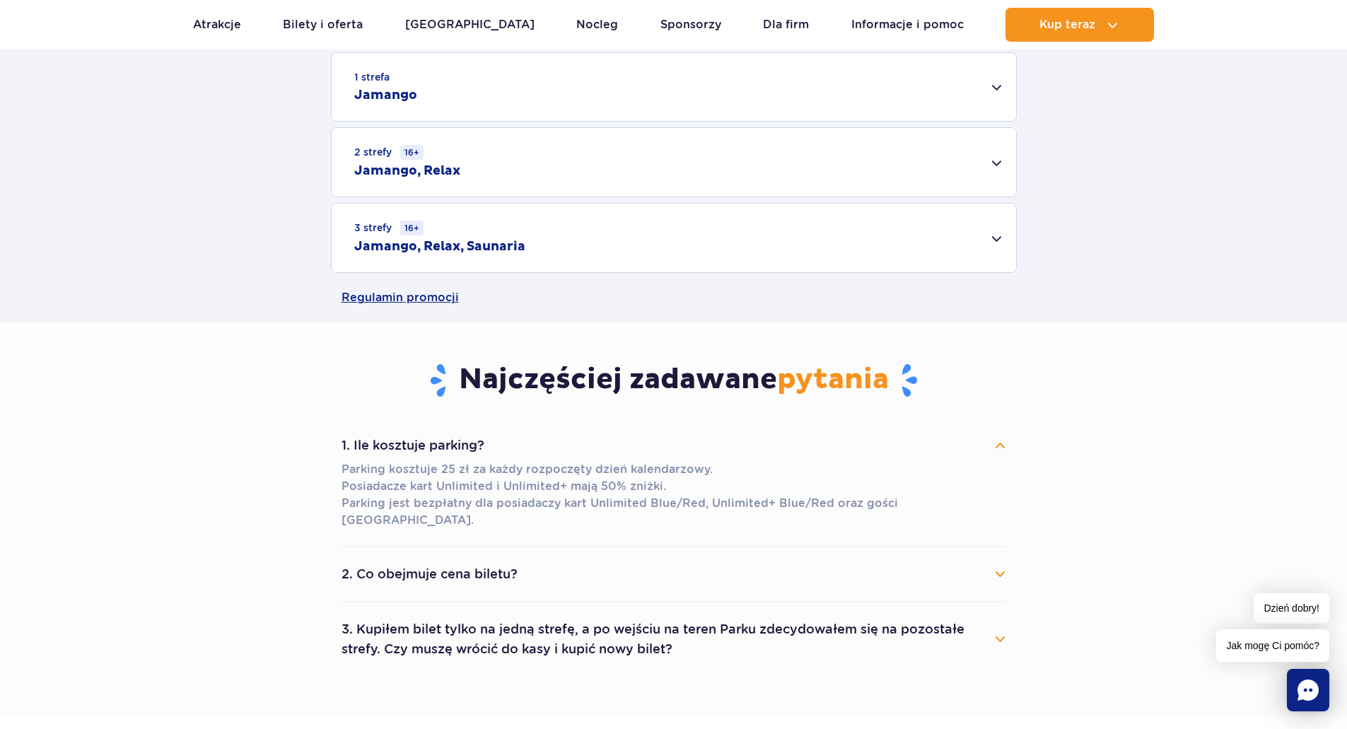
scroll to position [566, 0]
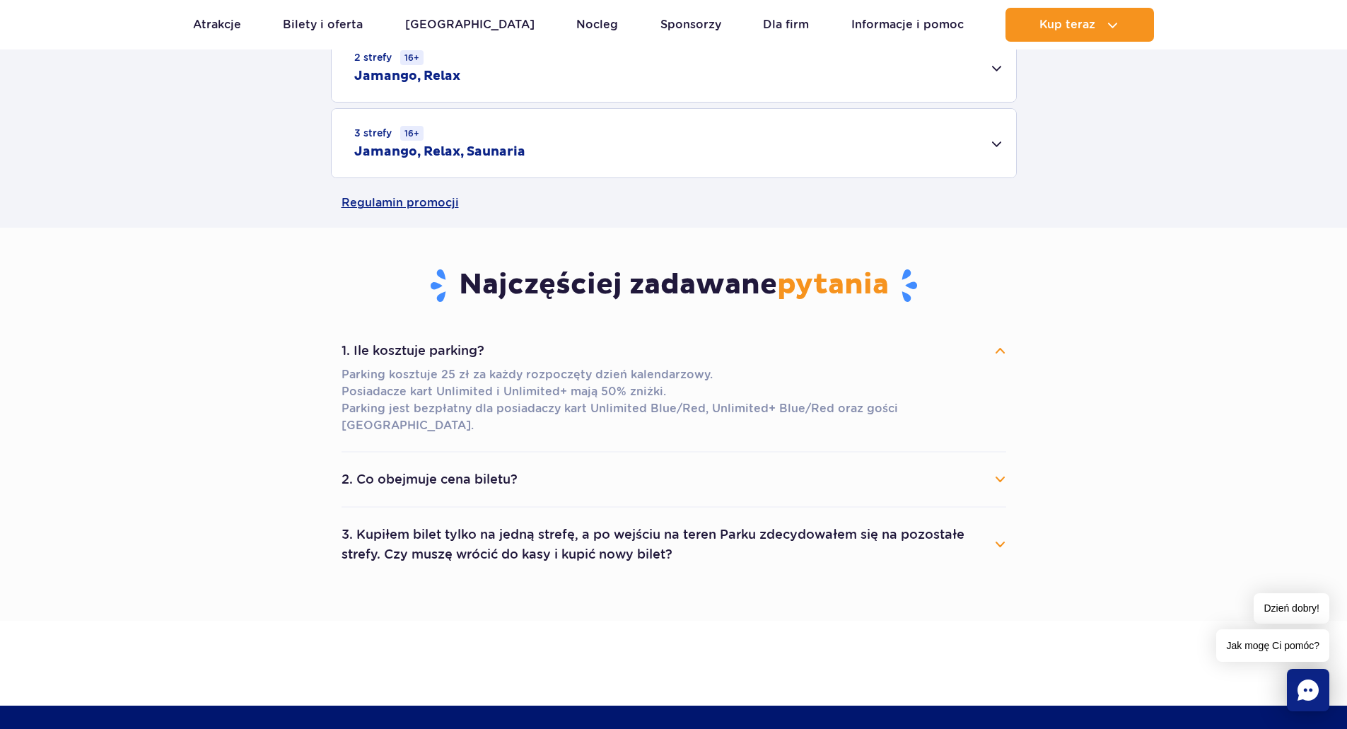
click at [998, 464] on button "2. Co obejmuje cena biletu?" at bounding box center [674, 479] width 665 height 31
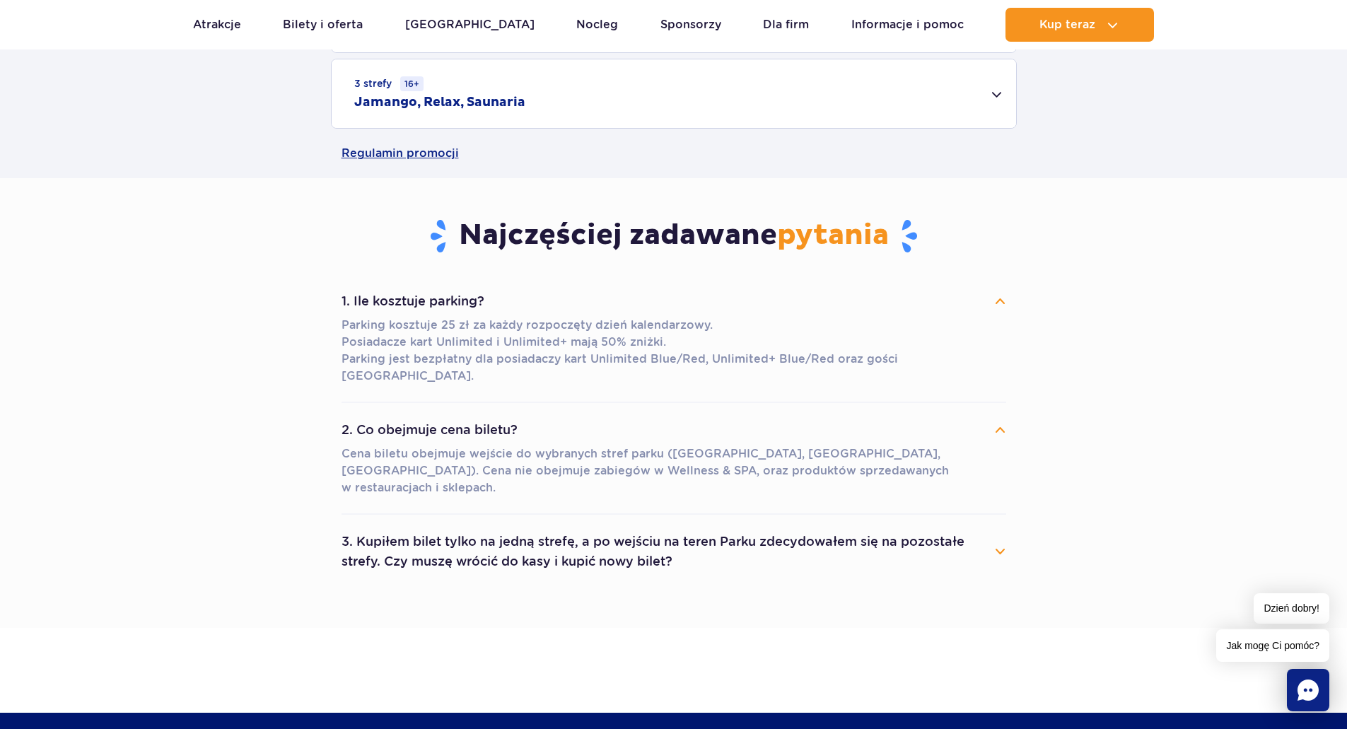
scroll to position [636, 0]
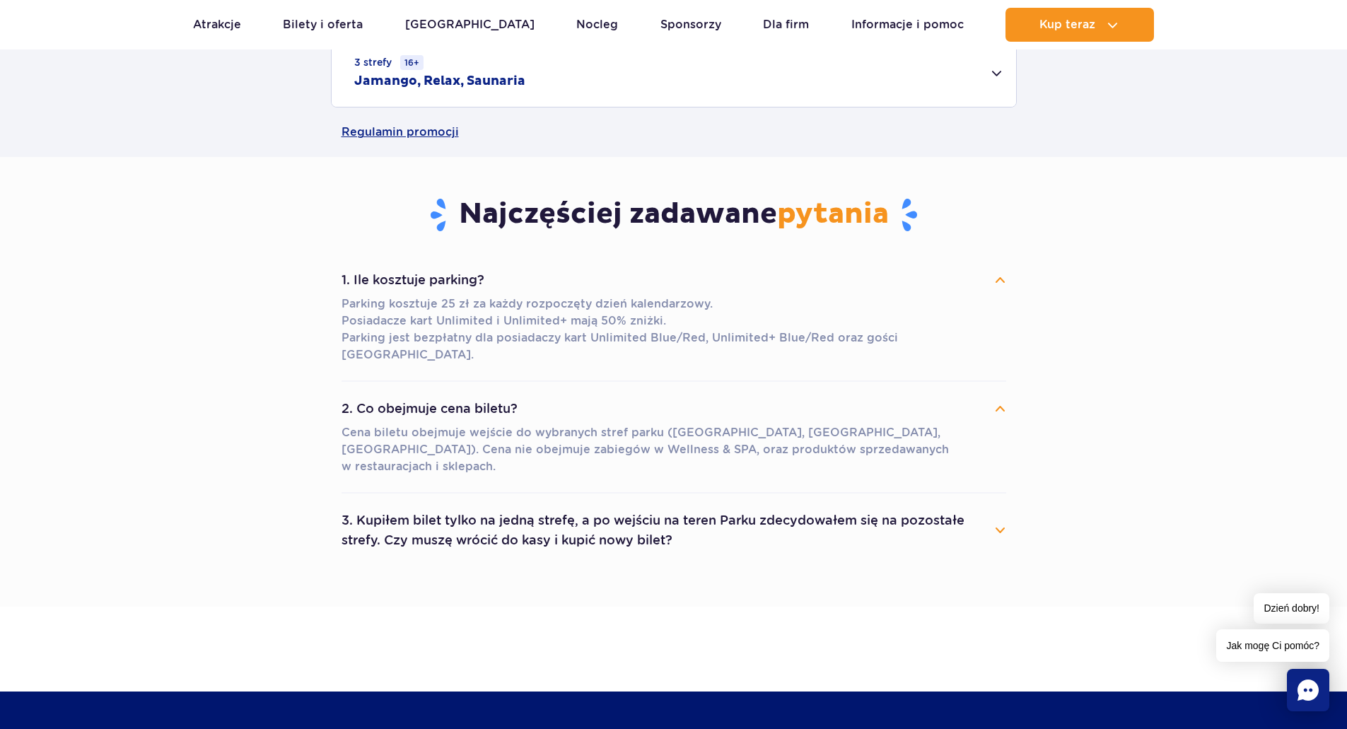
click at [1002, 505] on button "3. Kupiłem bilet tylko na jedną strefę, a po wejściu na teren Parku zdecydowałe…" at bounding box center [674, 530] width 665 height 51
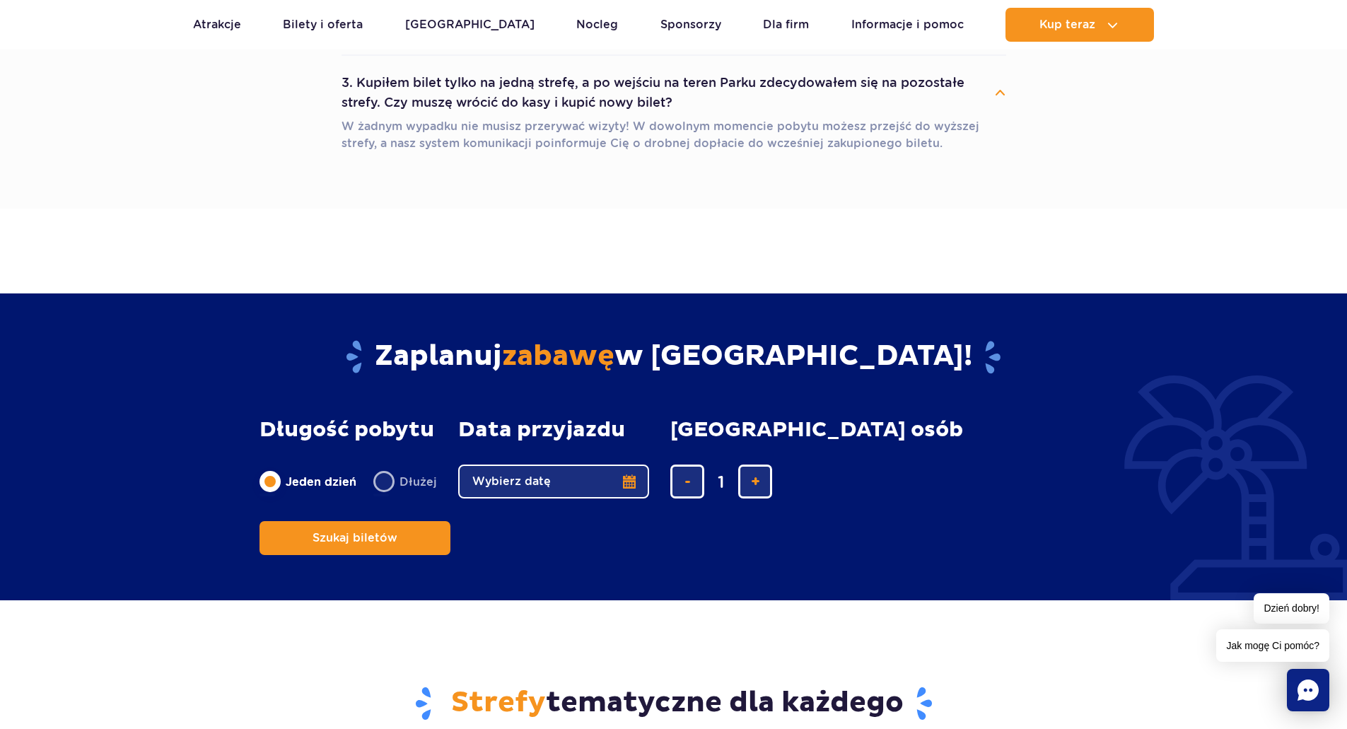
scroll to position [1131, 0]
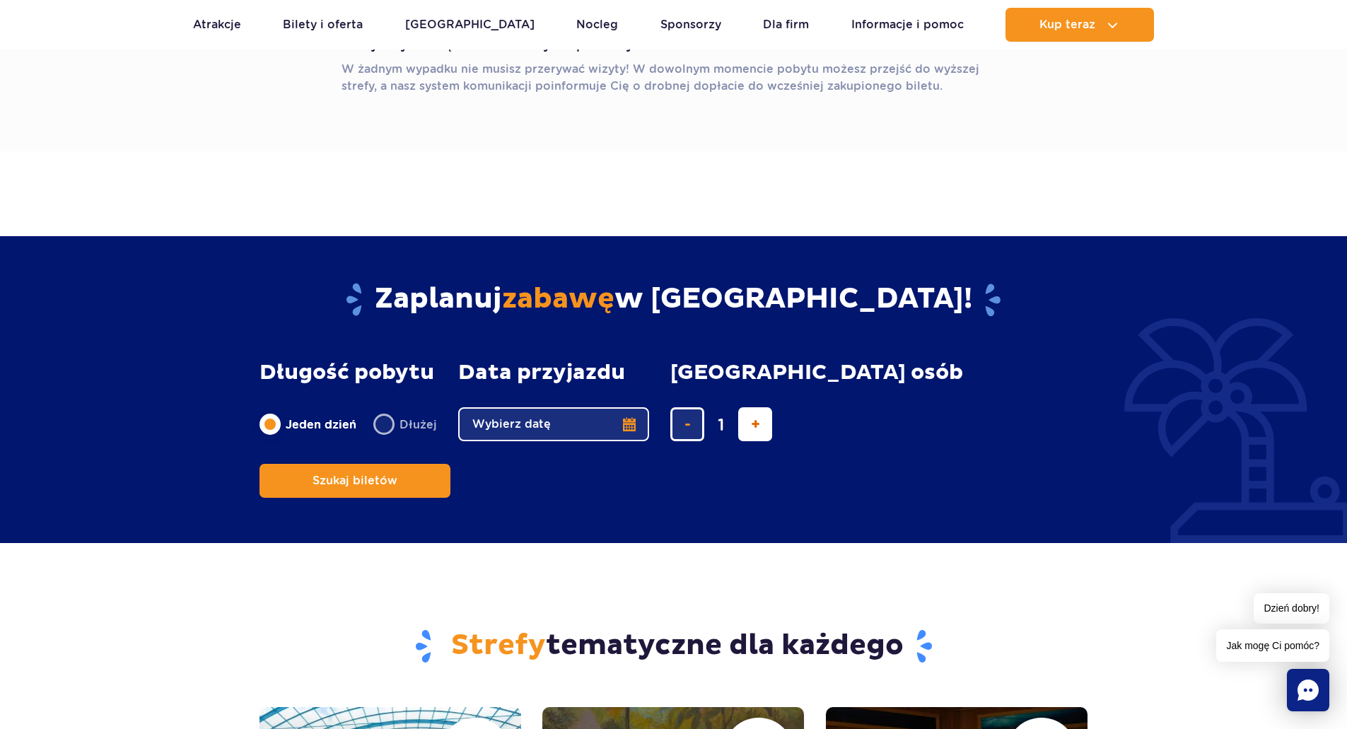
click at [745, 407] on button "dodaj bilet" at bounding box center [755, 424] width 34 height 34
click at [746, 407] on button "dodaj bilet" at bounding box center [755, 424] width 34 height 34
click at [747, 407] on button "dodaj bilet" at bounding box center [755, 424] width 34 height 34
type input "4"
click at [624, 407] on button "Wybierz datę" at bounding box center [553, 424] width 191 height 34
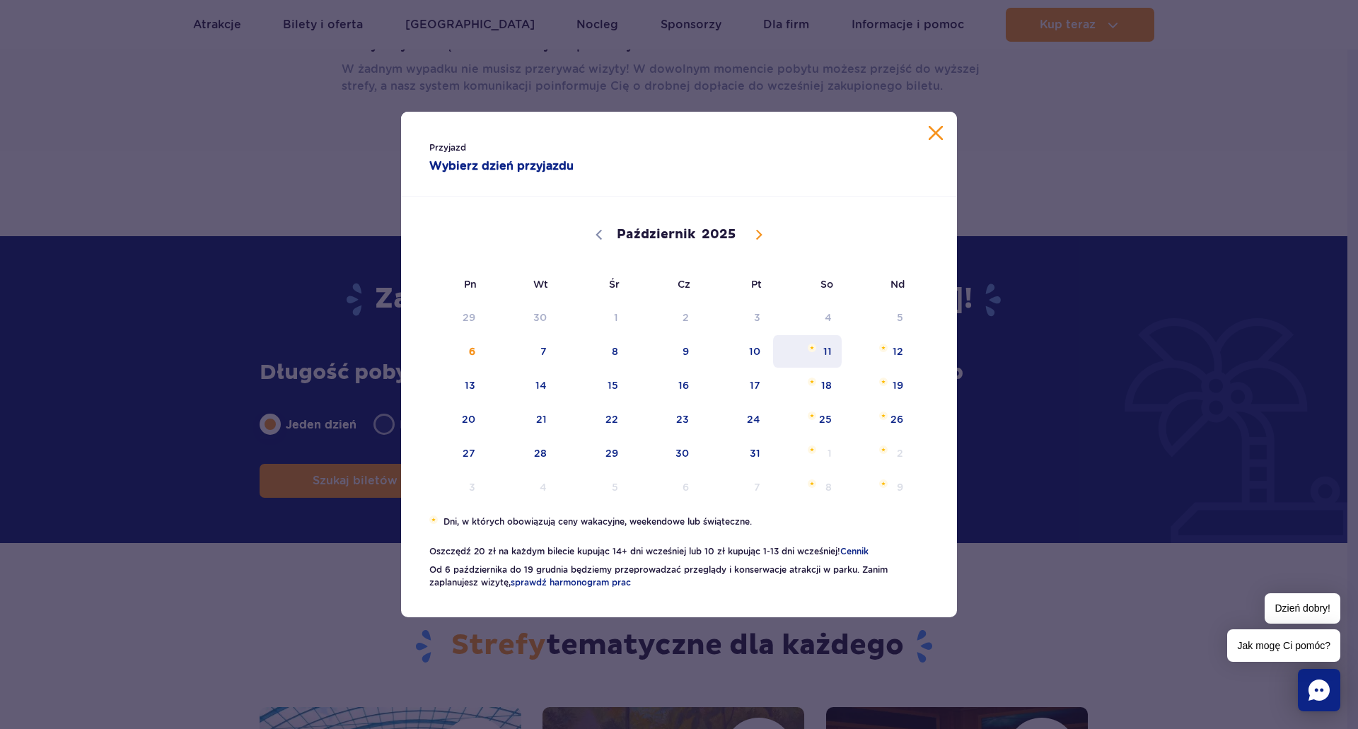
click at [829, 351] on span "11" at bounding box center [806, 351] width 71 height 33
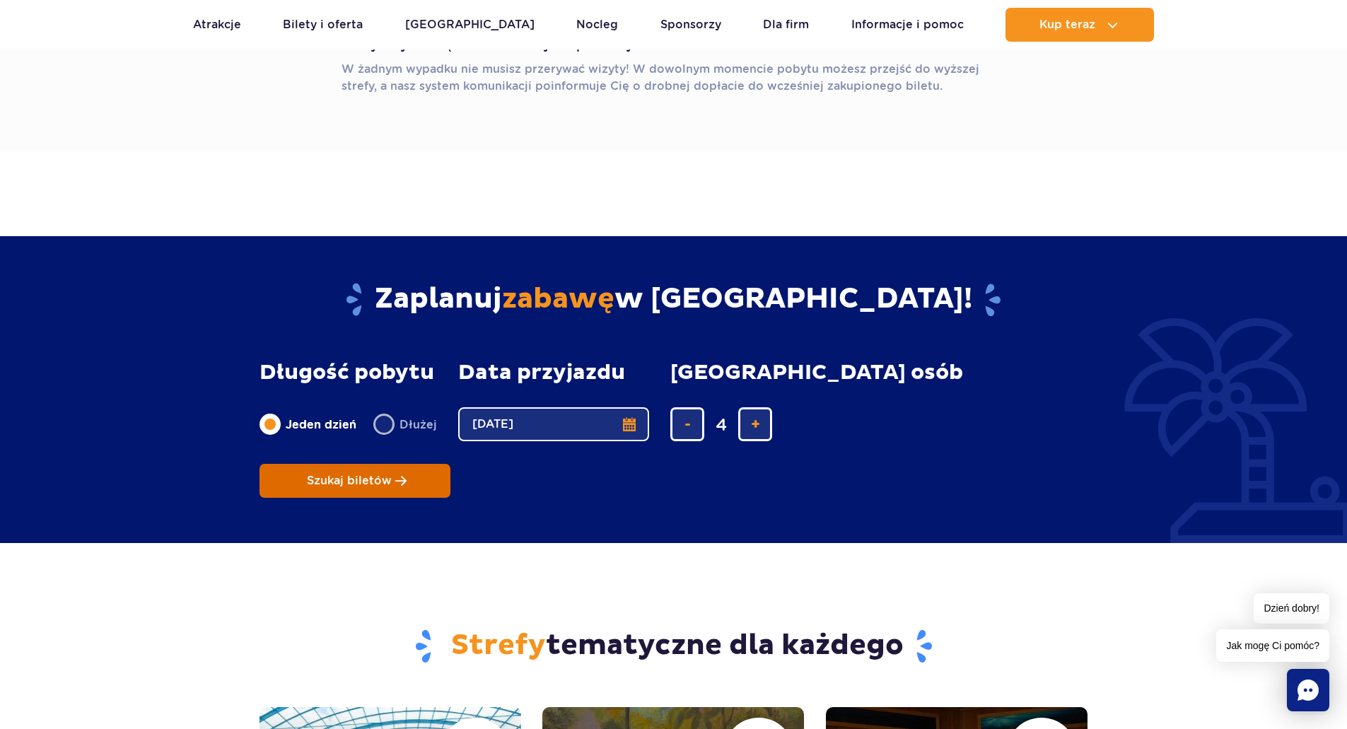
click at [392, 474] on span "Szukaj biletów" at bounding box center [349, 480] width 85 height 13
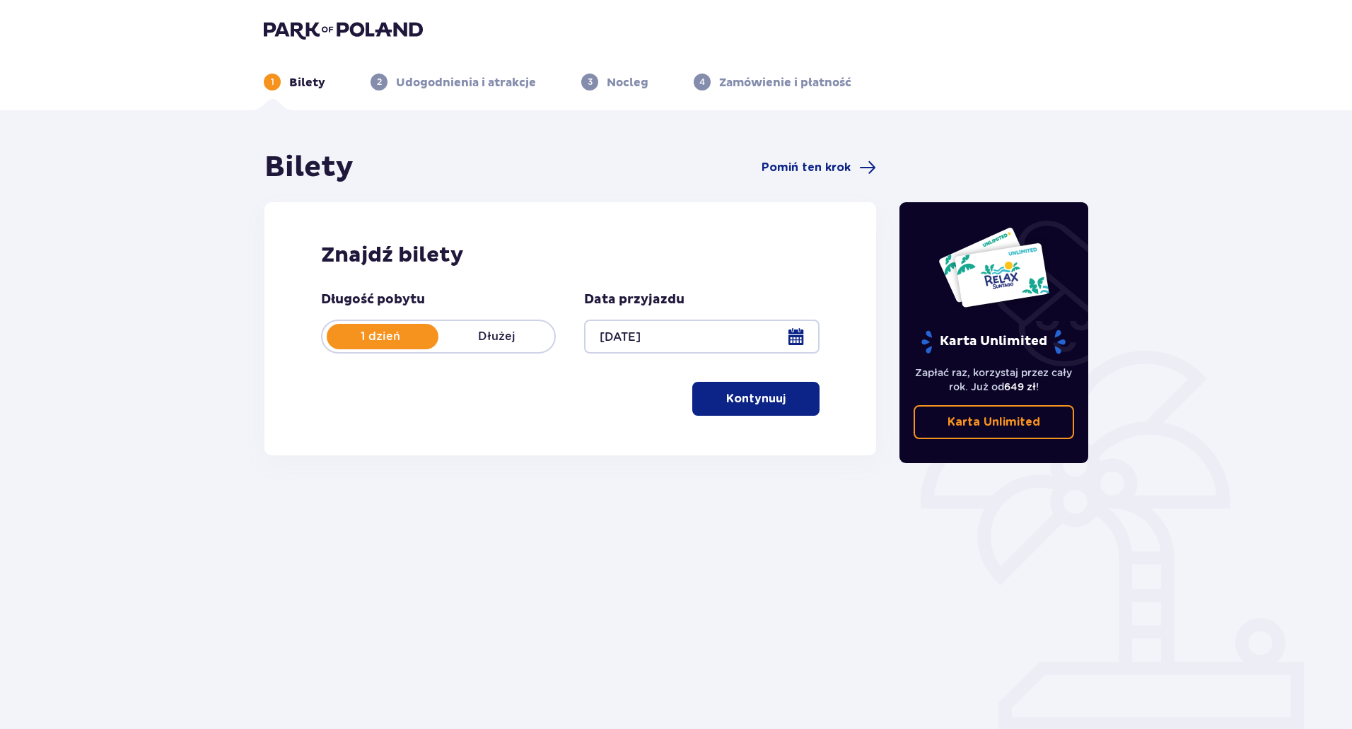
click at [771, 404] on p "Kontynuuj" at bounding box center [755, 399] width 59 height 16
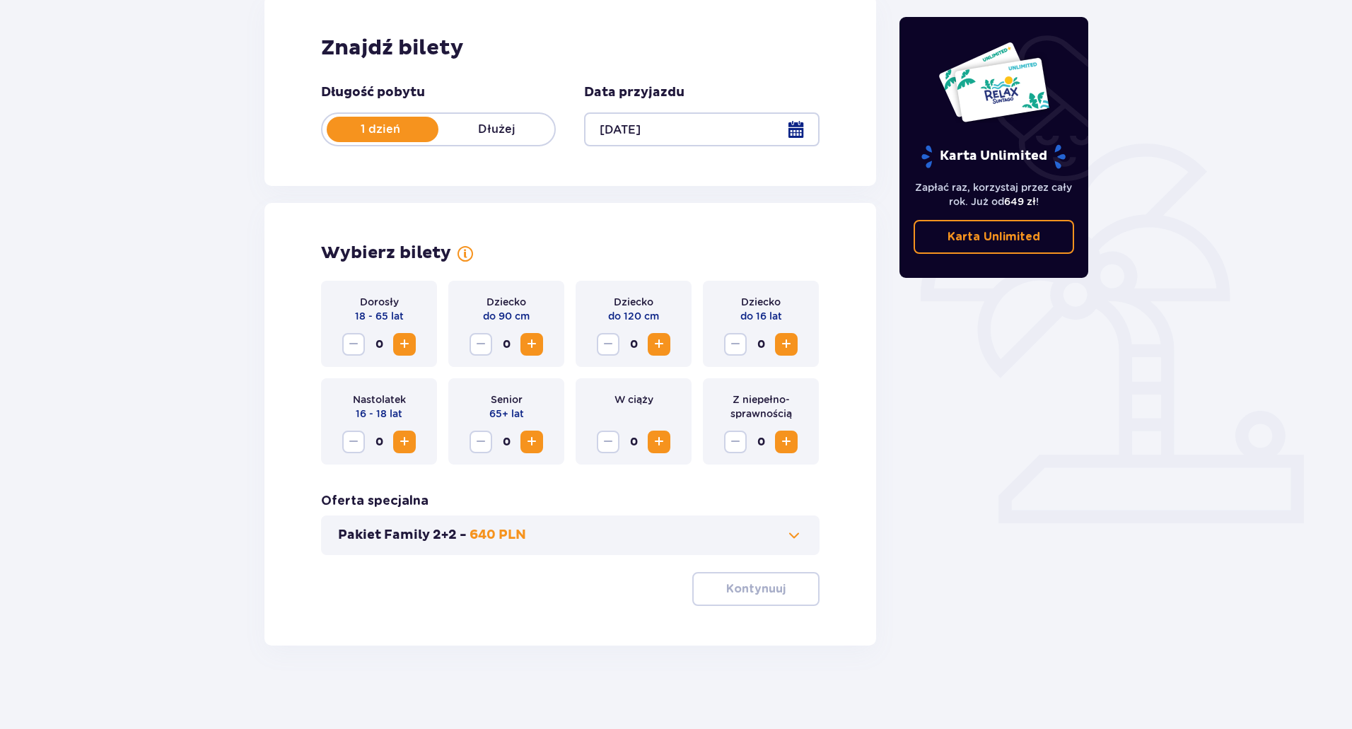
scroll to position [209, 0]
click at [788, 530] on span at bounding box center [794, 533] width 17 height 17
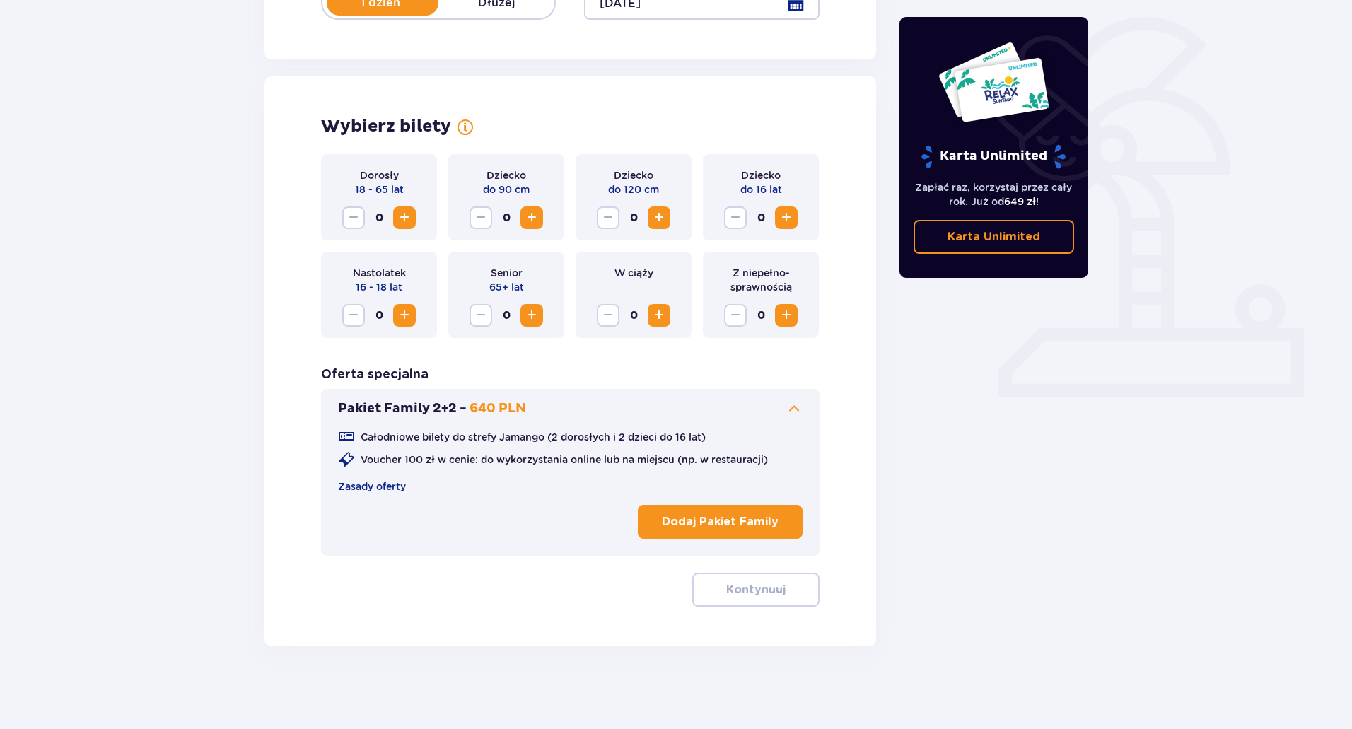
scroll to position [336, 0]
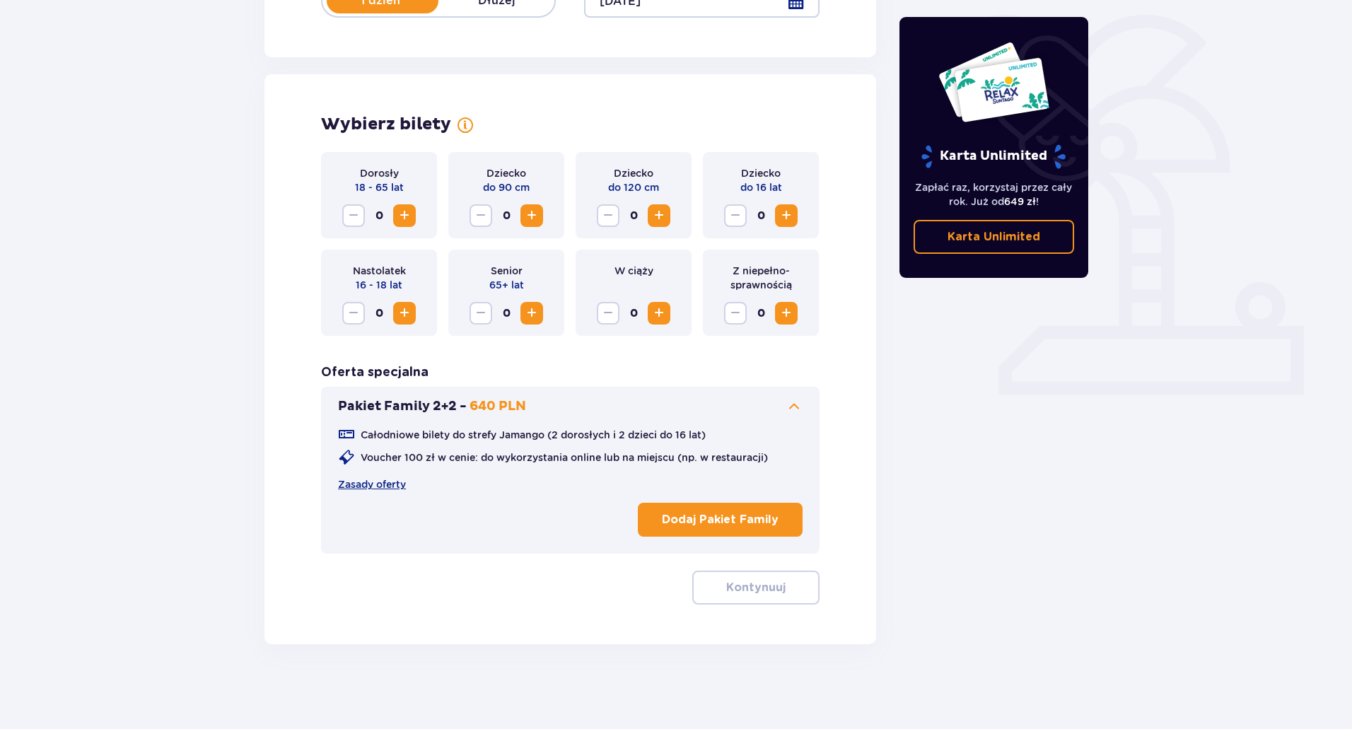
click at [706, 512] on p "Dodaj Pakiet Family" at bounding box center [720, 520] width 117 height 16
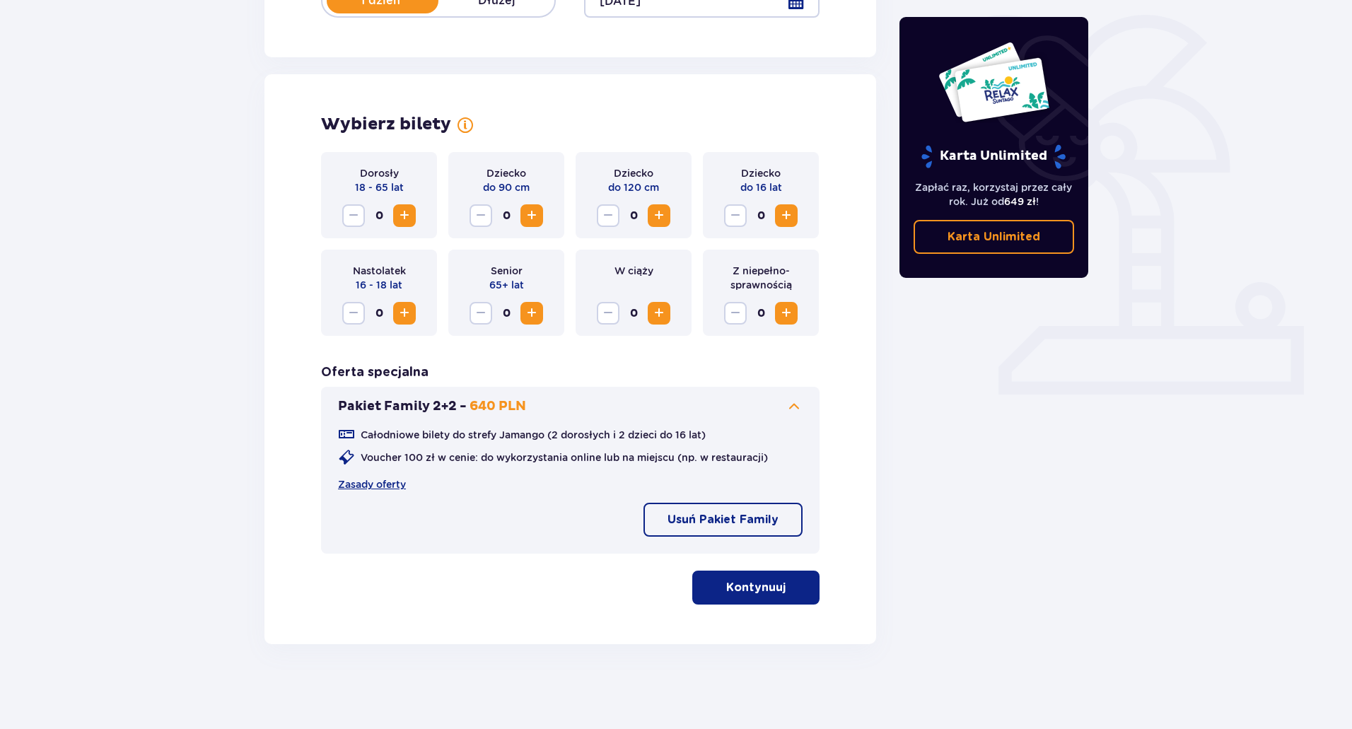
click at [780, 584] on span "button" at bounding box center [788, 587] width 17 height 17
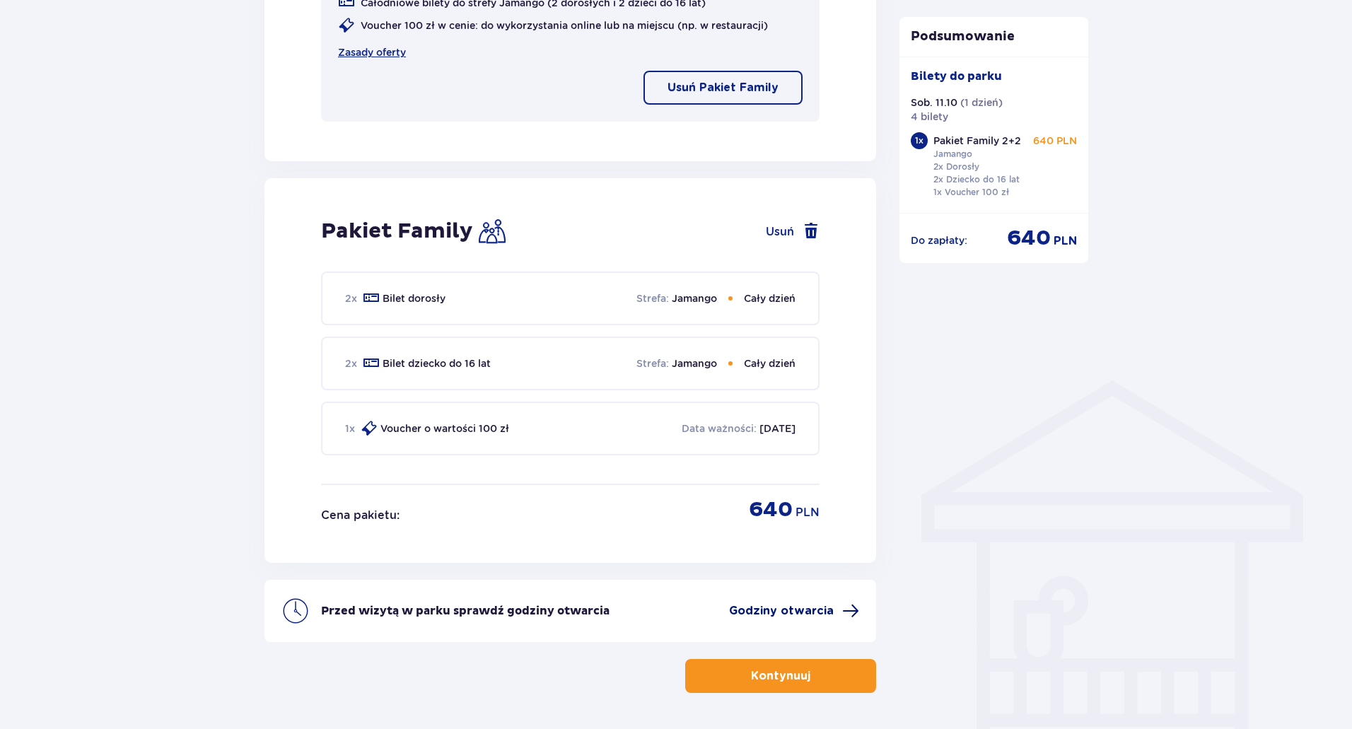
scroll to position [817, 0]
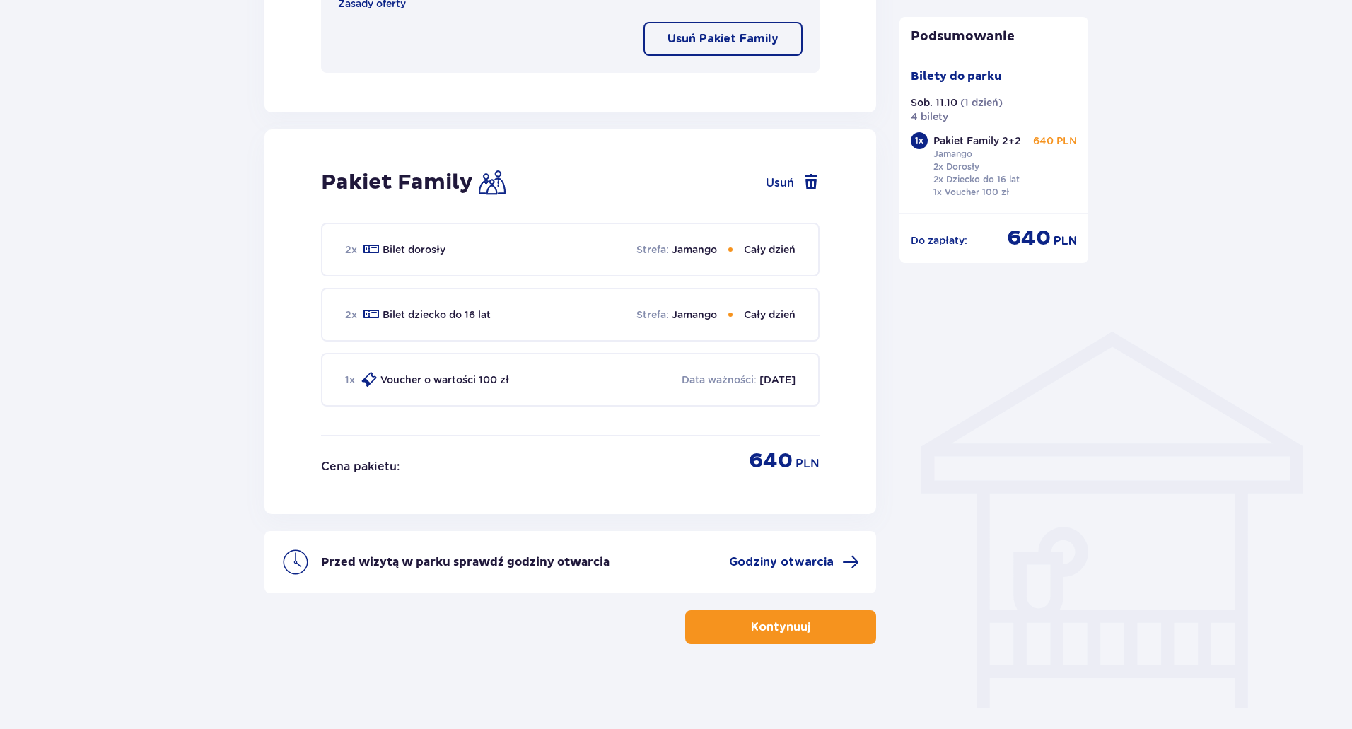
click at [763, 630] on p "Kontynuuj" at bounding box center [780, 627] width 59 height 16
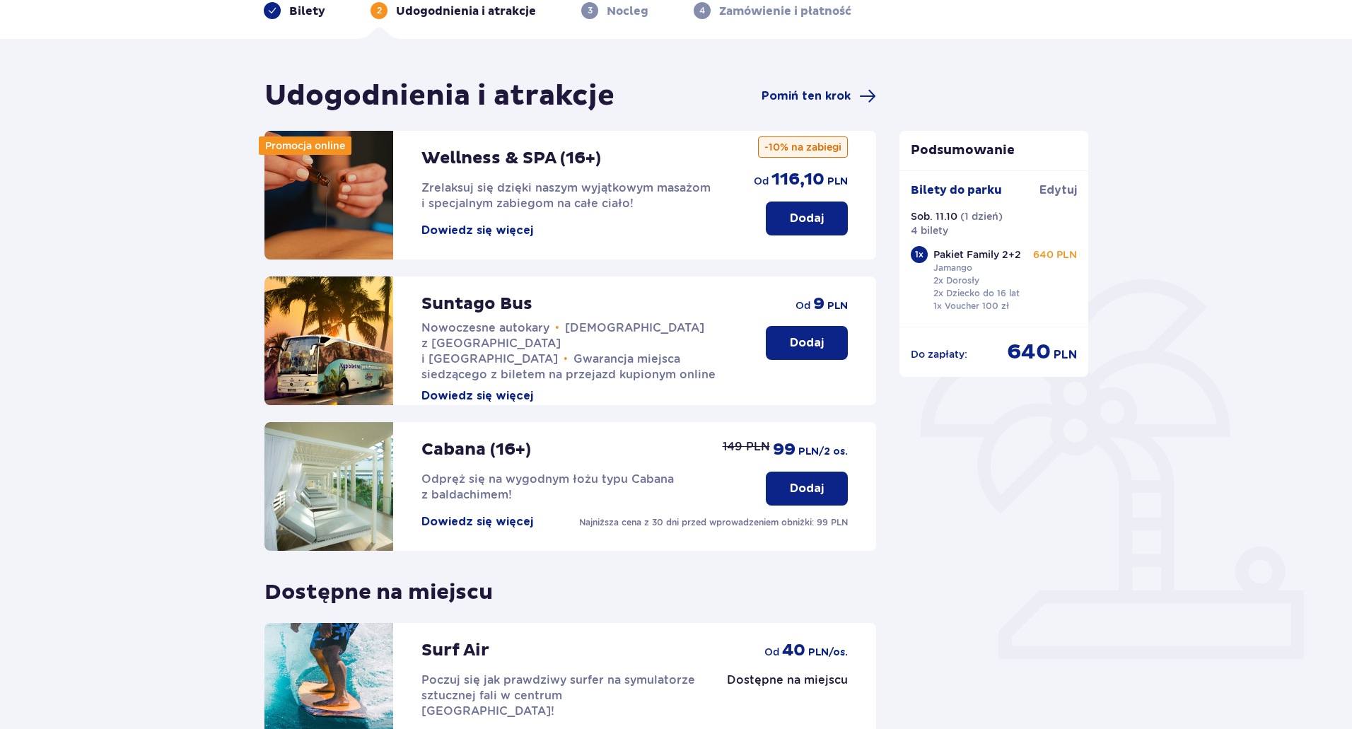
scroll to position [230, 0]
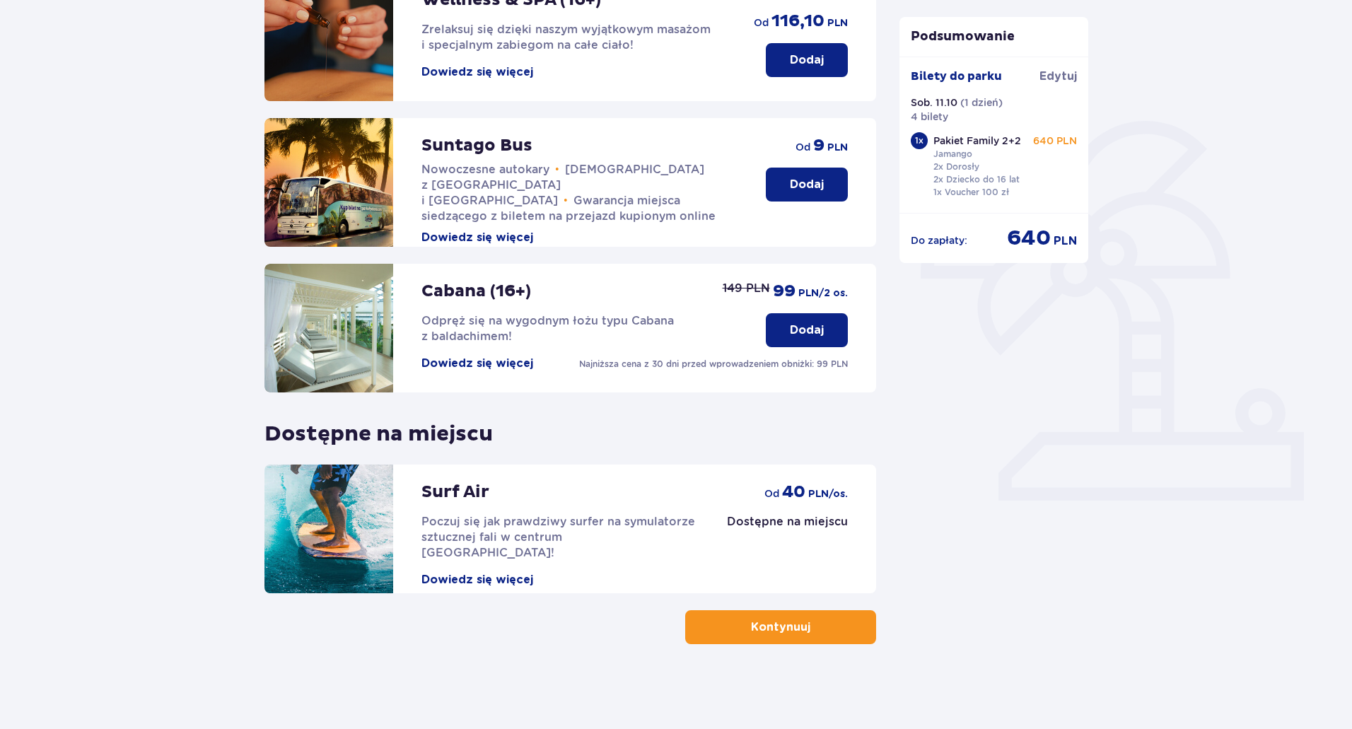
click at [825, 631] on button "Kontynuuj" at bounding box center [780, 627] width 191 height 34
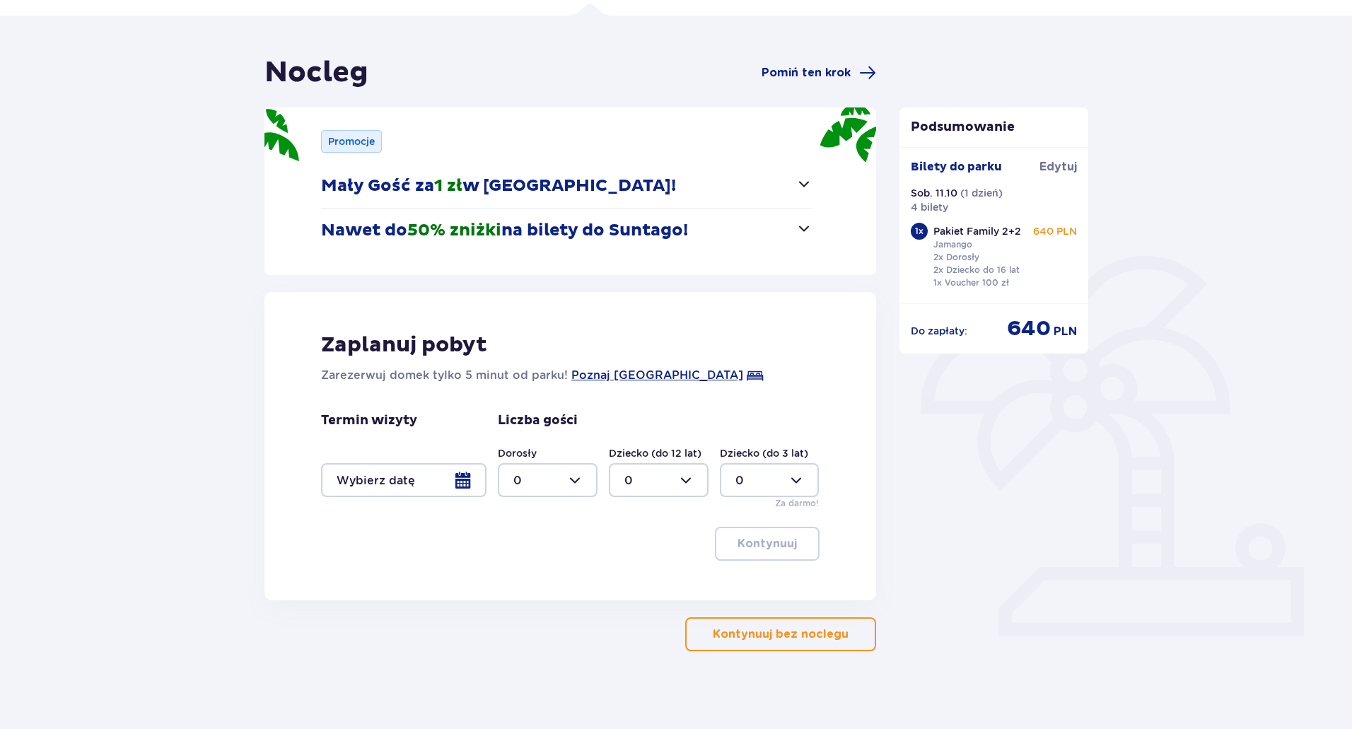
scroll to position [102, 0]
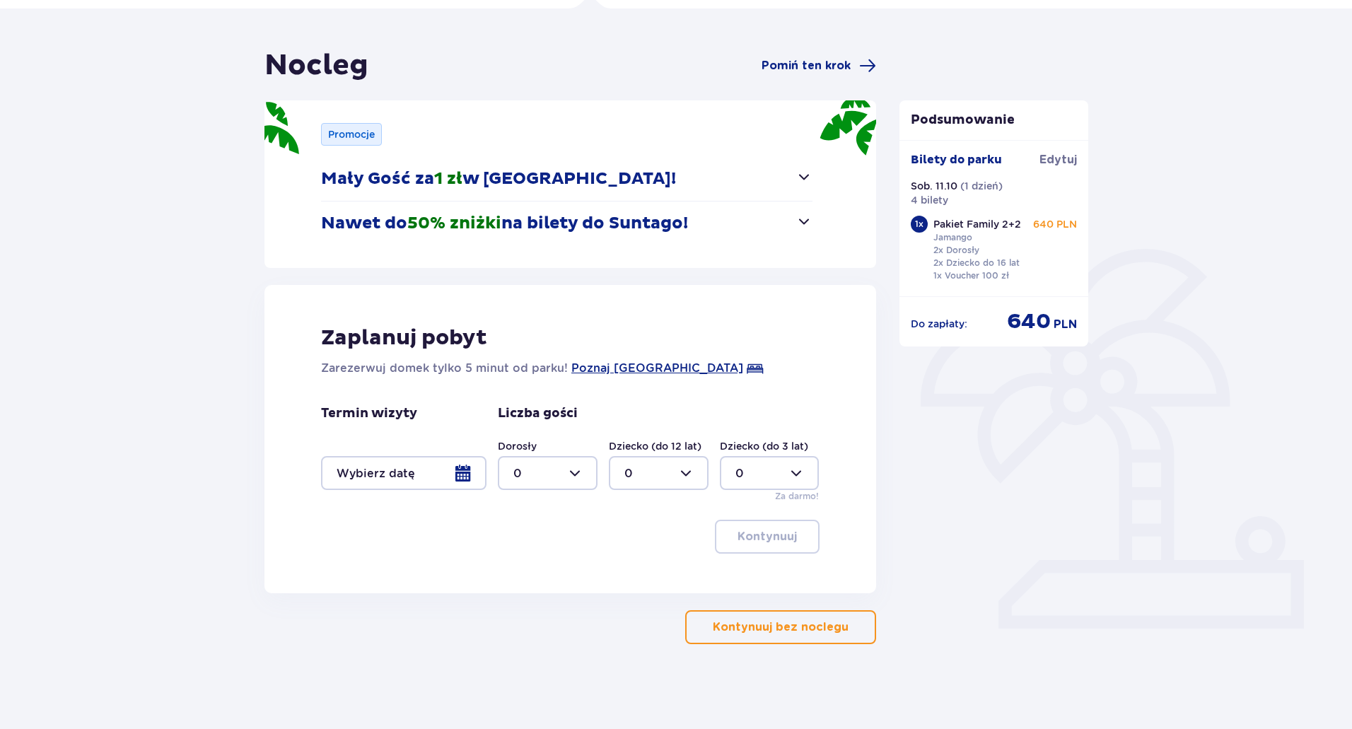
click at [788, 622] on p "Kontynuuj bez noclegu" at bounding box center [781, 627] width 136 height 16
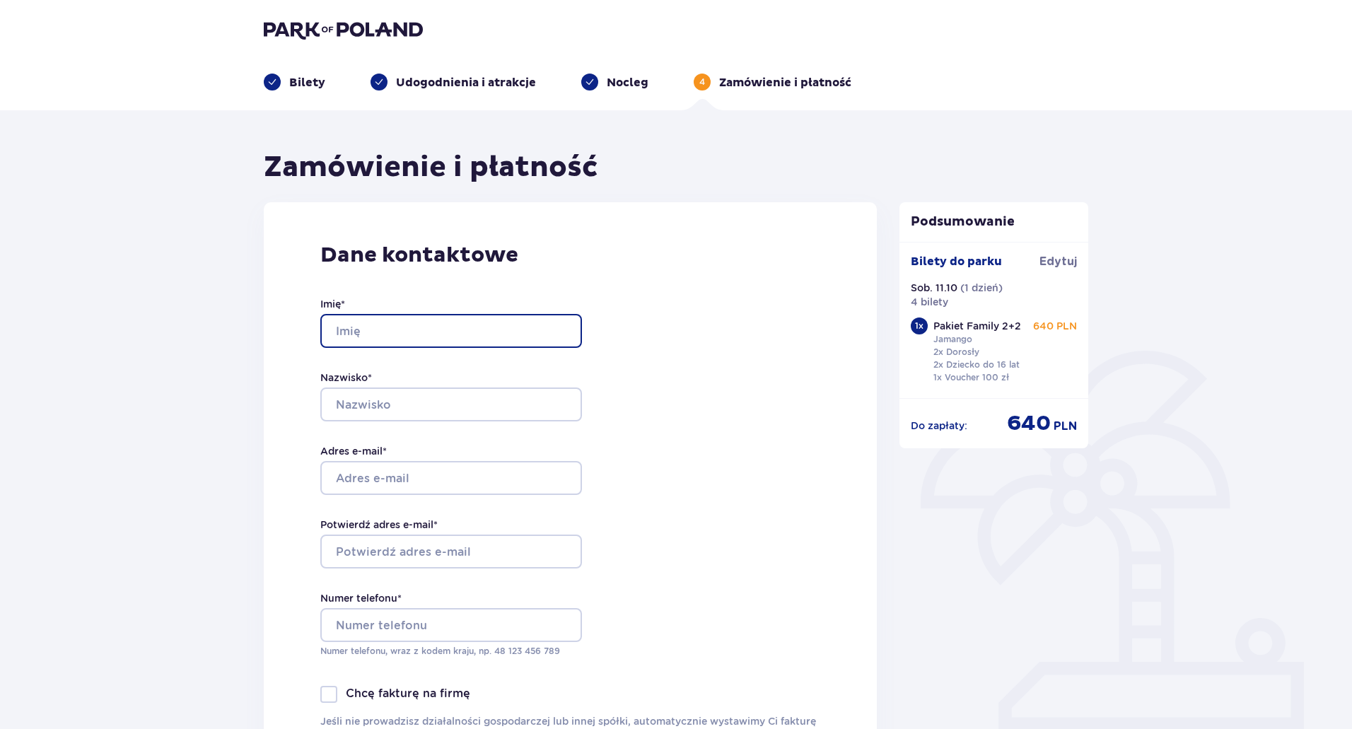
click at [376, 330] on input "Imię *" at bounding box center [451, 331] width 262 height 34
type input "Robert"
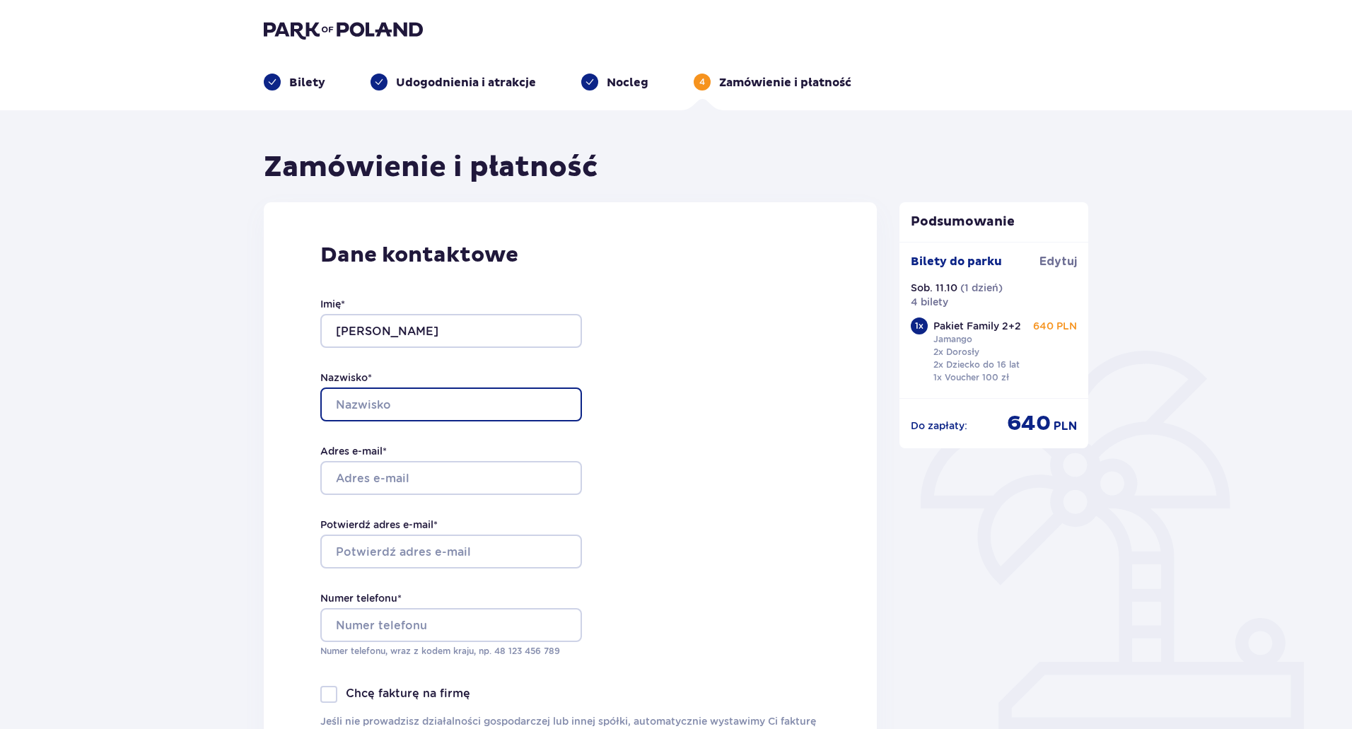
type input "Żubrowski"
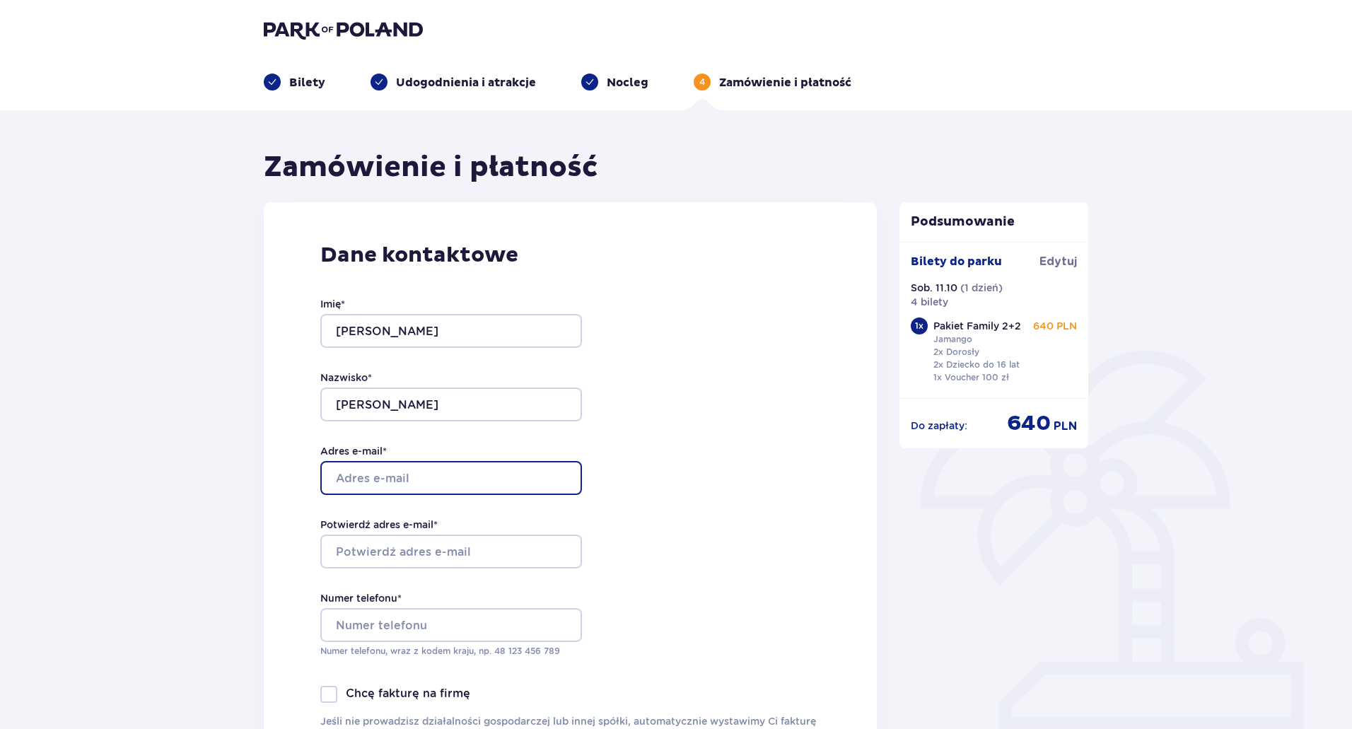
type input "r.zubrowski@outlook.com"
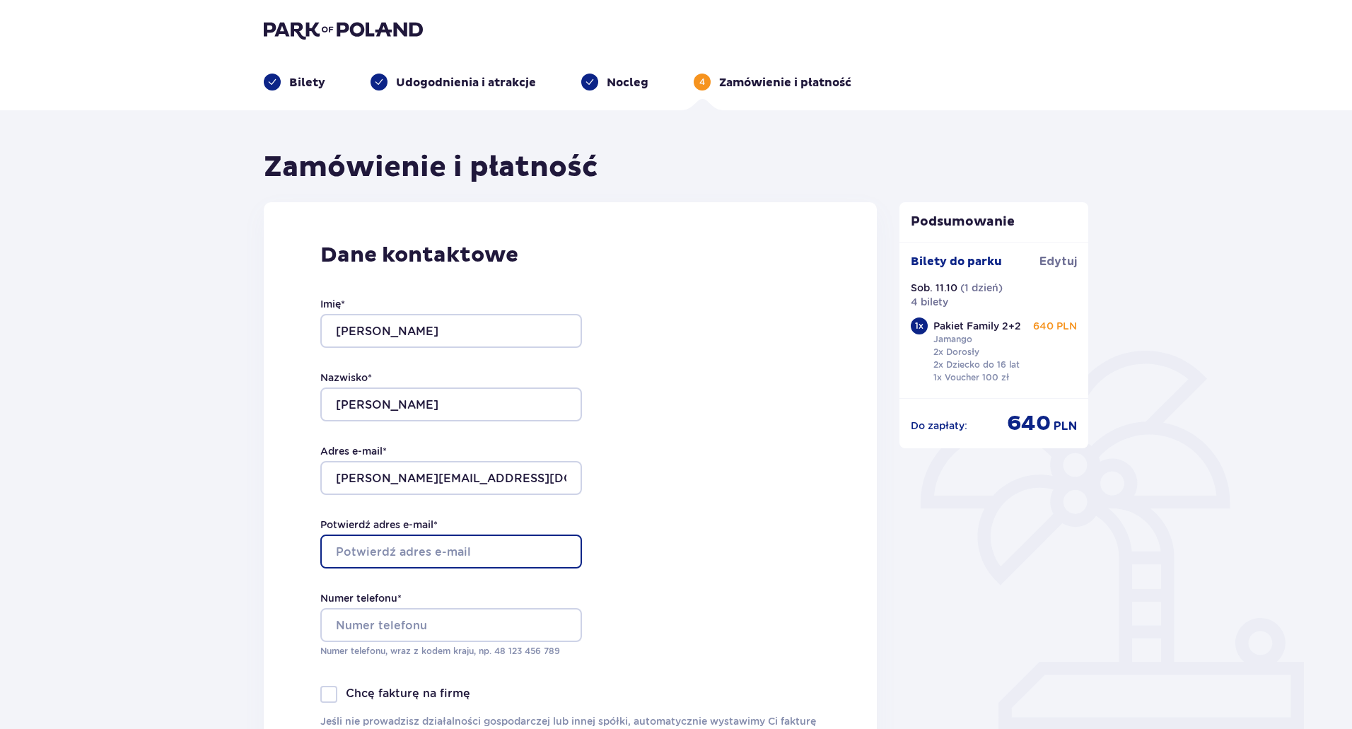
type input "r.zubrowski@outlook.com"
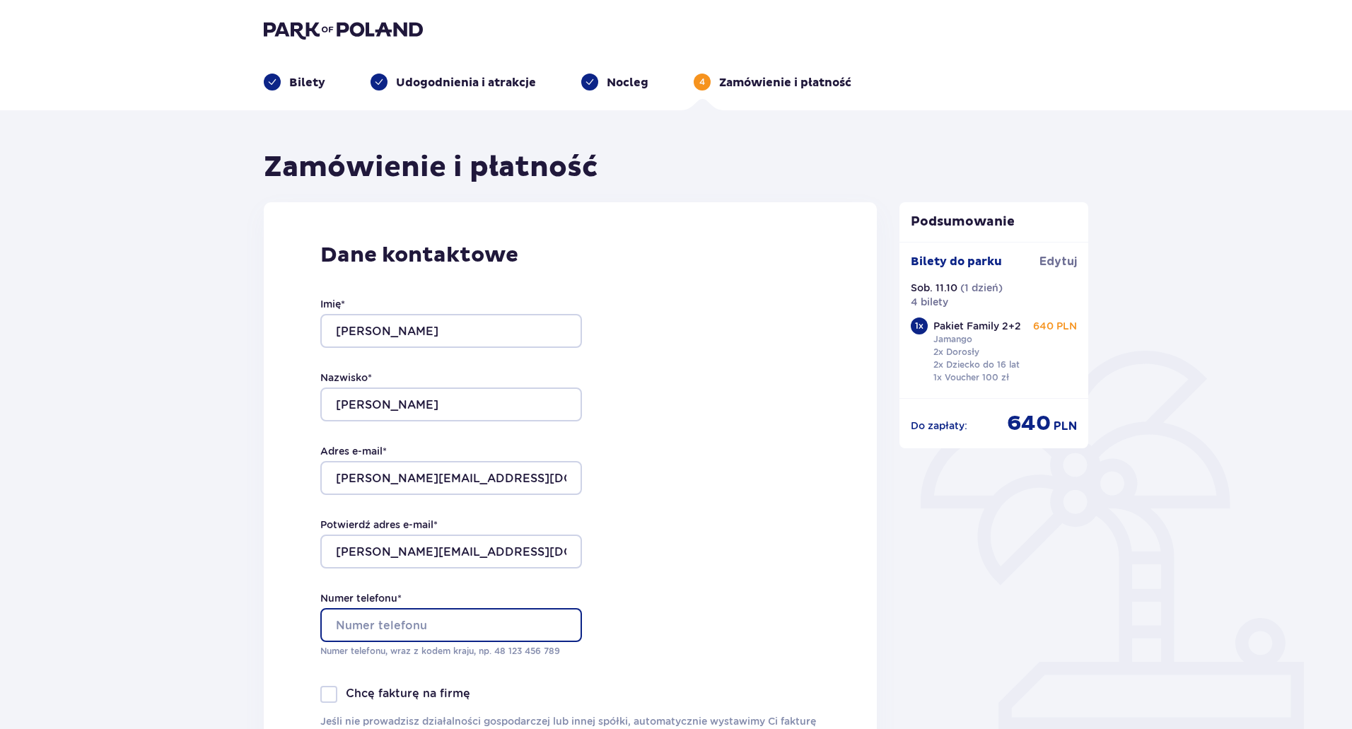
type input "501237625"
click at [764, 431] on div "Dane kontaktowe Imię * Robert Nazwisko * Żubrowski Adres e-mail * r.zubrowski@o…" at bounding box center [570, 499] width 613 height 594
click at [765, 431] on div "Dane kontaktowe Imię * Robert Nazwisko * Żubrowski Adres e-mail * r.zubrowski@o…" at bounding box center [570, 499] width 613 height 594
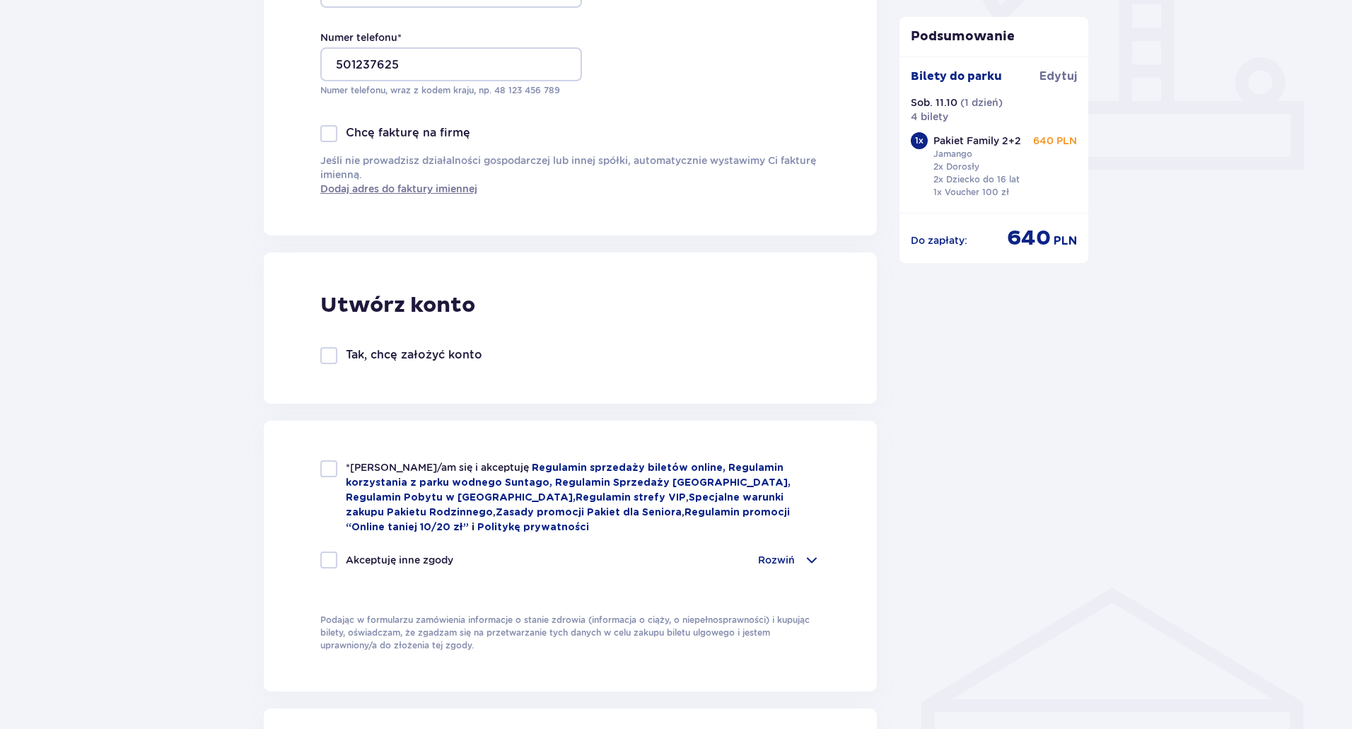
scroll to position [566, 0]
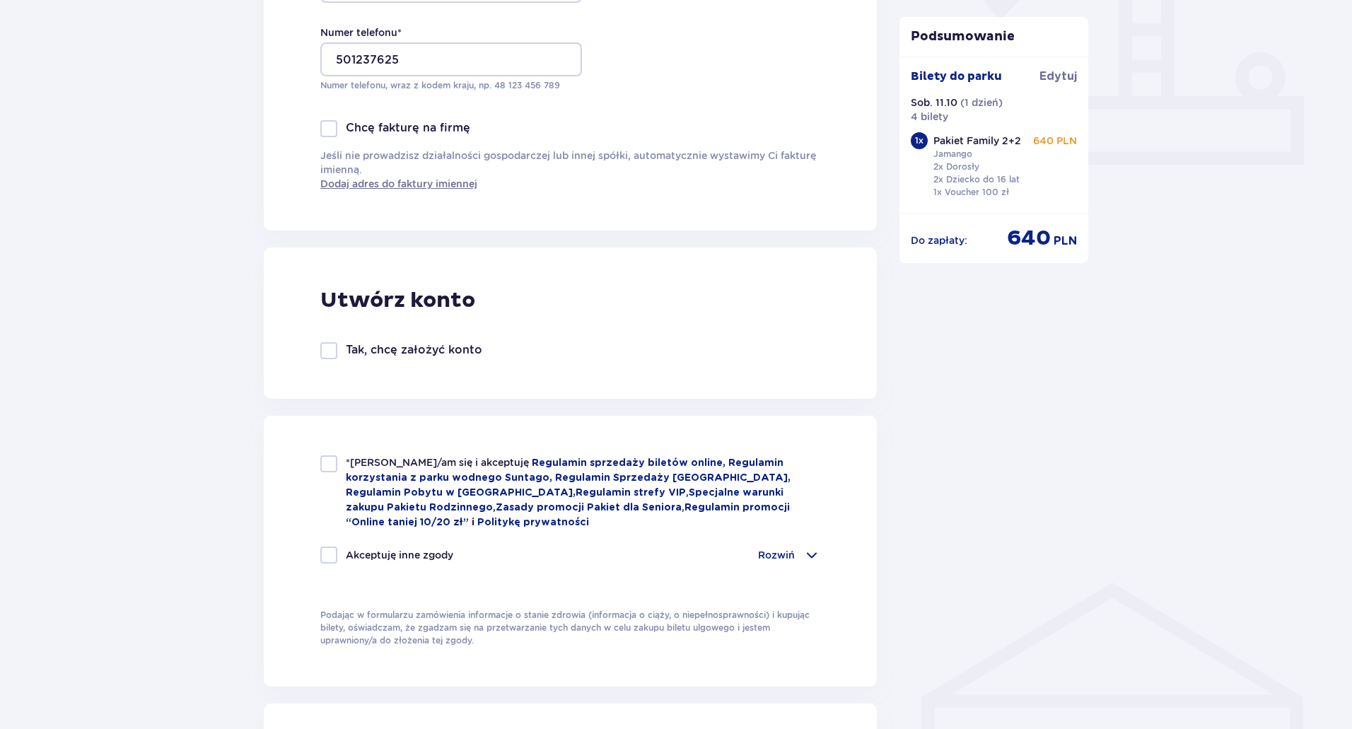
click at [333, 461] on div at bounding box center [328, 463] width 17 height 17
checkbox input "true"
click at [809, 551] on span at bounding box center [811, 555] width 17 height 17
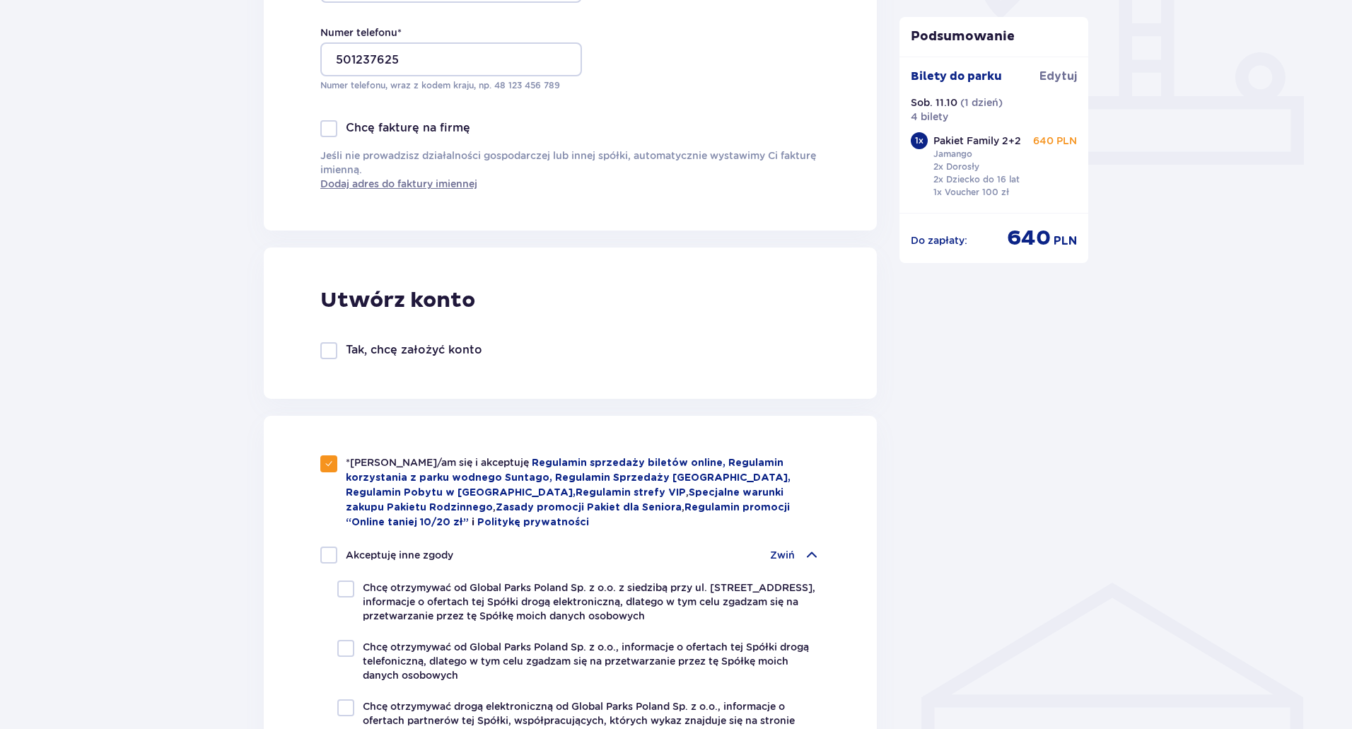
click at [809, 551] on span at bounding box center [811, 555] width 17 height 17
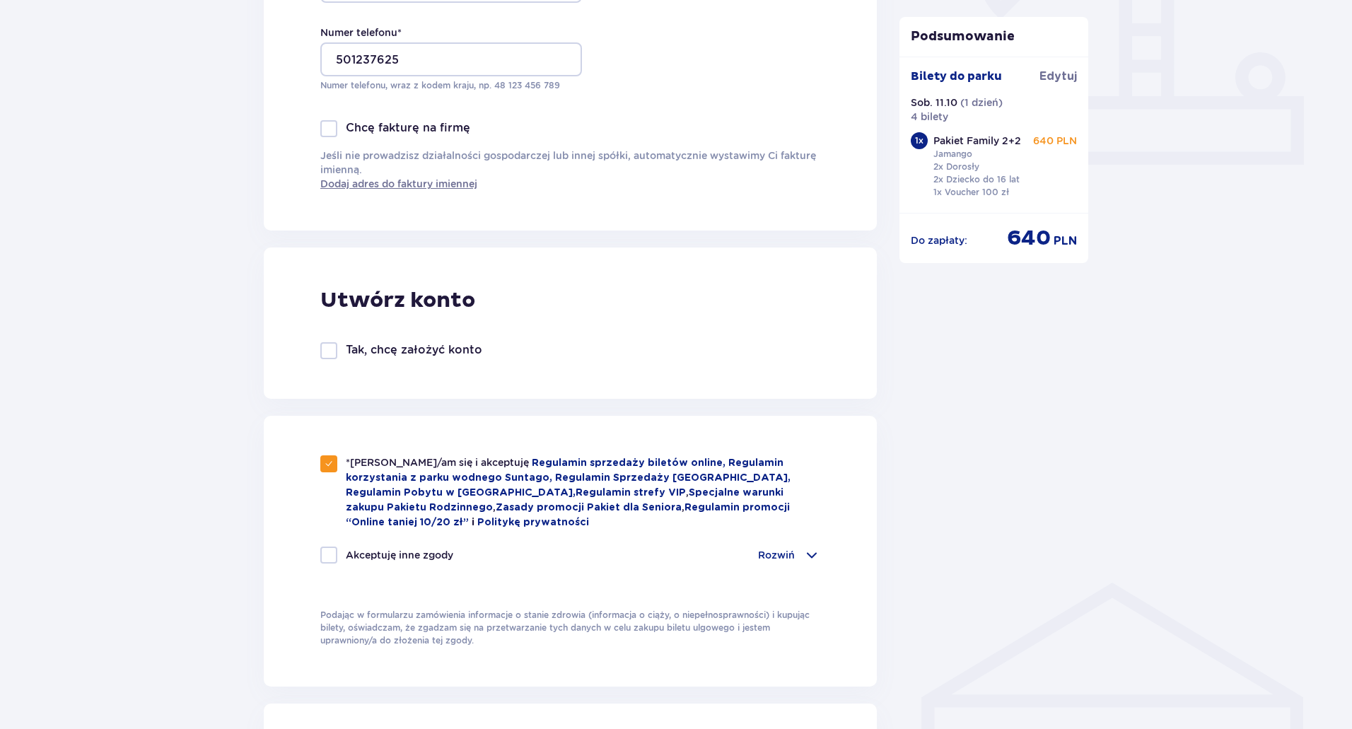
click at [805, 553] on span at bounding box center [811, 555] width 17 height 17
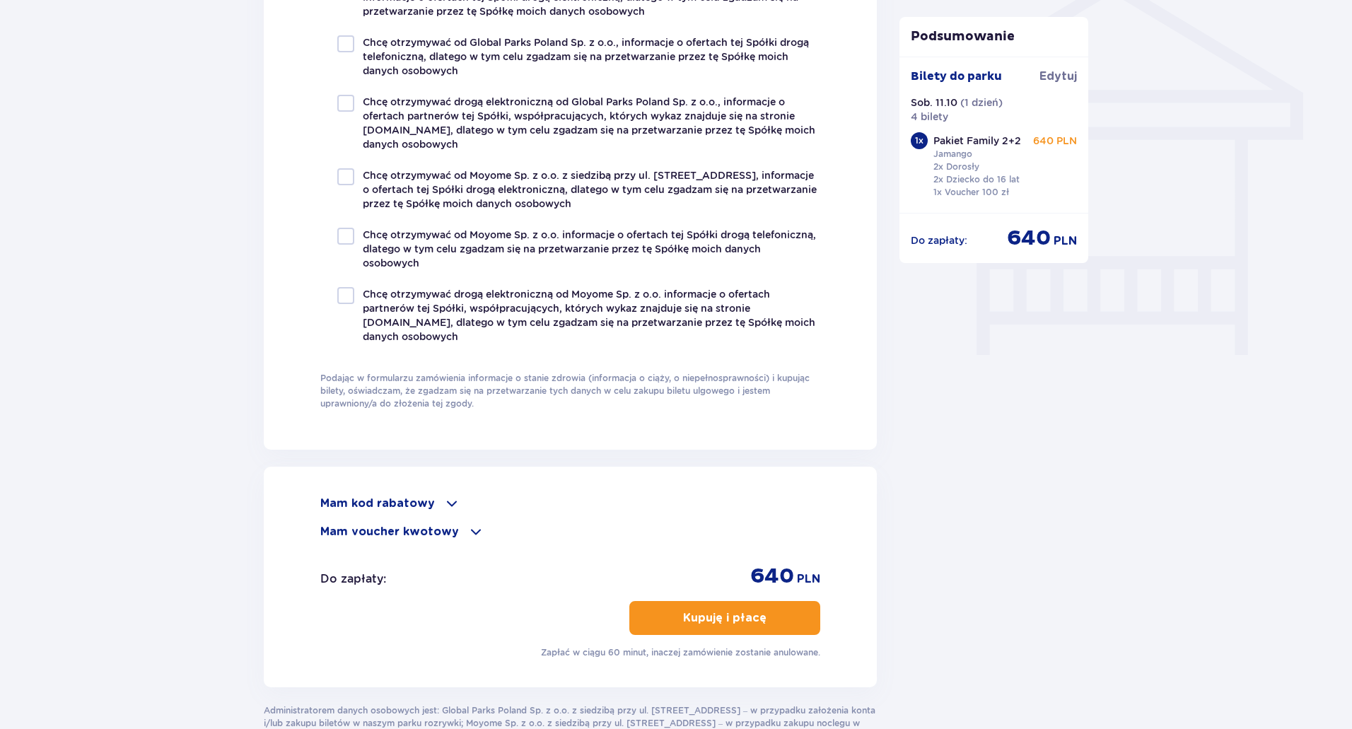
scroll to position [1202, 0]
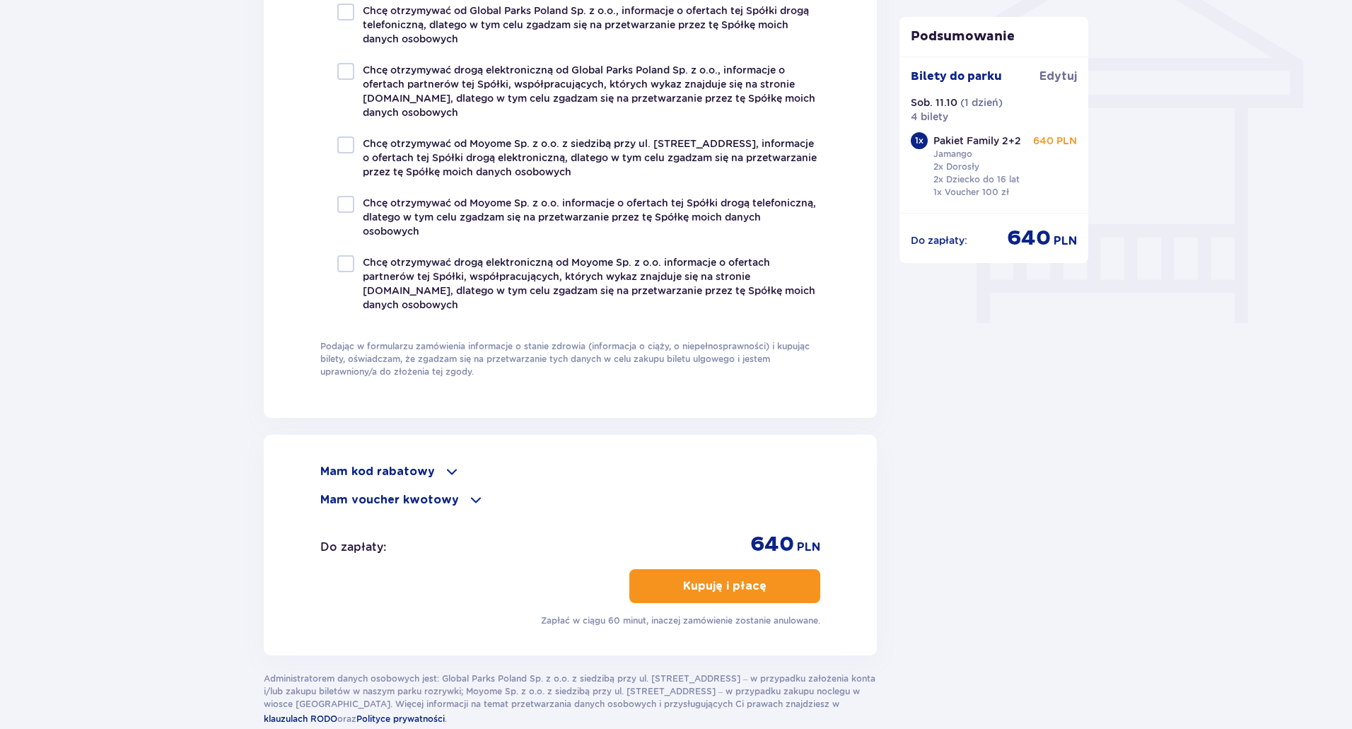
click at [740, 578] on p "Kupuję i płacę" at bounding box center [724, 586] width 83 height 16
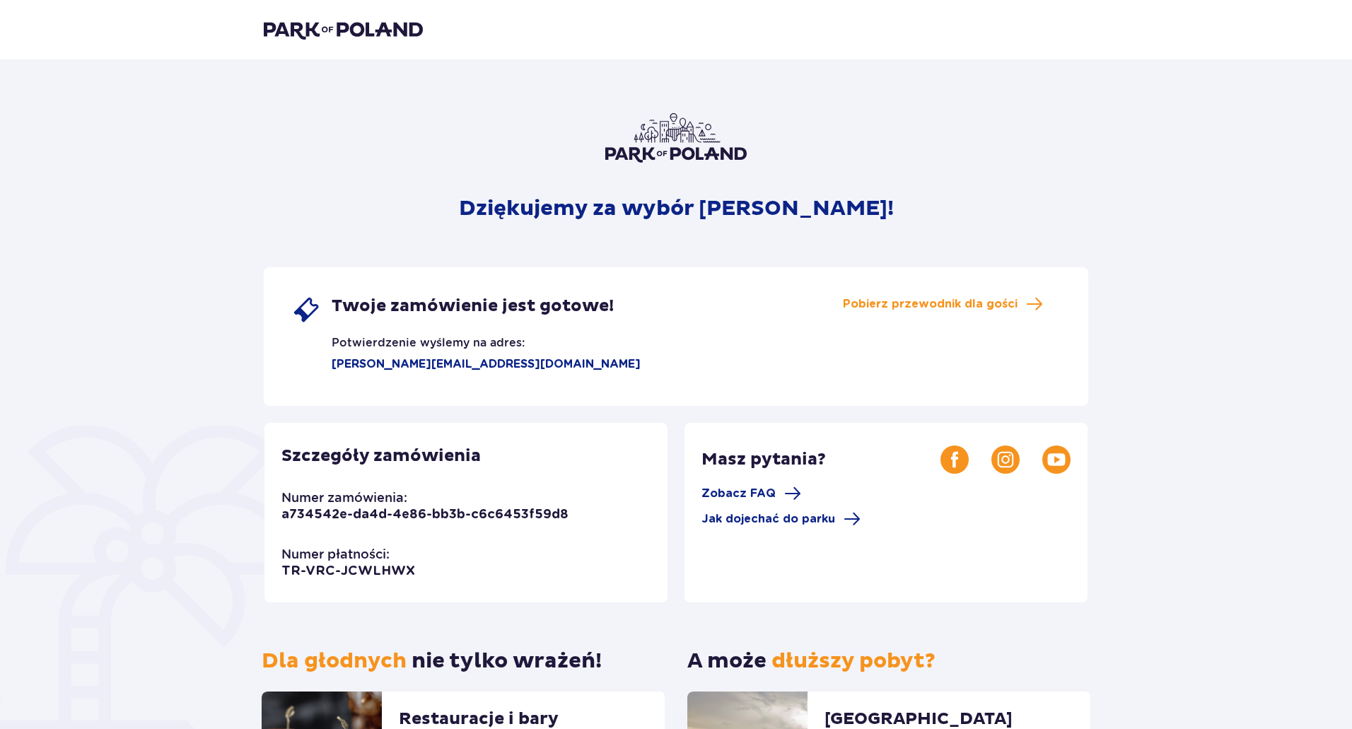
scroll to position [186, 0]
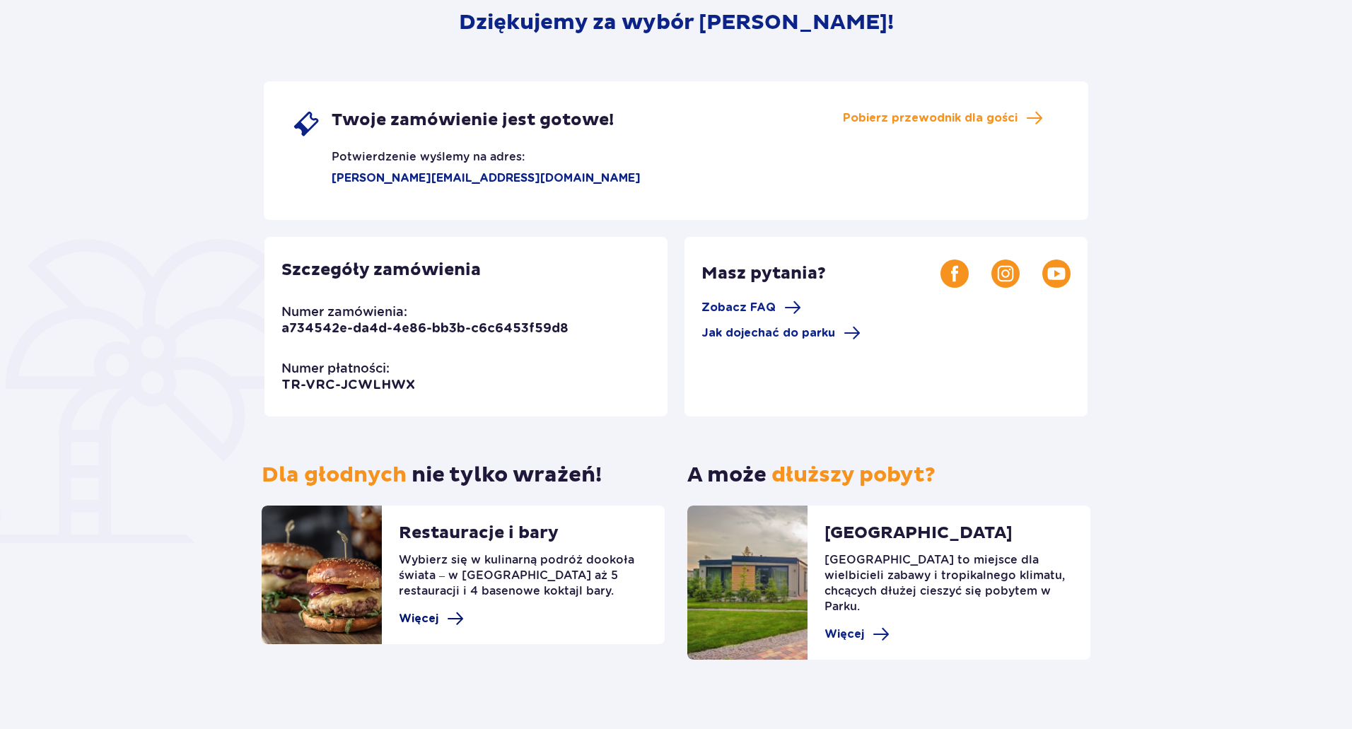
click at [441, 612] on span "Więcej" at bounding box center [431, 618] width 65 height 17
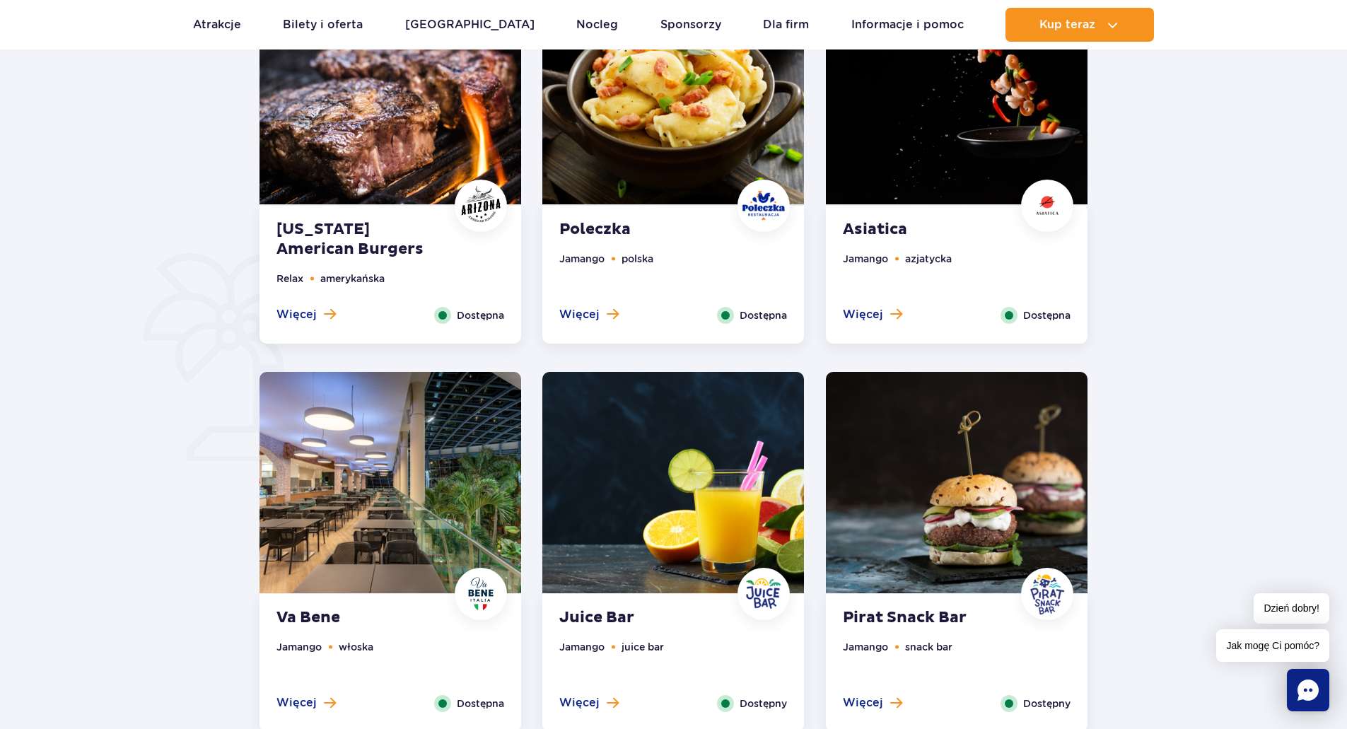
scroll to position [636, 0]
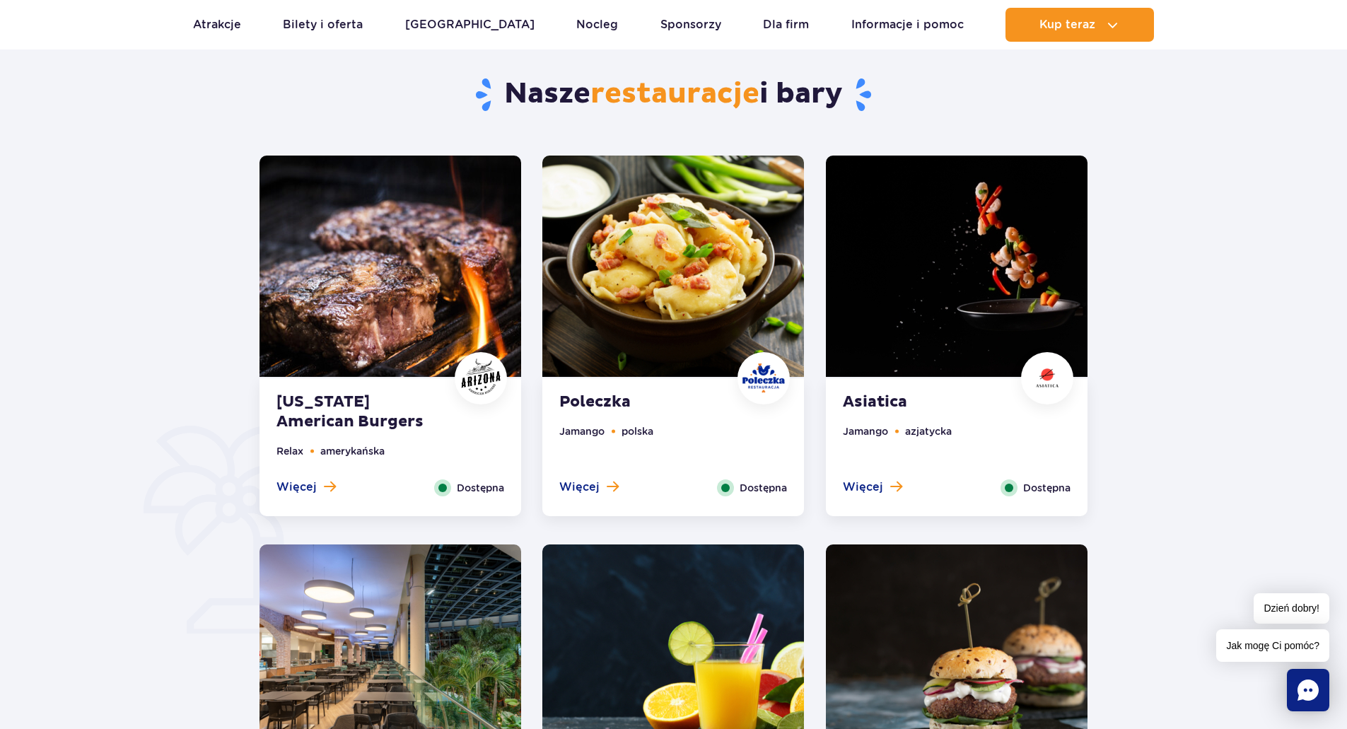
click at [330, 402] on strong "Arizona American Burgers" at bounding box center [361, 412] width 171 height 40
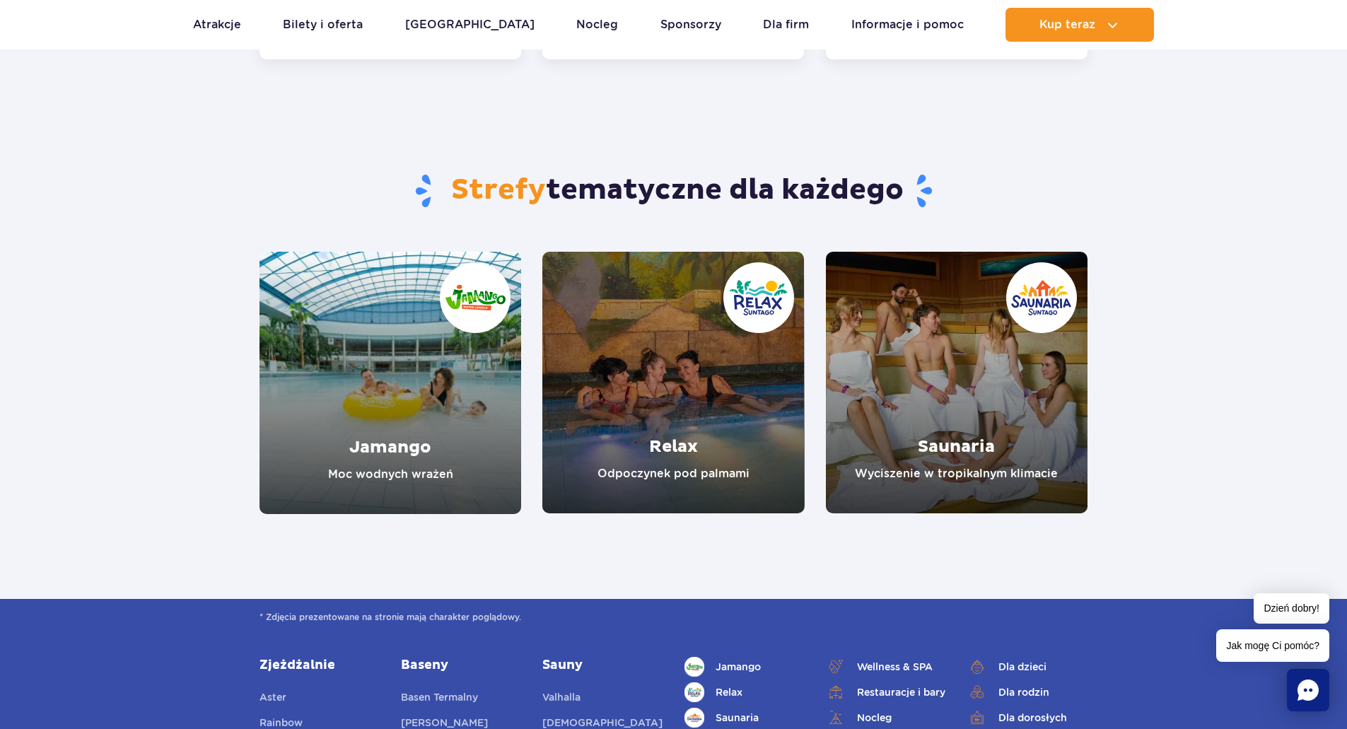
scroll to position [2867, 0]
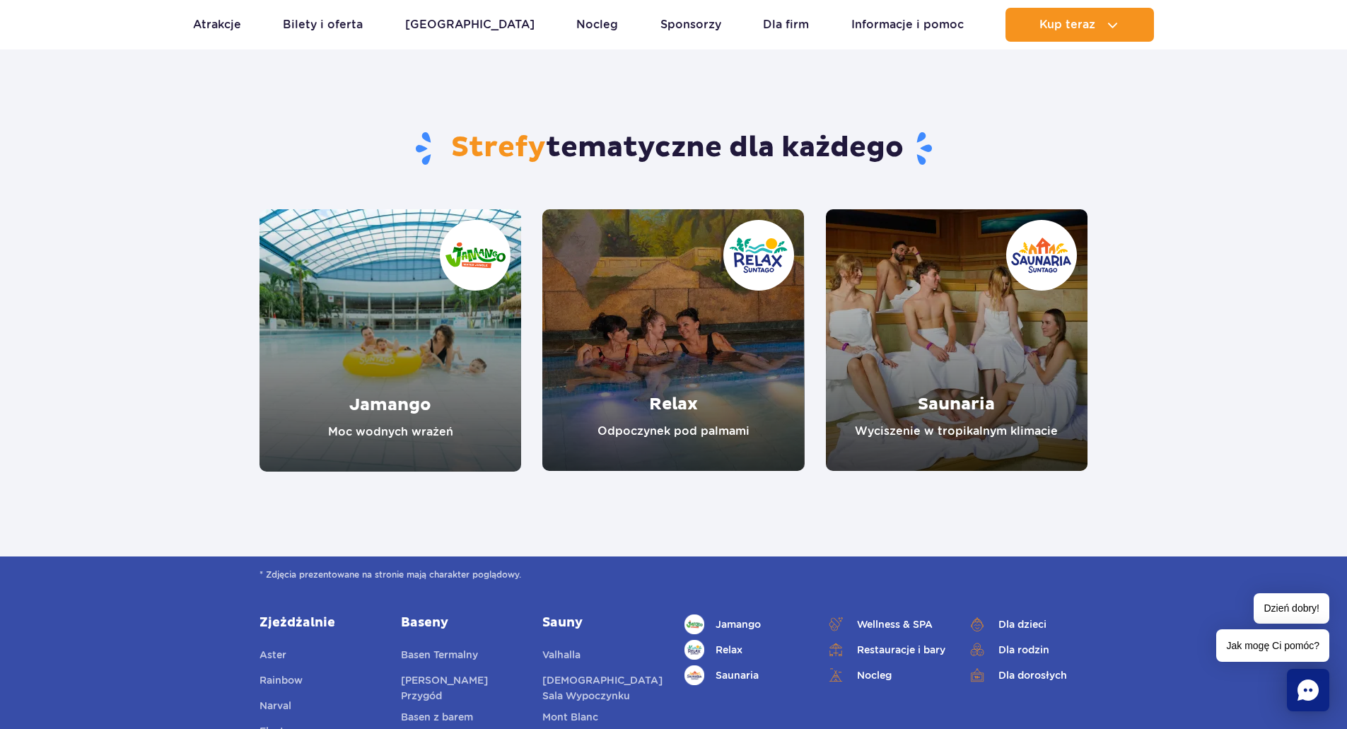
click at [405, 361] on link "Jamango" at bounding box center [391, 340] width 262 height 262
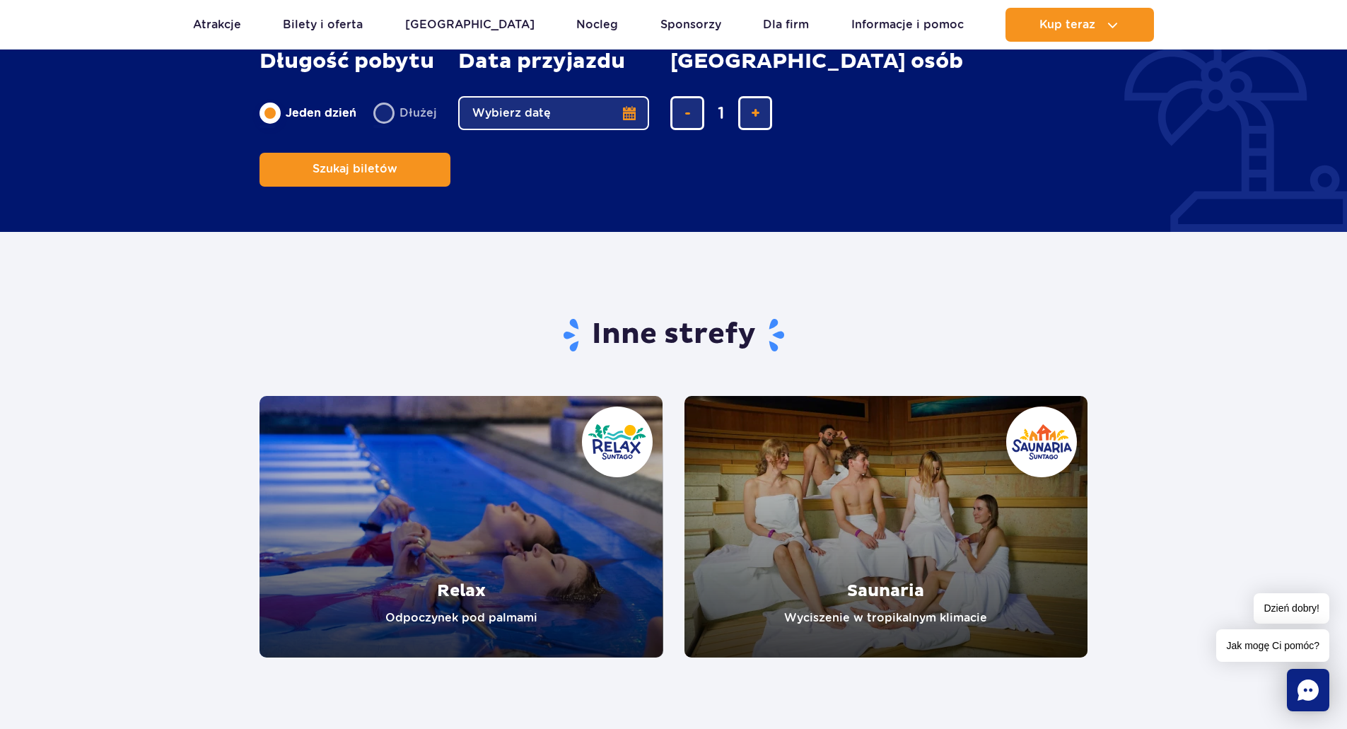
scroll to position [2475, 0]
